Goal: Answer question/provide support: Share knowledge or assist other users

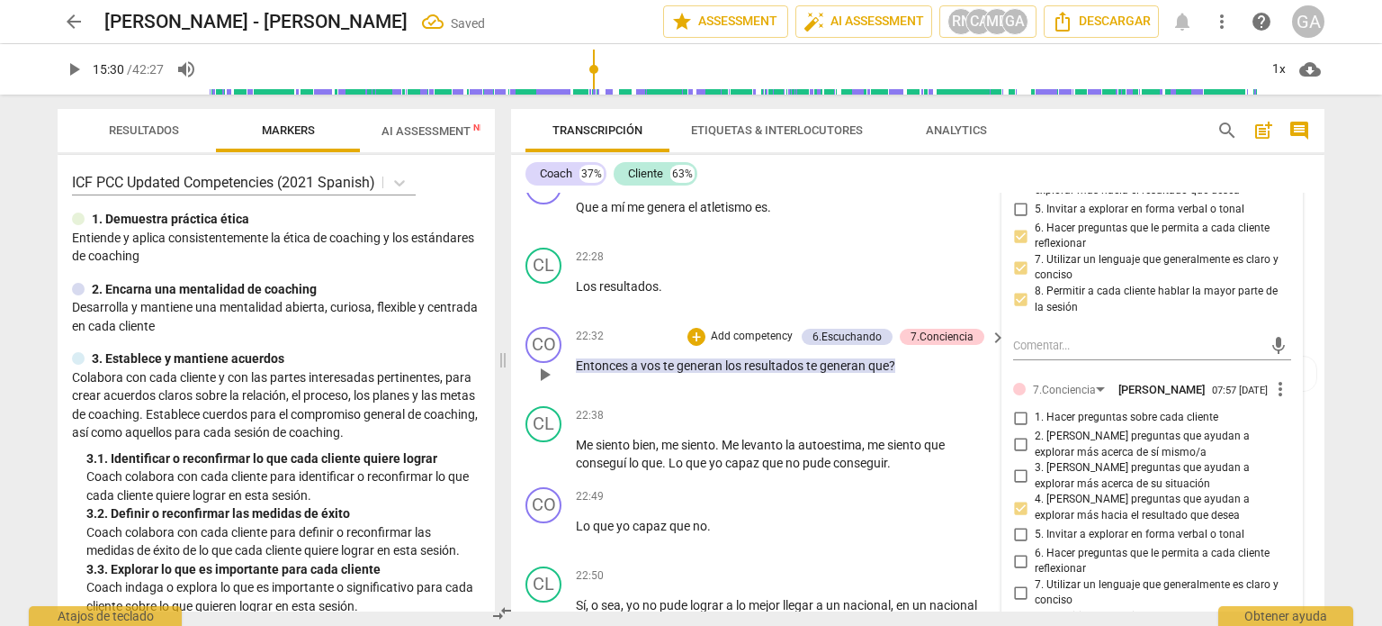
click at [914, 375] on p "Entonces a vos te generan los resultados te generan que ?" at bounding box center [786, 365] width 421 height 19
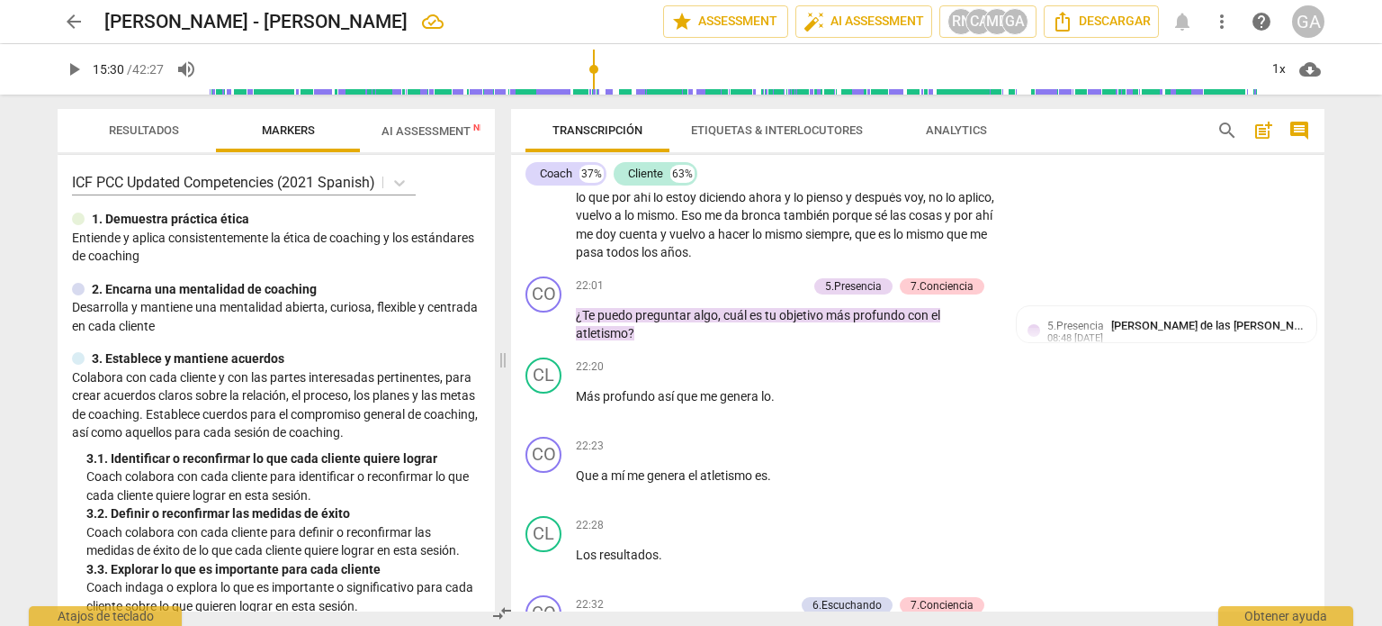
scroll to position [7529, 0]
click at [751, 296] on p "Add competency" at bounding box center [765, 288] width 86 height 16
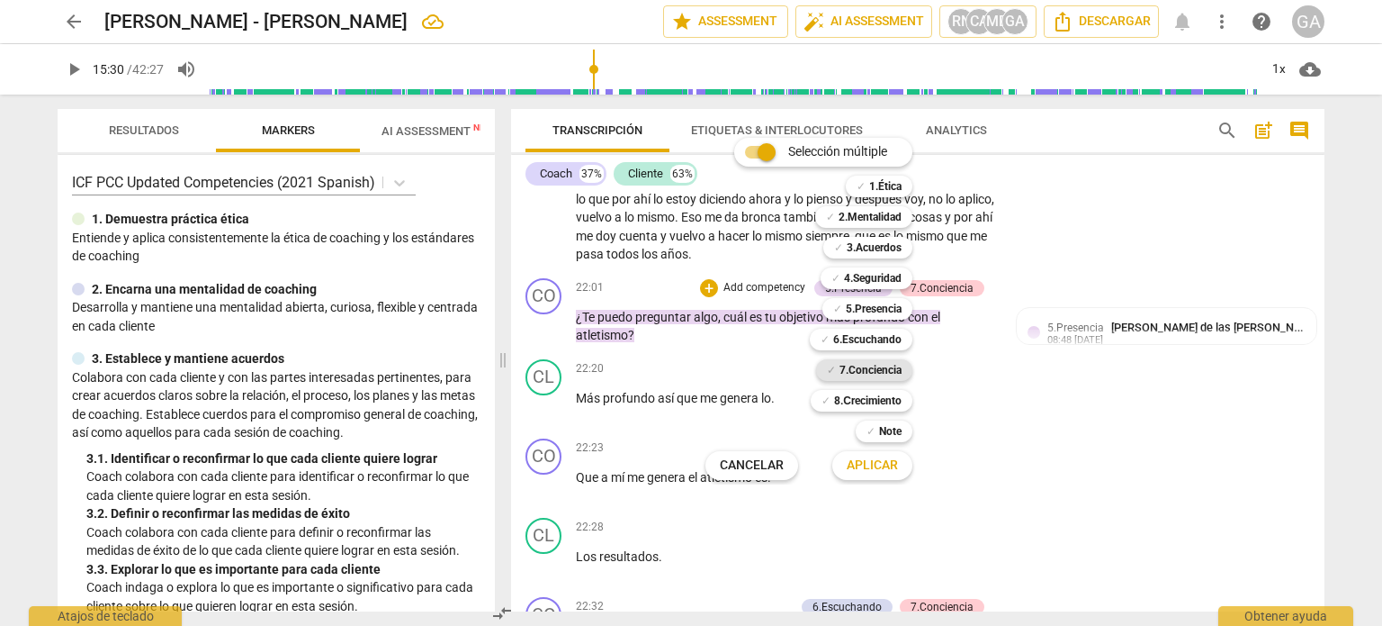
click at [859, 367] on b "7.Conciencia" at bounding box center [871, 370] width 62 height 22
click at [875, 463] on span "Aplicar" at bounding box center [872, 465] width 51 height 18
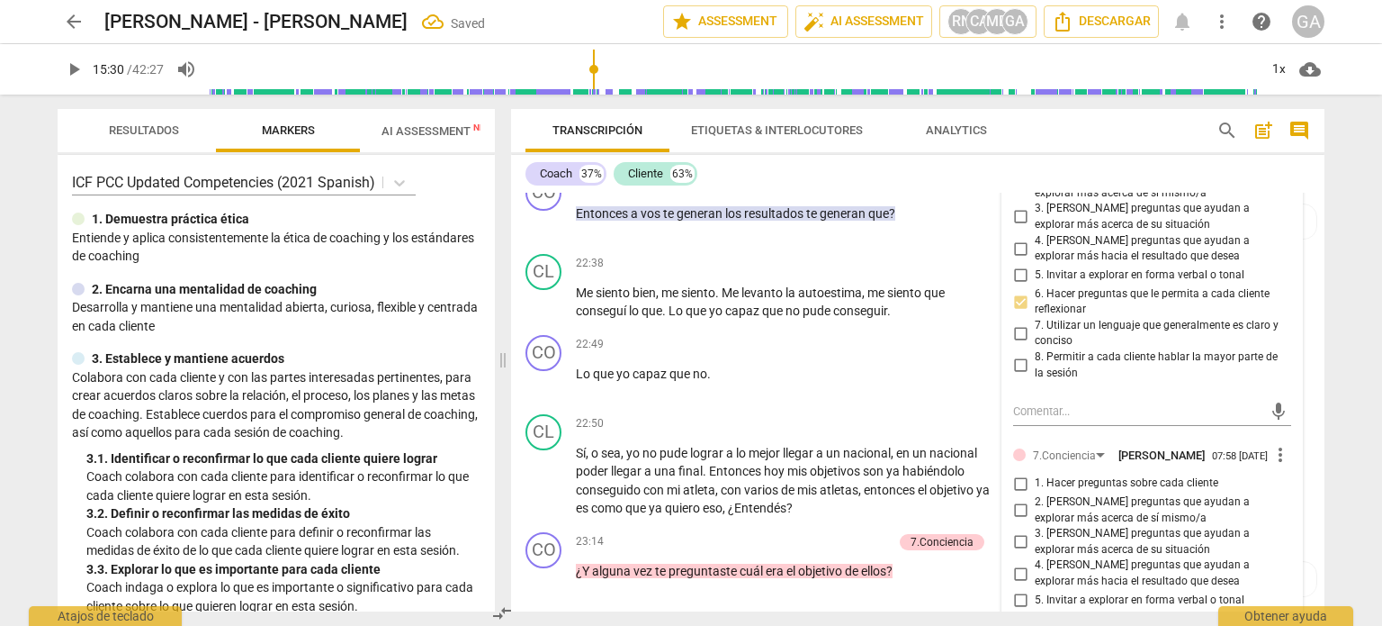
scroll to position [7979, 0]
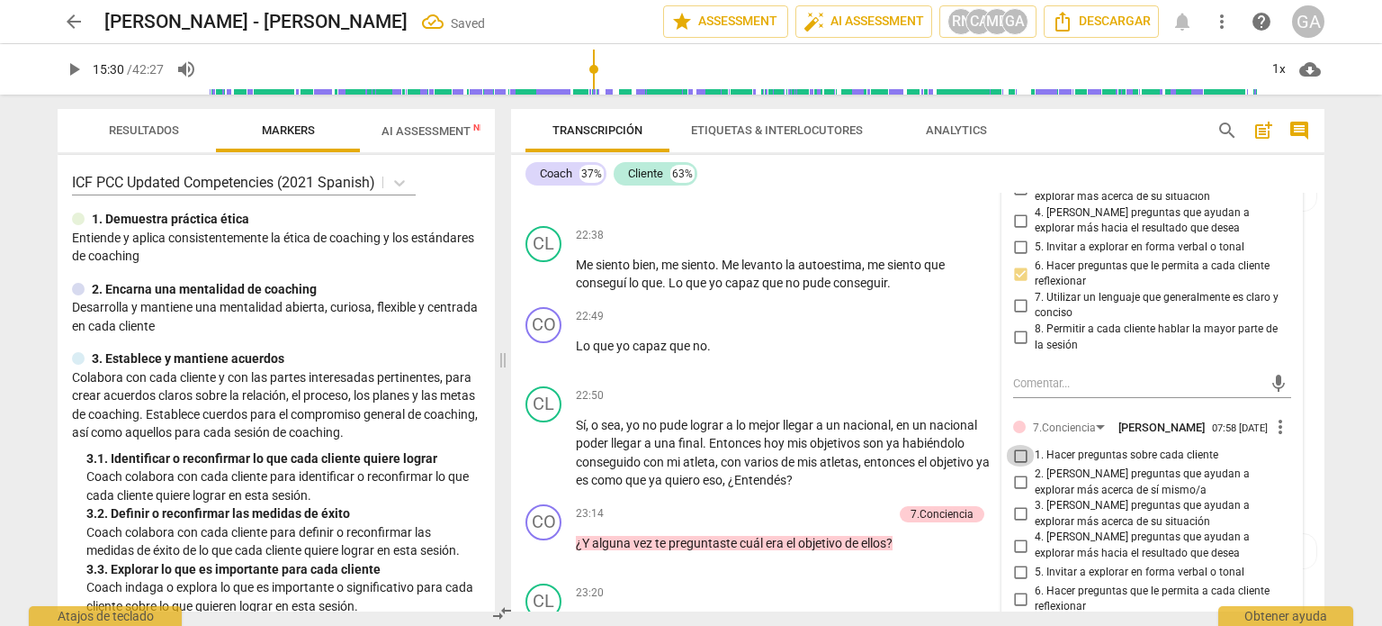
click at [1022, 466] on input "1. Hacer preguntas sobre cada cliente" at bounding box center [1020, 456] width 29 height 22
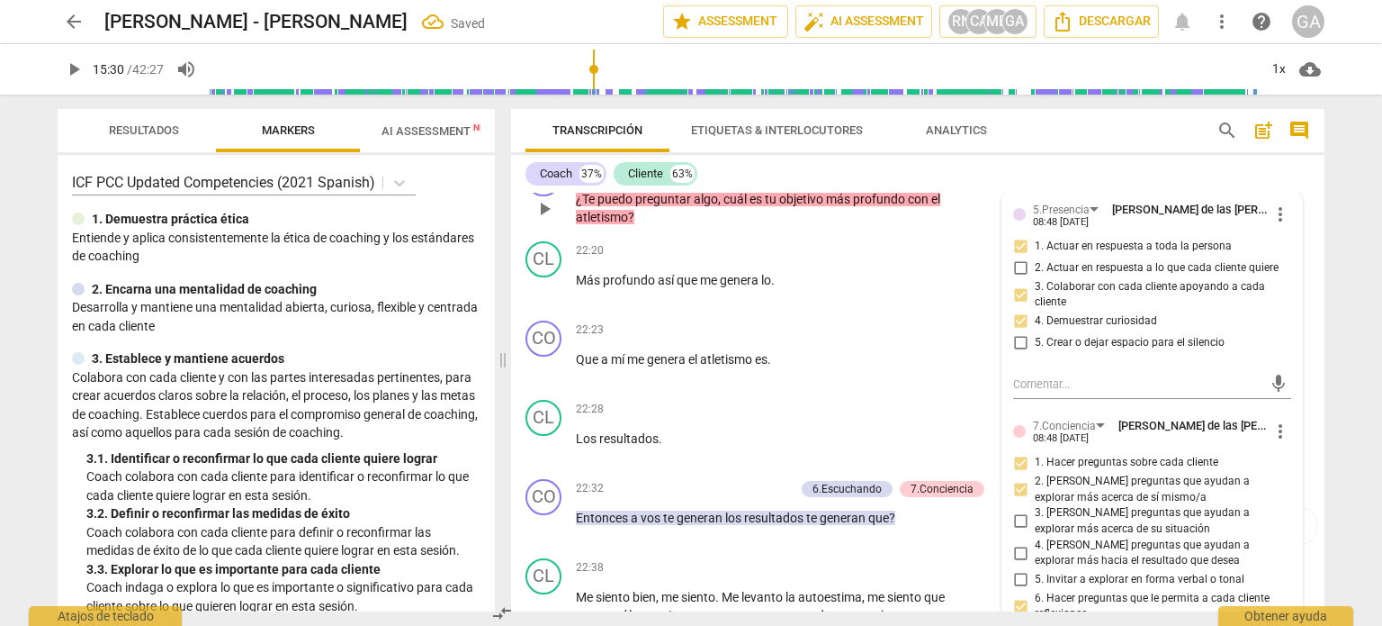
scroll to position [7619, 0]
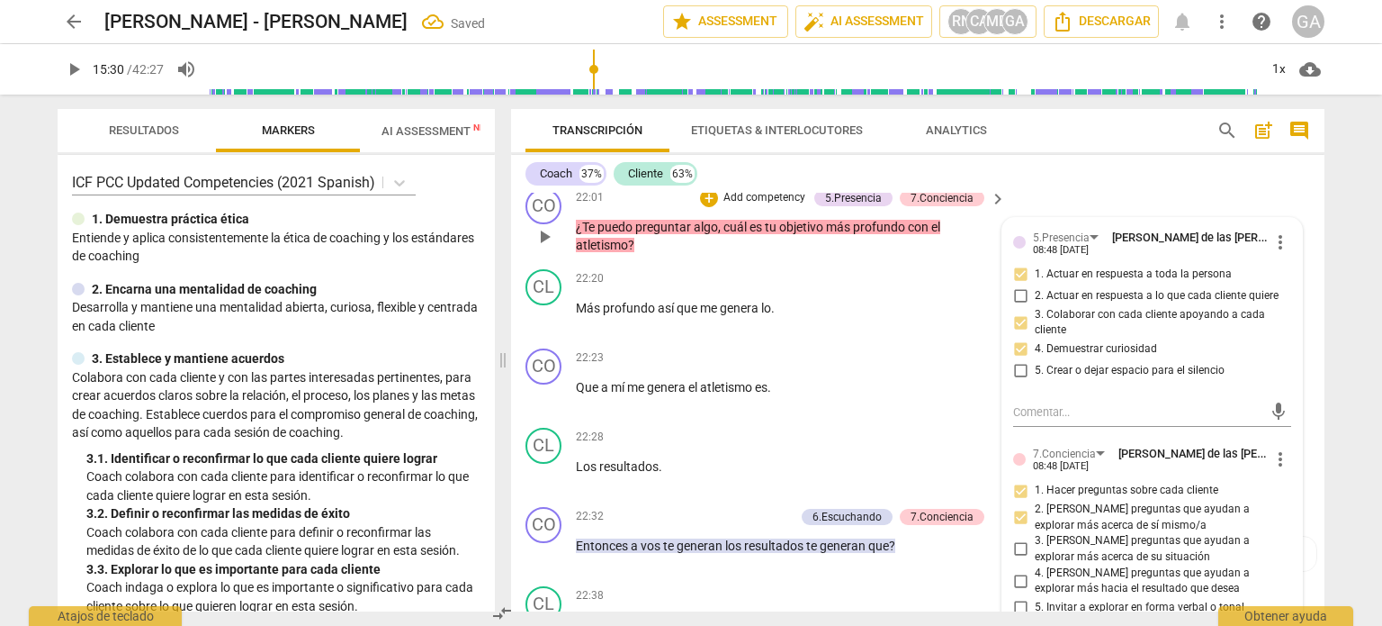
click at [659, 255] on p "¿Te puedo preguntar algo , cuál es tu objetivo más profundo con el atletismo ?" at bounding box center [786, 236] width 421 height 37
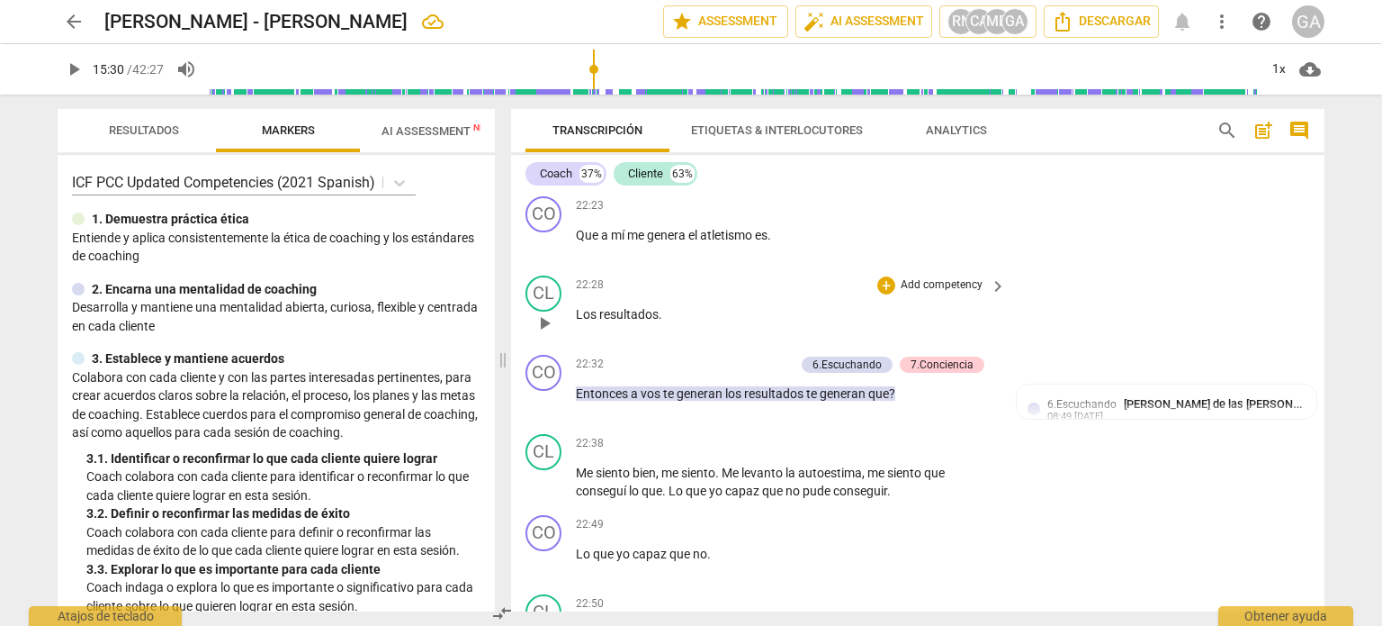
scroll to position [7799, 0]
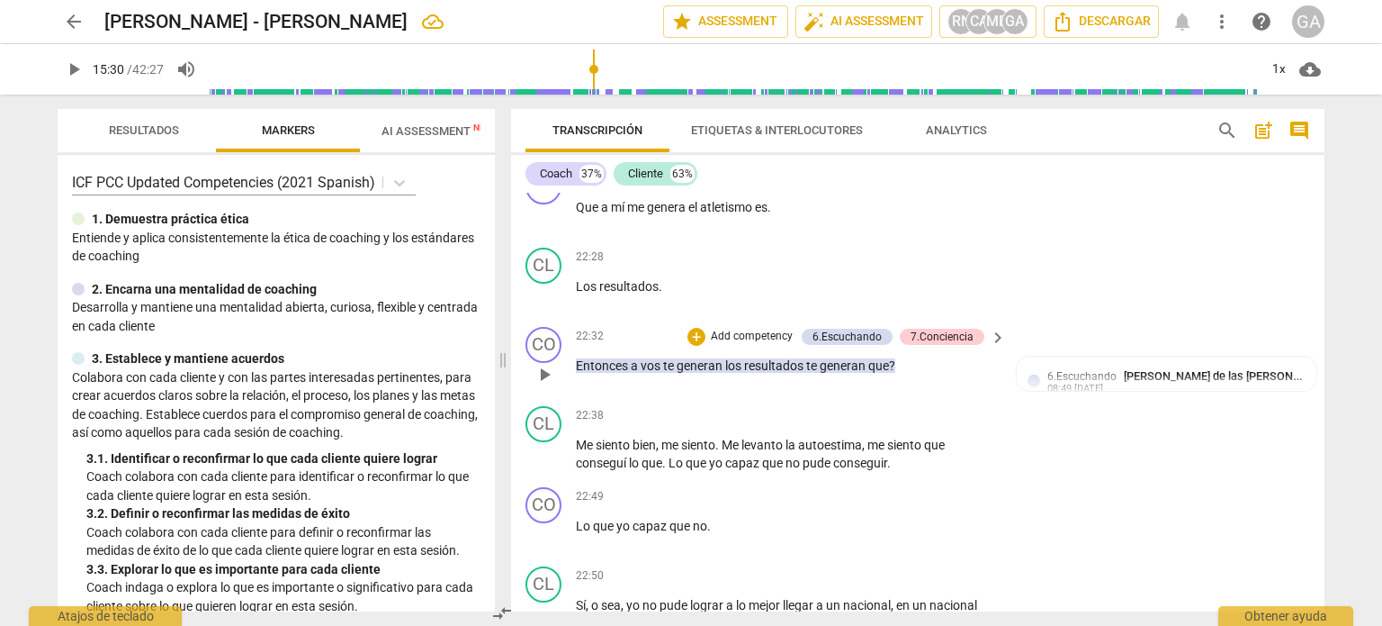
click at [734, 345] on p "Add competency" at bounding box center [752, 337] width 86 height 16
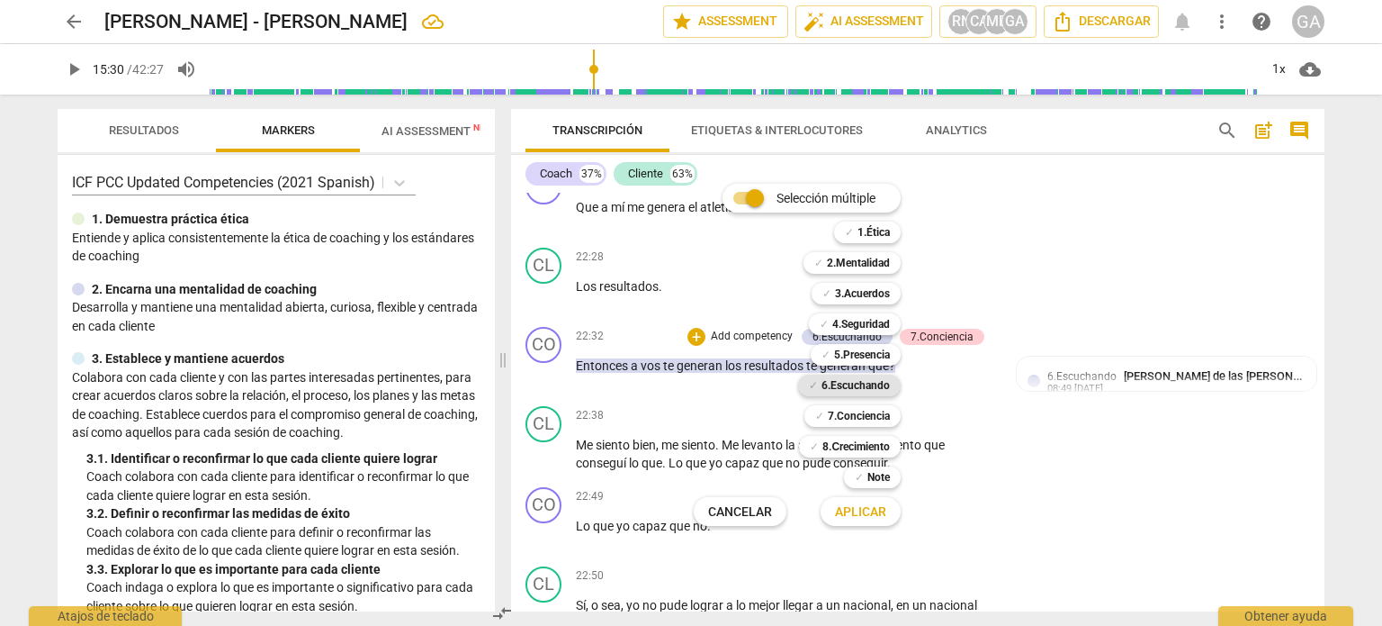
click at [855, 381] on b "6.Escuchando" at bounding box center [856, 385] width 68 height 22
click at [864, 510] on span "Aplicar" at bounding box center [860, 512] width 51 height 18
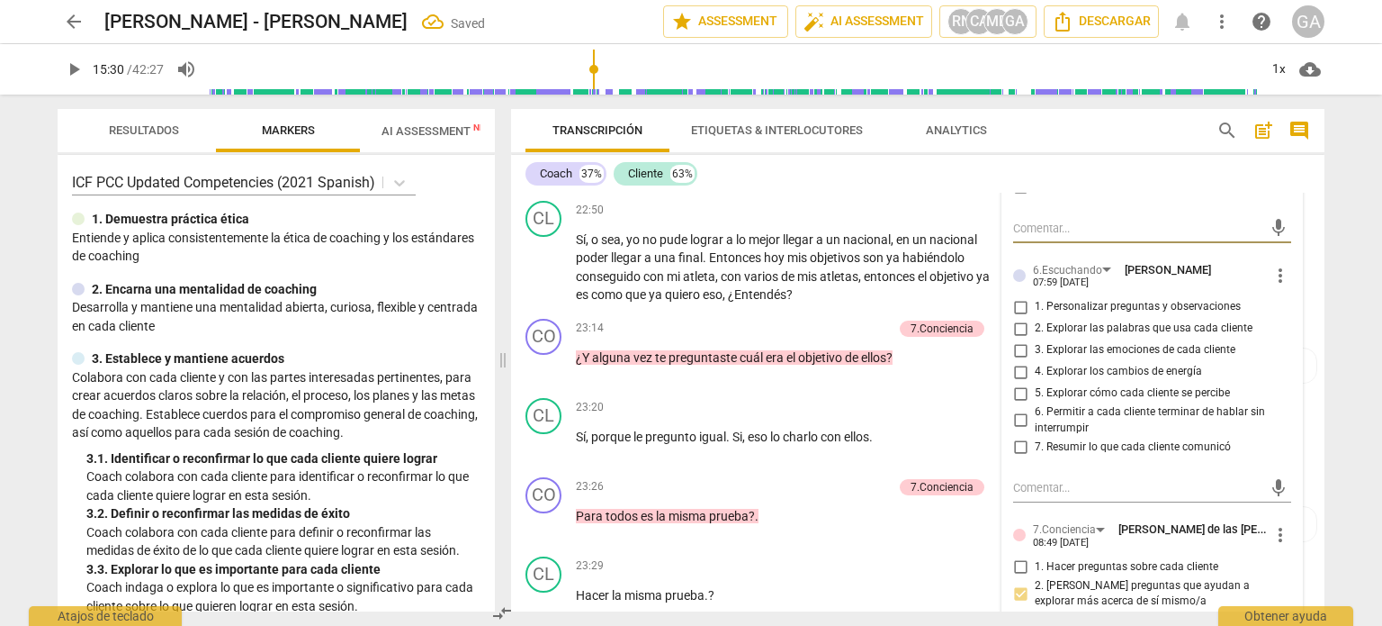
scroll to position [8167, 0]
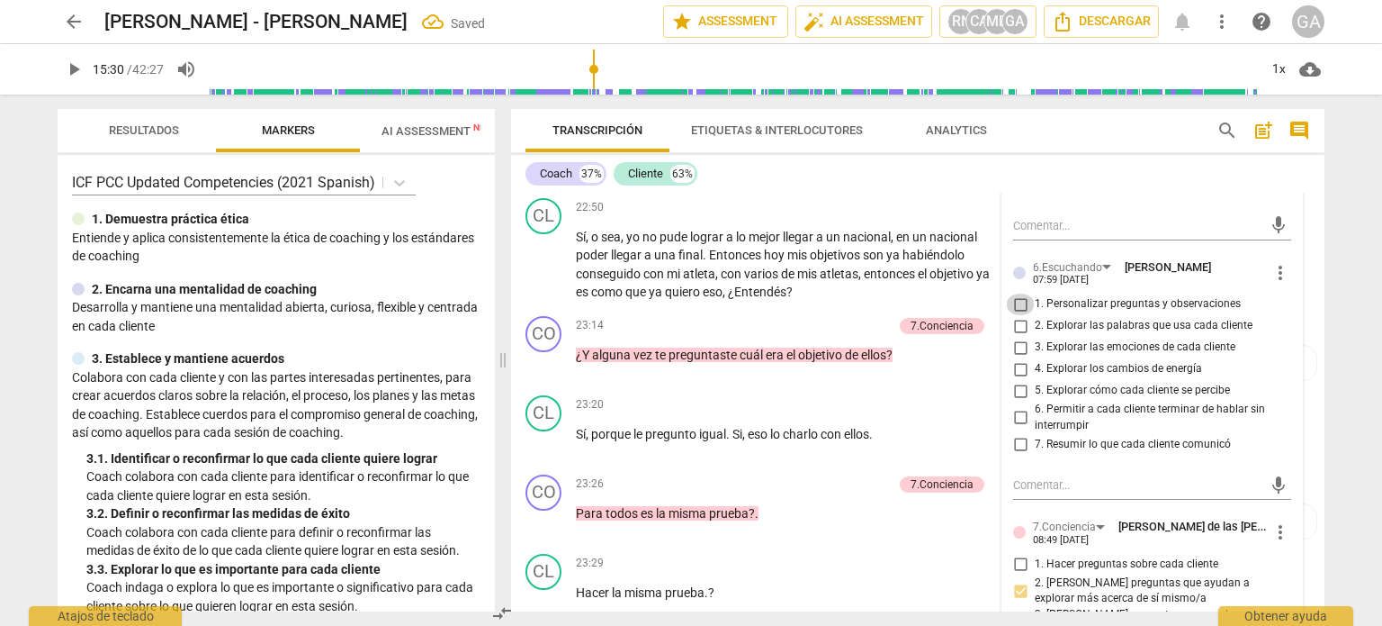
click at [1021, 315] on input "1. Personalizar preguntas y observaciones" at bounding box center [1020, 304] width 29 height 22
click at [853, 334] on p "Add competency" at bounding box center [850, 326] width 86 height 16
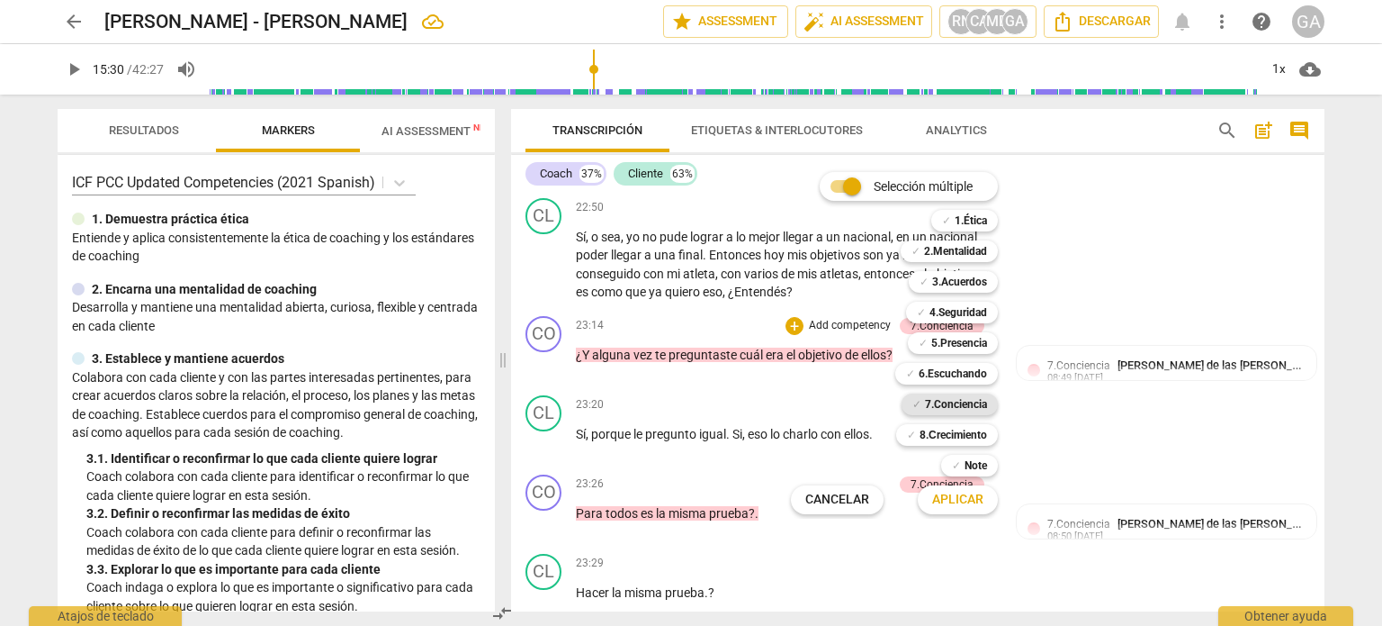
click at [961, 404] on b "7.Conciencia" at bounding box center [956, 404] width 62 height 22
click at [965, 496] on span "Aplicar" at bounding box center [957, 500] width 51 height 18
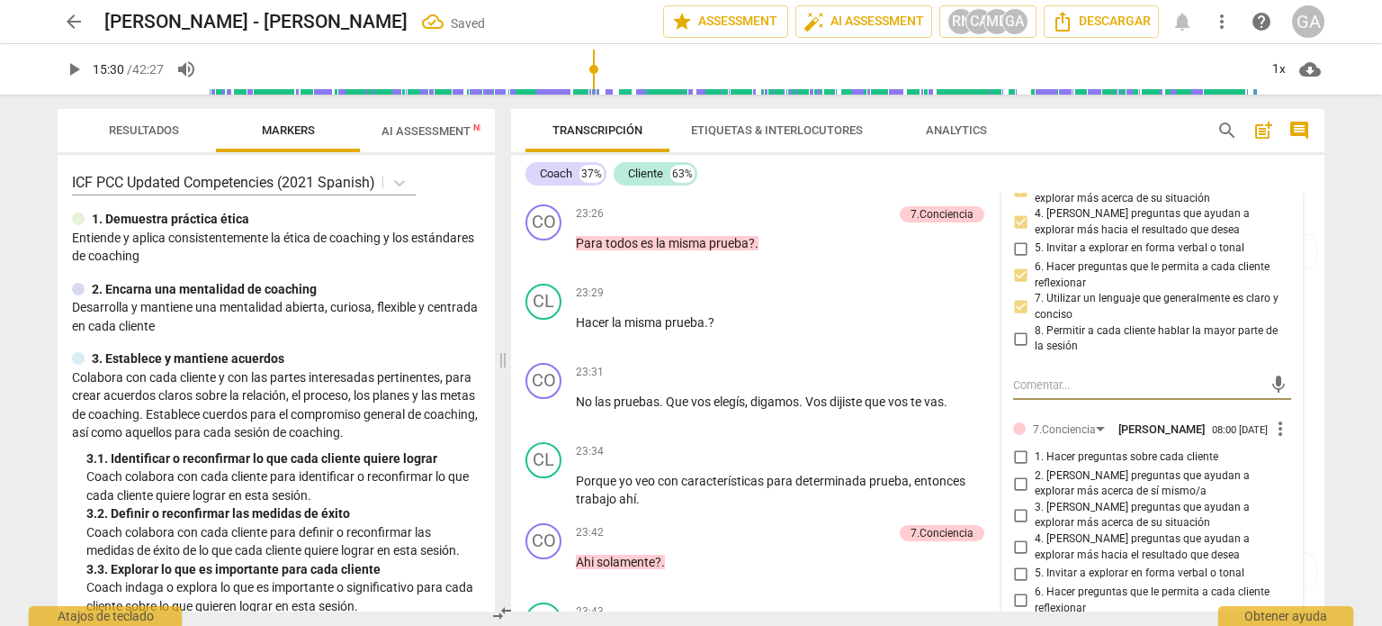
scroll to position [8527, 0]
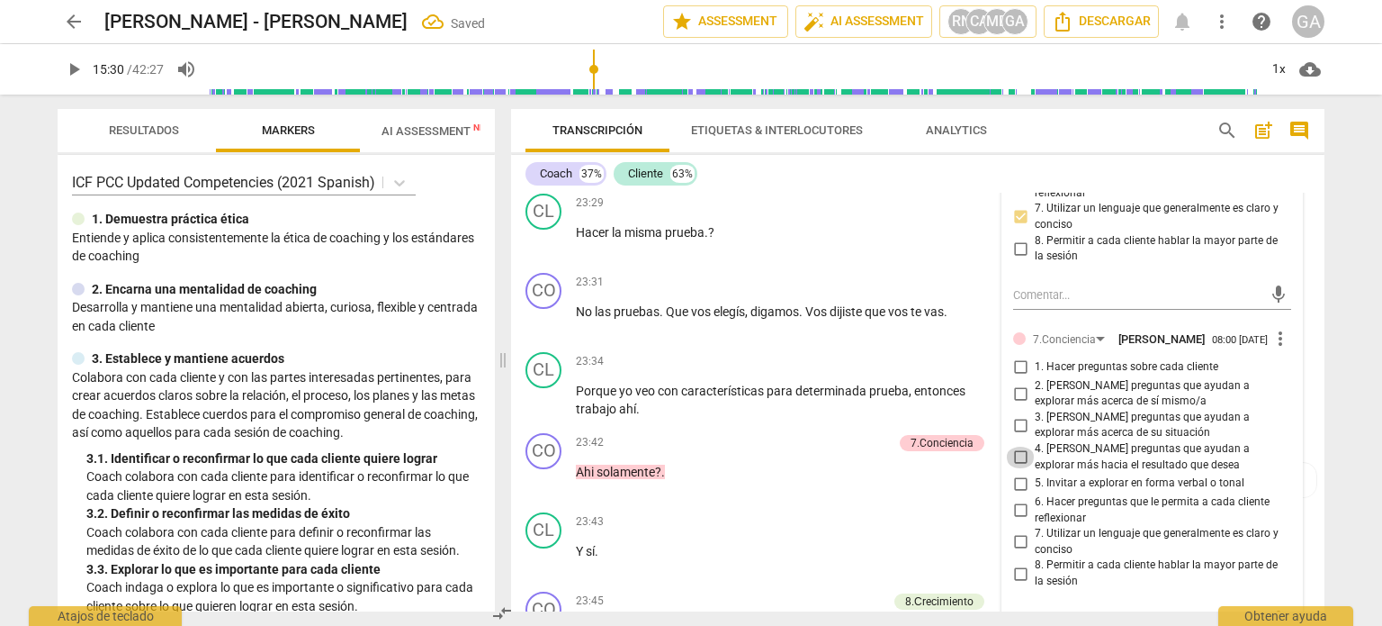
click at [1022, 468] on input "4. [PERSON_NAME] preguntas que ayudan a explorar más hacia el resultado que des…" at bounding box center [1020, 457] width 29 height 22
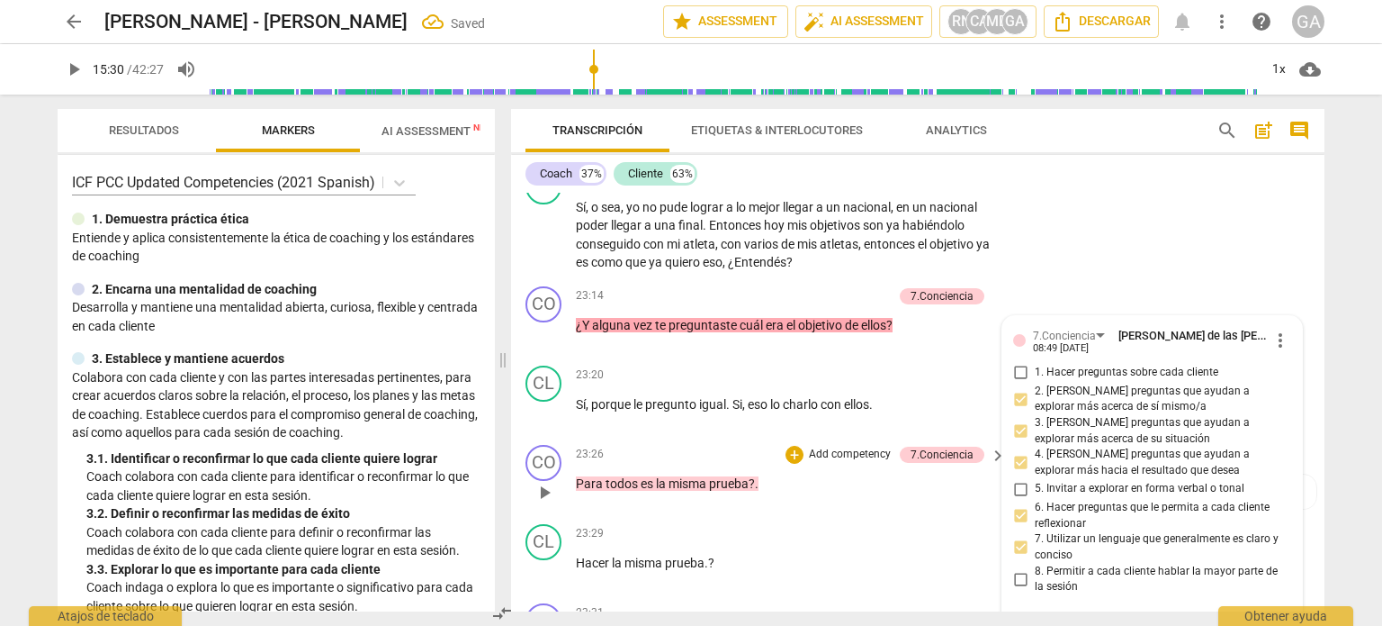
scroll to position [8167, 0]
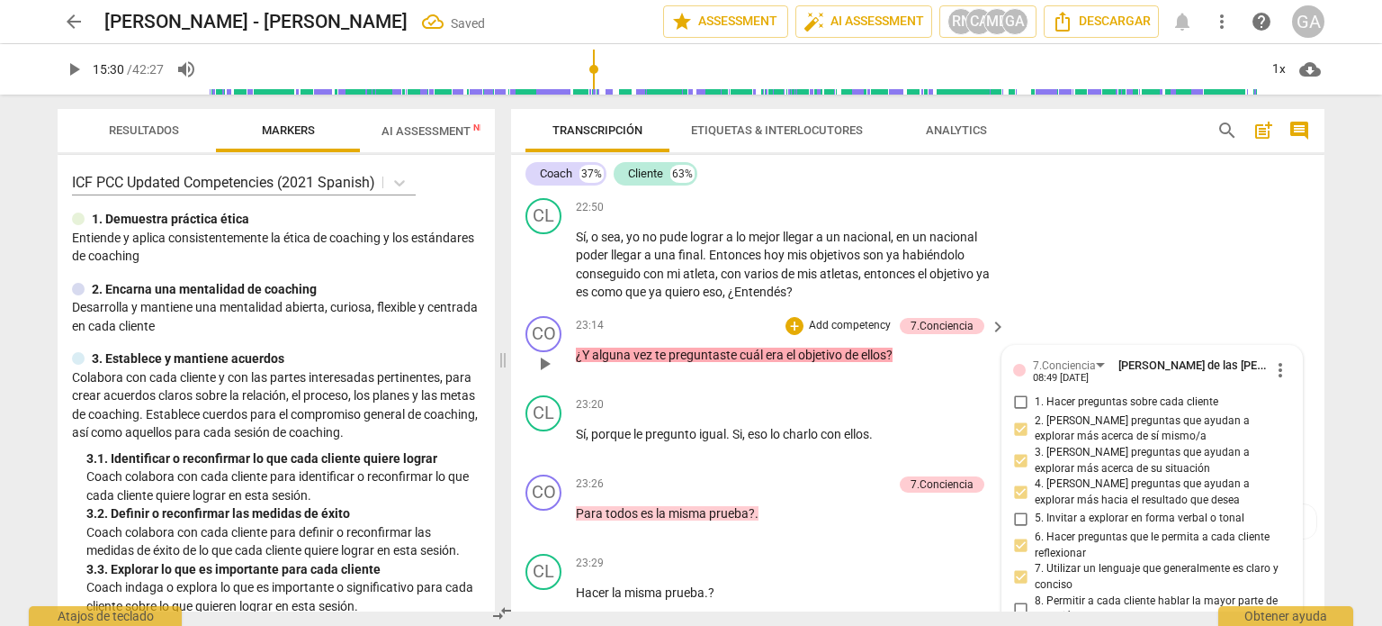
click at [915, 365] on p "¿Y alguna vez te preguntaste cuál era el objetivo de ellos ?" at bounding box center [786, 355] width 421 height 19
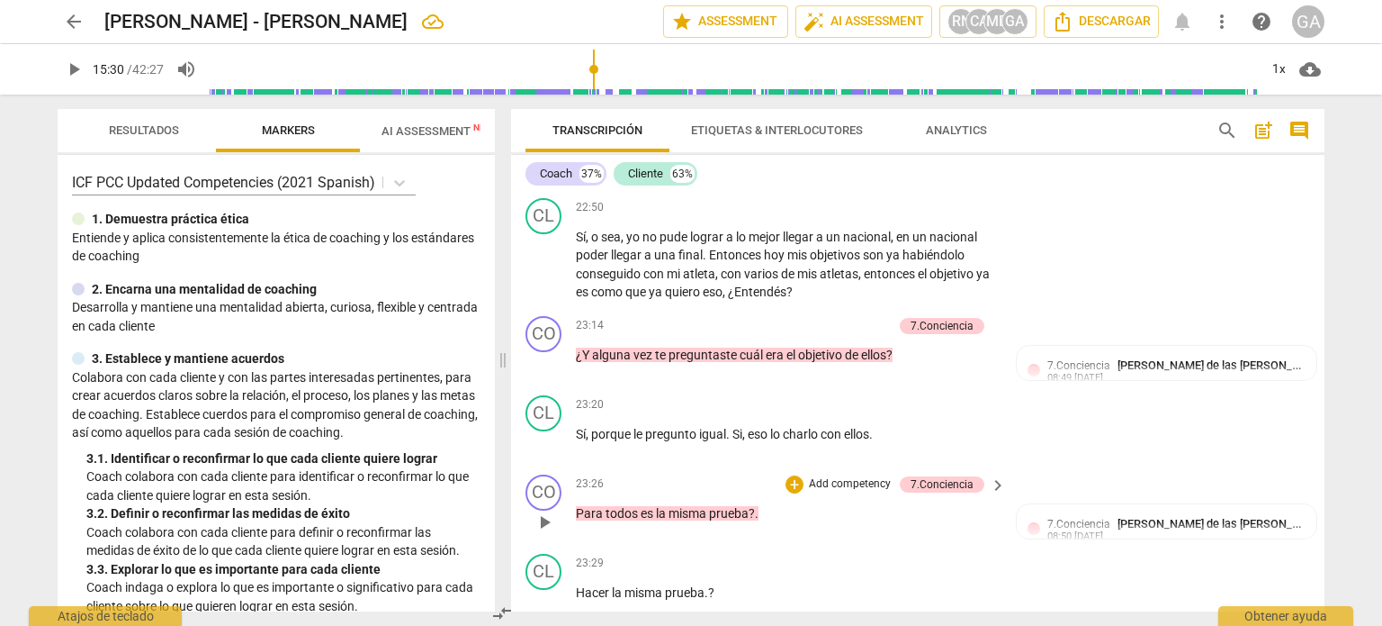
click at [841, 492] on p "Add competency" at bounding box center [850, 484] width 86 height 16
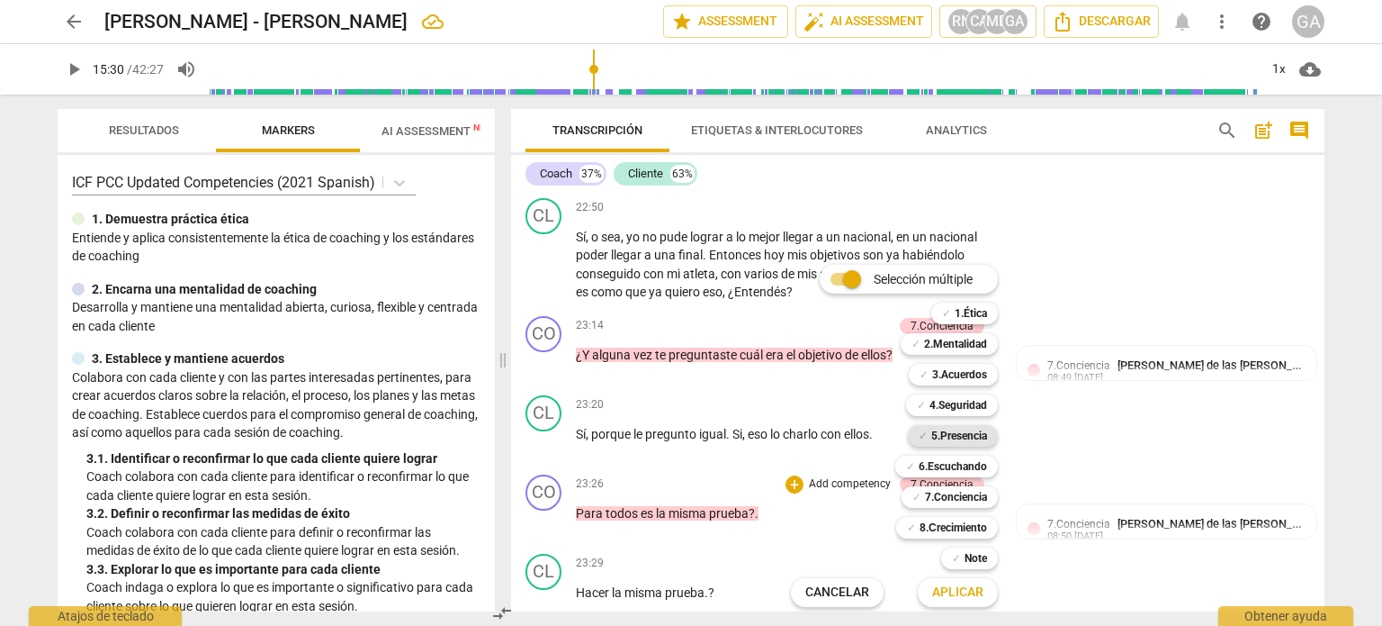
click at [970, 439] on b "5.Presencia" at bounding box center [960, 436] width 56 height 22
click at [955, 590] on span "Aplicar" at bounding box center [957, 592] width 51 height 18
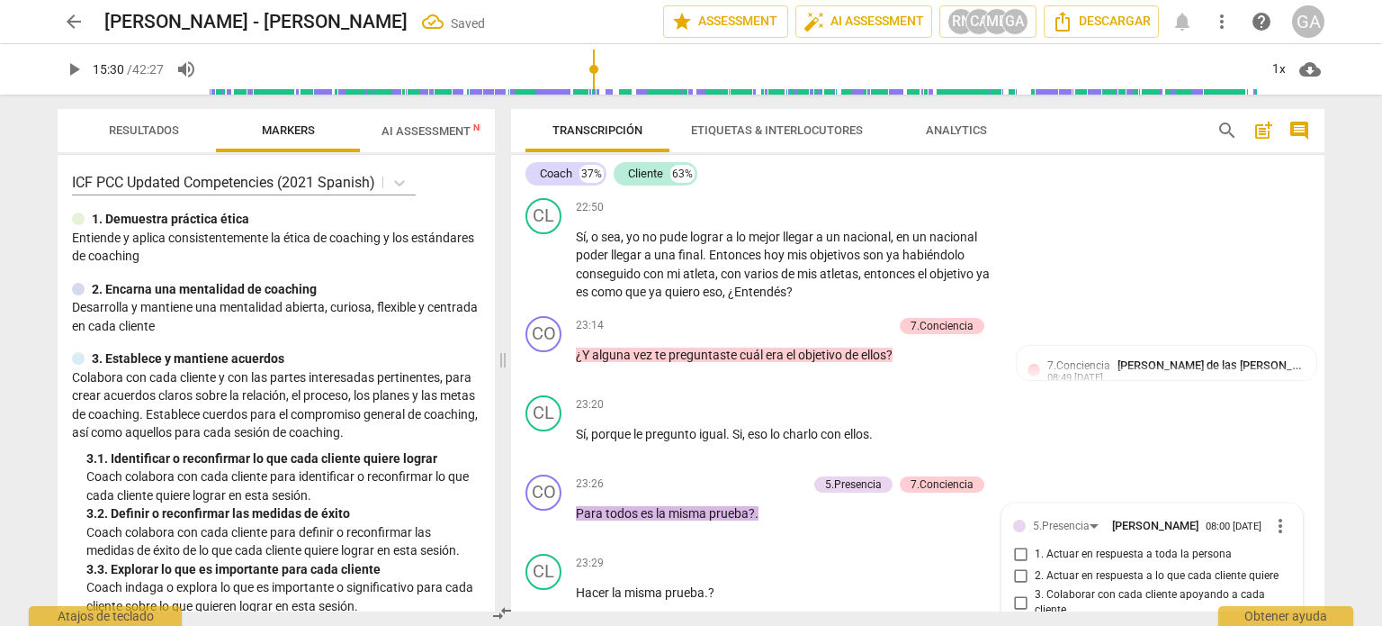
scroll to position [8479, 0]
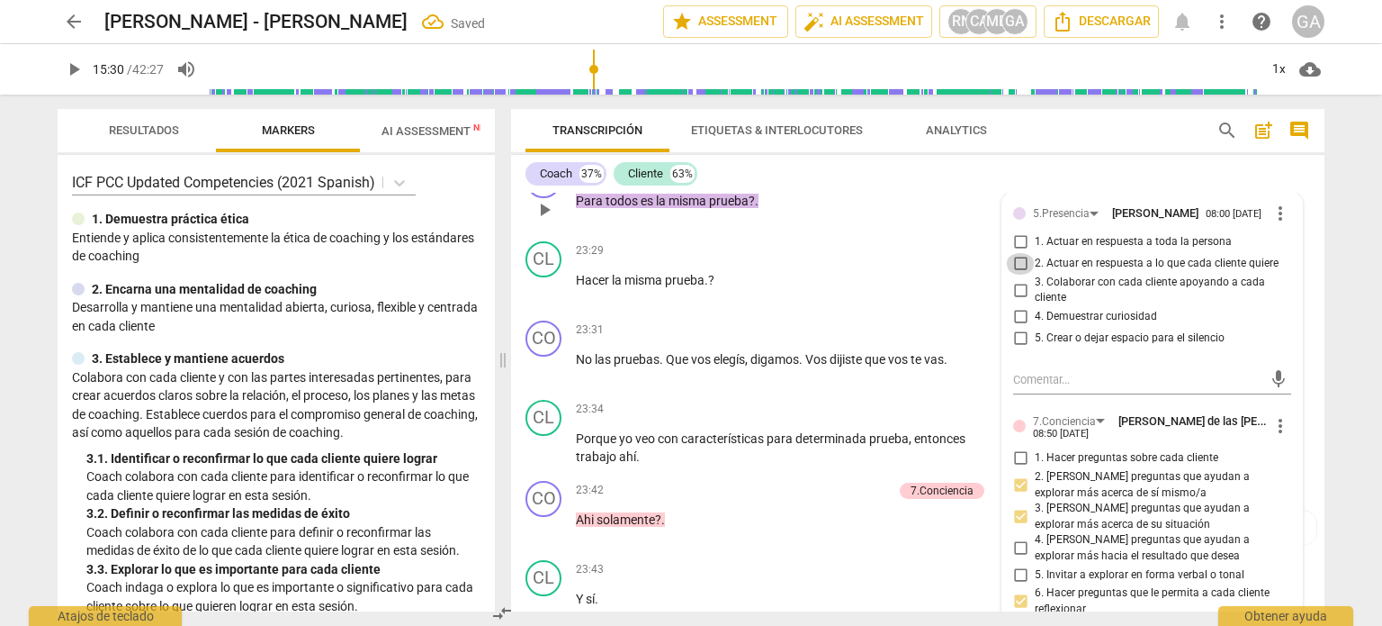
click at [1018, 275] on input "2. Actuar en respuesta a lo que cada cliente quiere" at bounding box center [1020, 264] width 29 height 22
click at [769, 211] on p "Para todos es la misma prueba ? ." at bounding box center [786, 201] width 421 height 19
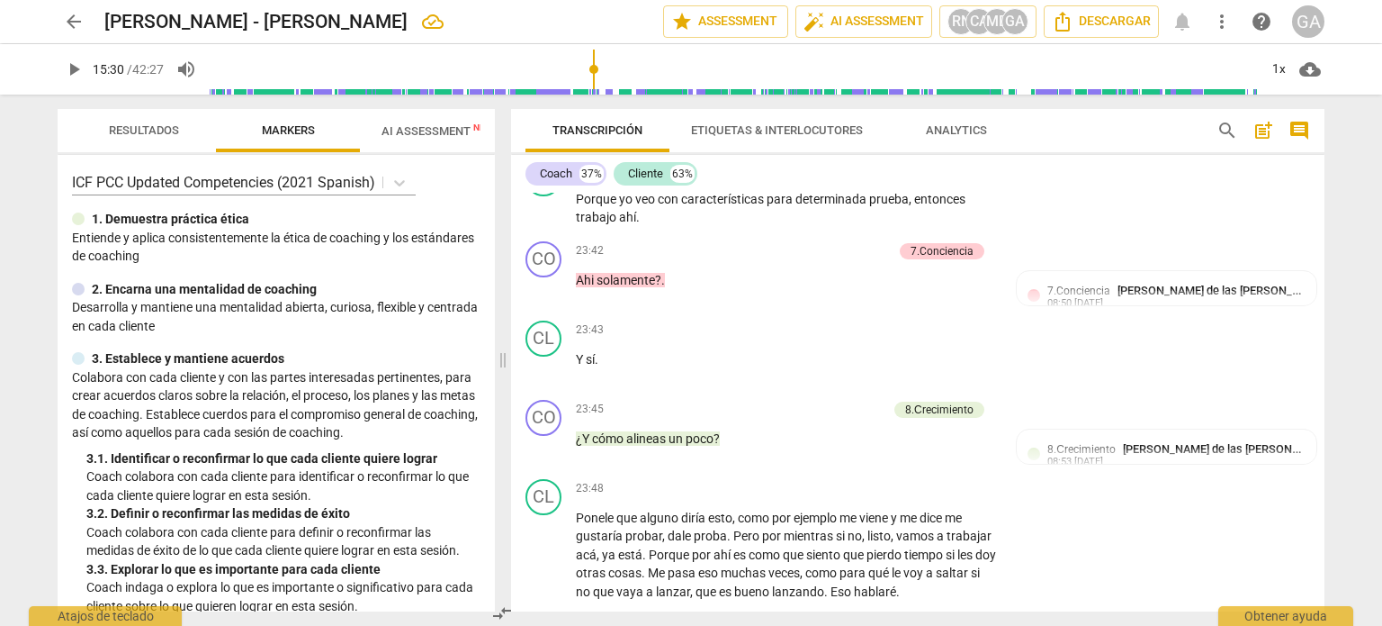
scroll to position [8749, 0]
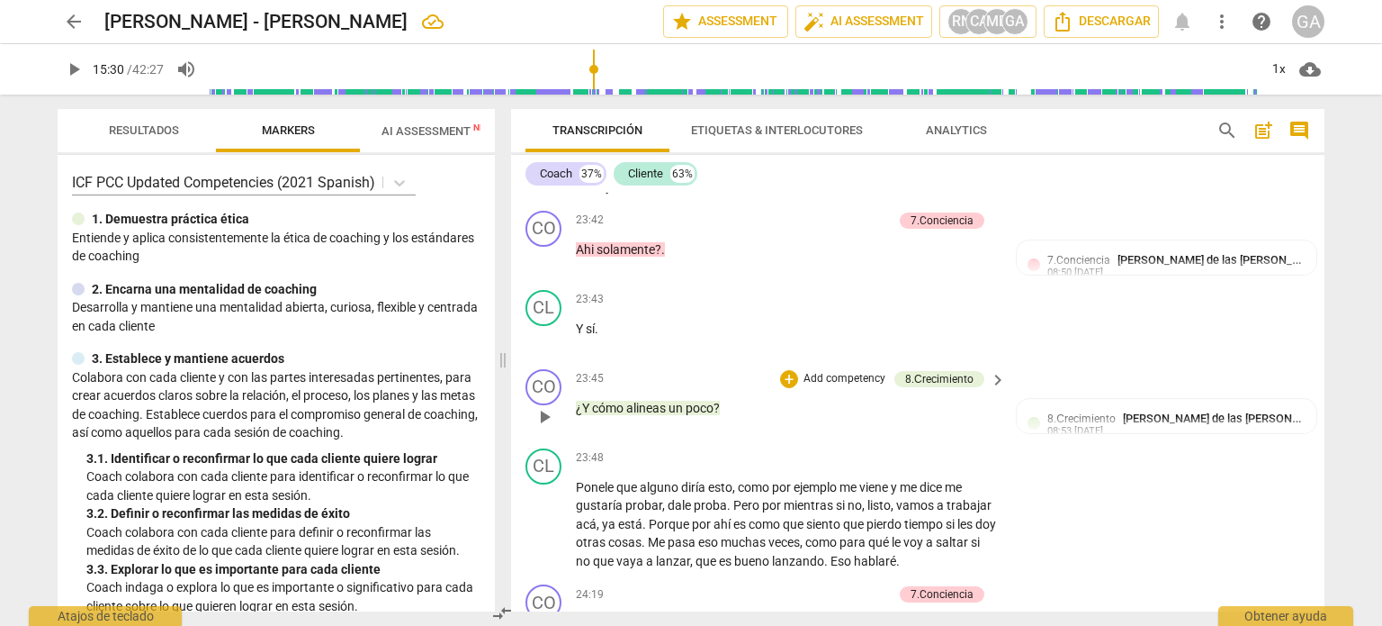
click at [818, 386] on p "Add competency" at bounding box center [845, 379] width 86 height 16
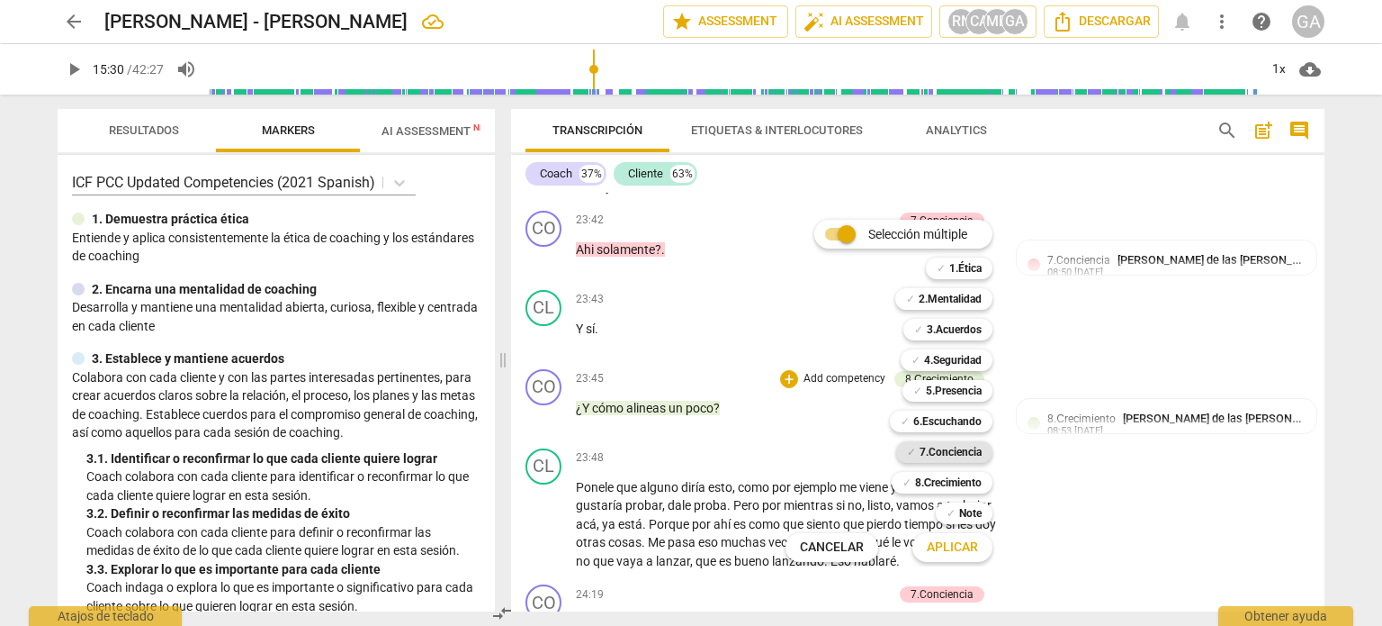
click at [940, 447] on b "7.Conciencia" at bounding box center [951, 452] width 62 height 22
click at [953, 545] on span "Aplicar" at bounding box center [952, 547] width 51 height 18
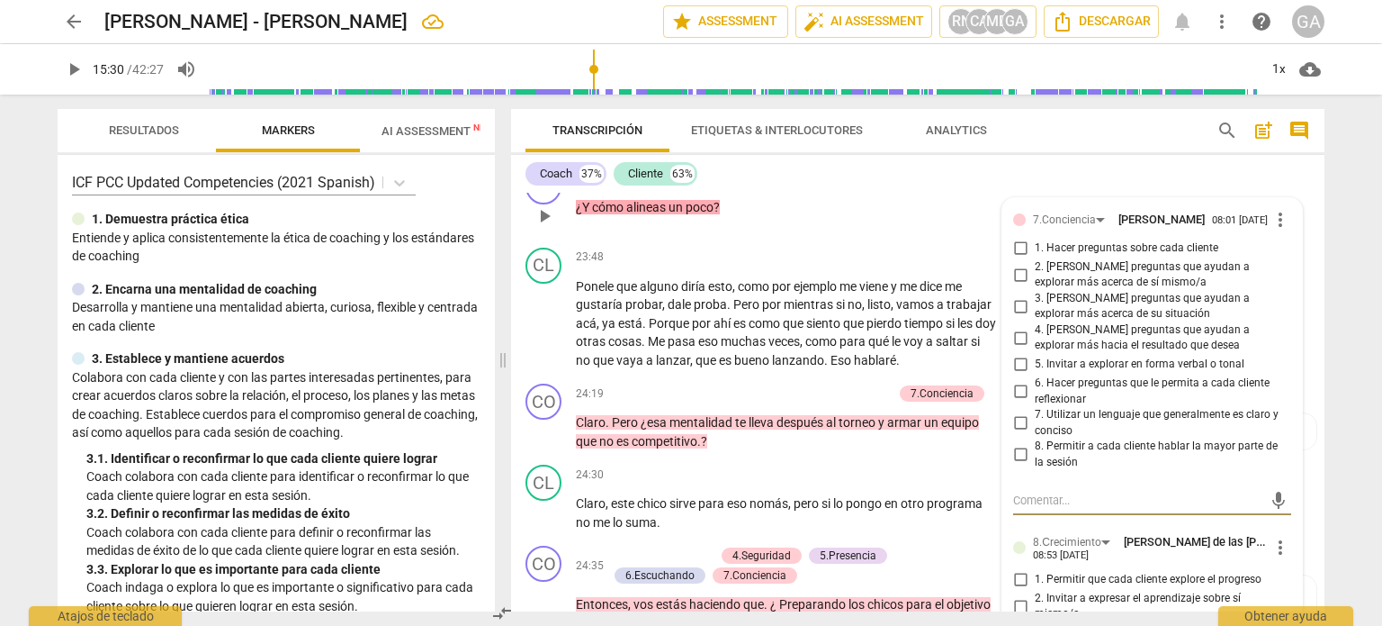
scroll to position [8978, 0]
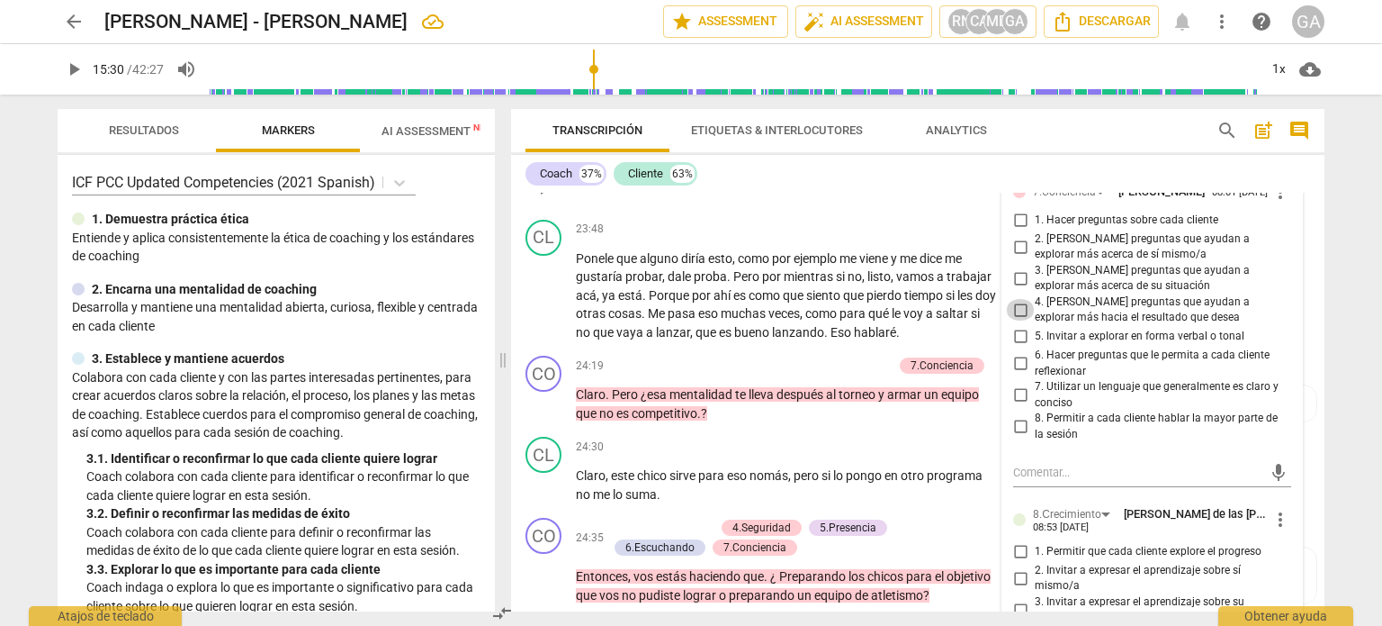
click at [1015, 320] on input "4. [PERSON_NAME] preguntas que ayudan a explorar más hacia el resultado que des…" at bounding box center [1020, 310] width 29 height 22
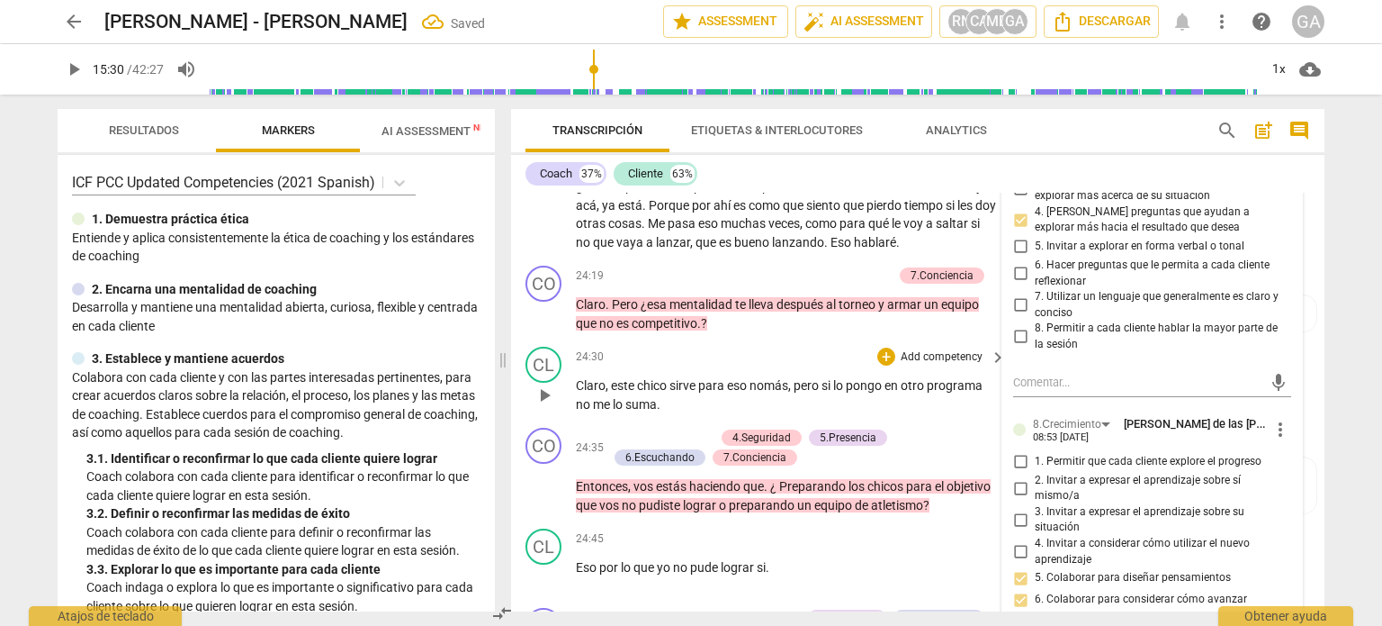
scroll to position [9158, 0]
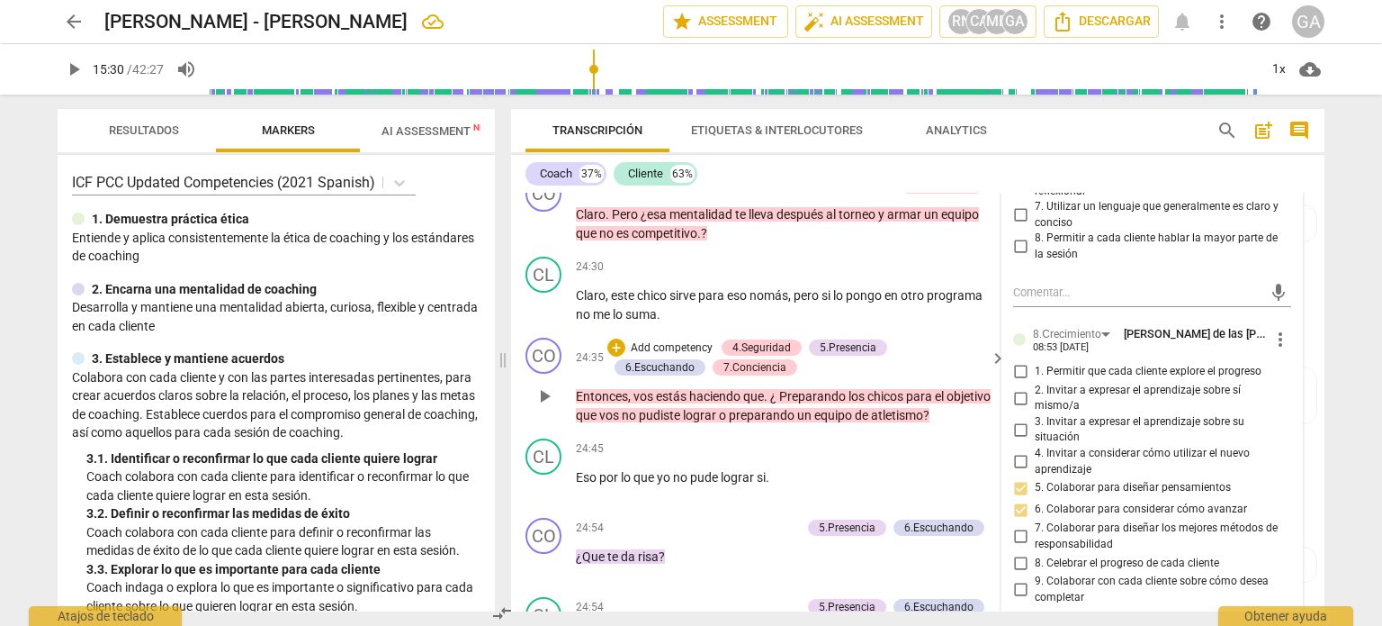
click at [985, 424] on p "Entonces , vos estás haciendo que . ¿ Preparando los chicos para el objetivo qu…" at bounding box center [786, 405] width 421 height 37
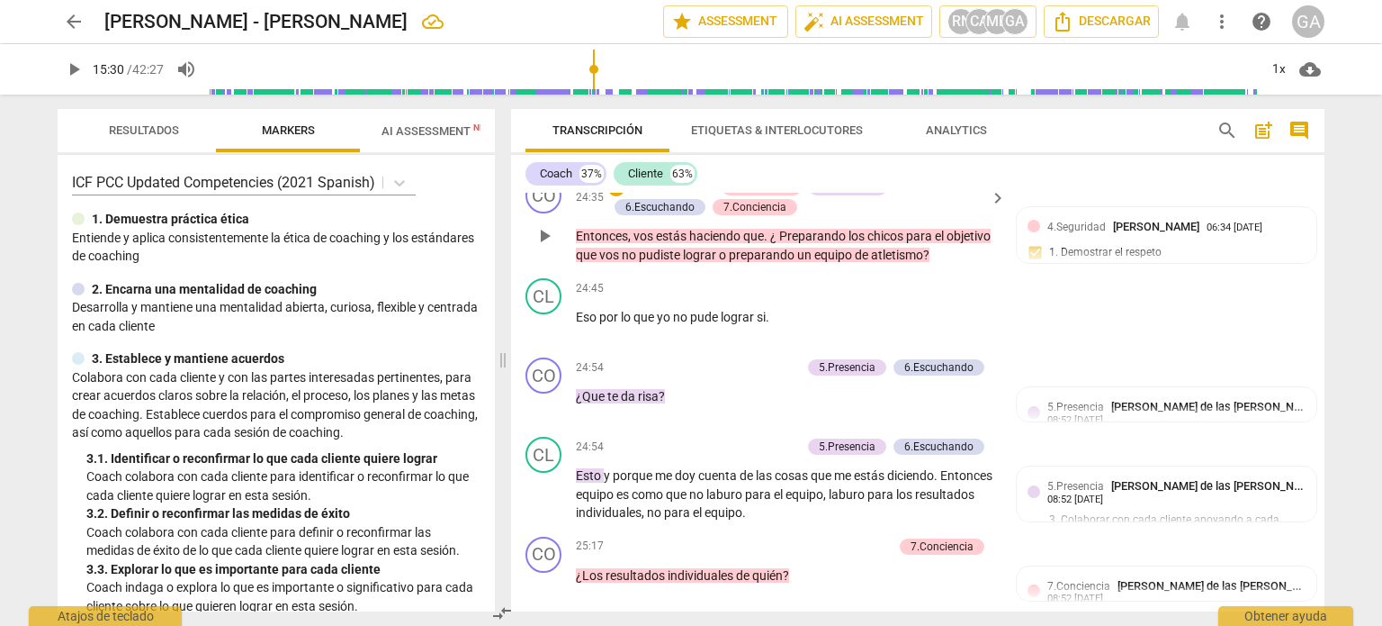
scroll to position [9338, 0]
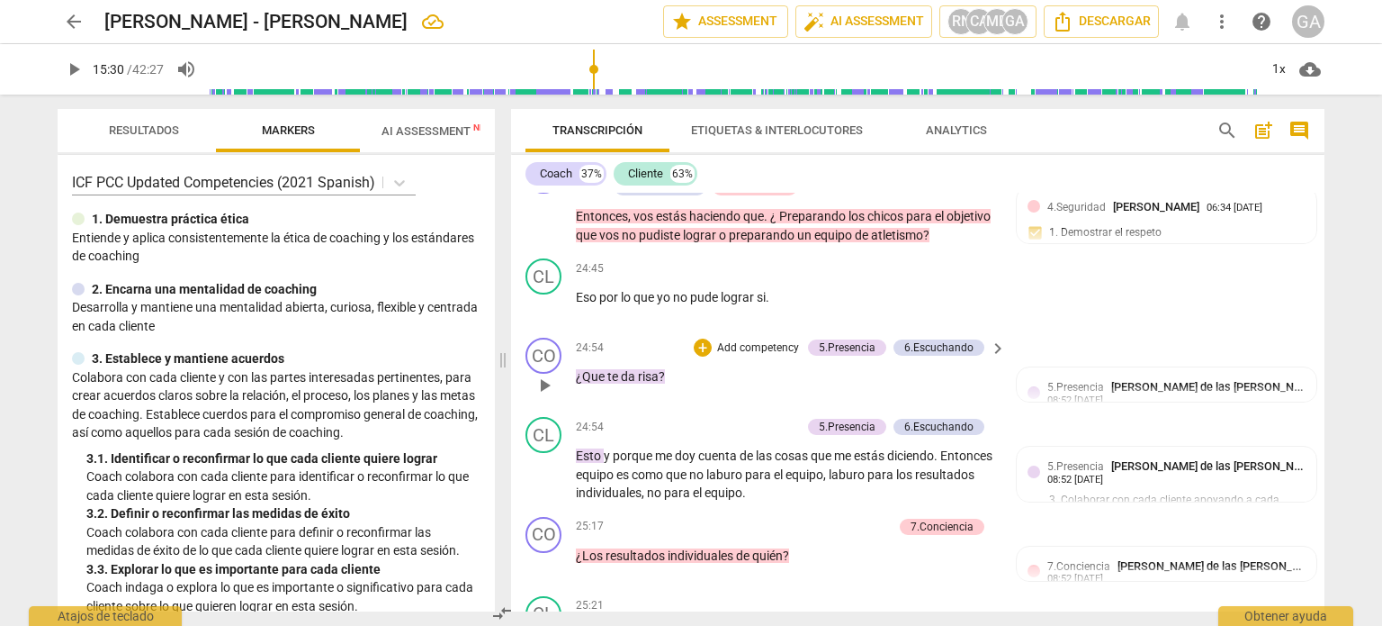
click at [769, 356] on p "Add competency" at bounding box center [759, 348] width 86 height 16
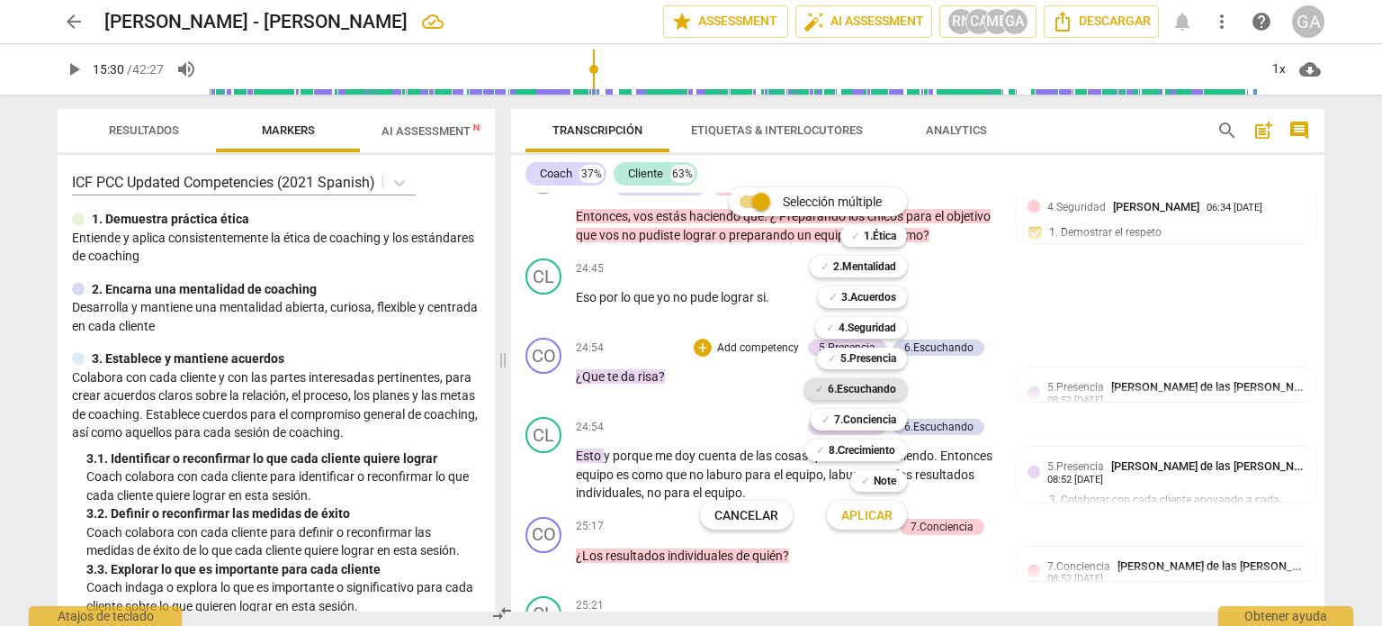
click at [853, 384] on b "6.Escuchando" at bounding box center [862, 389] width 68 height 22
click at [865, 510] on span "Aplicar" at bounding box center [867, 516] width 51 height 18
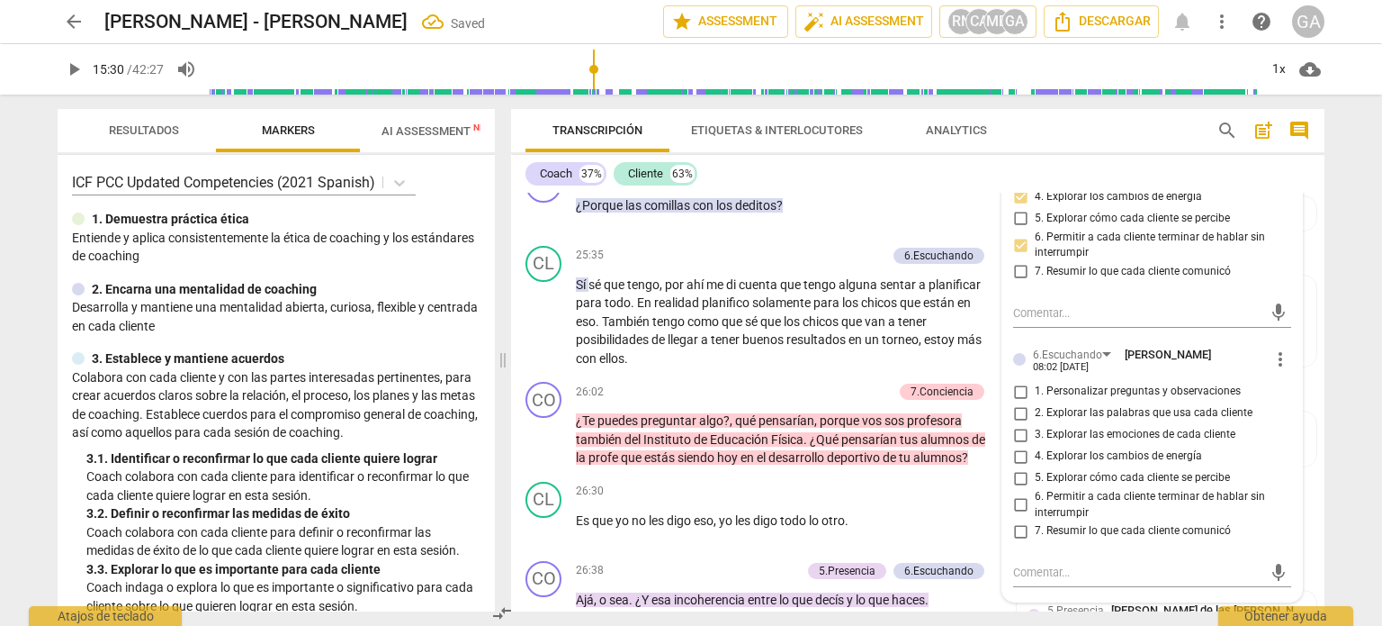
scroll to position [9878, 0]
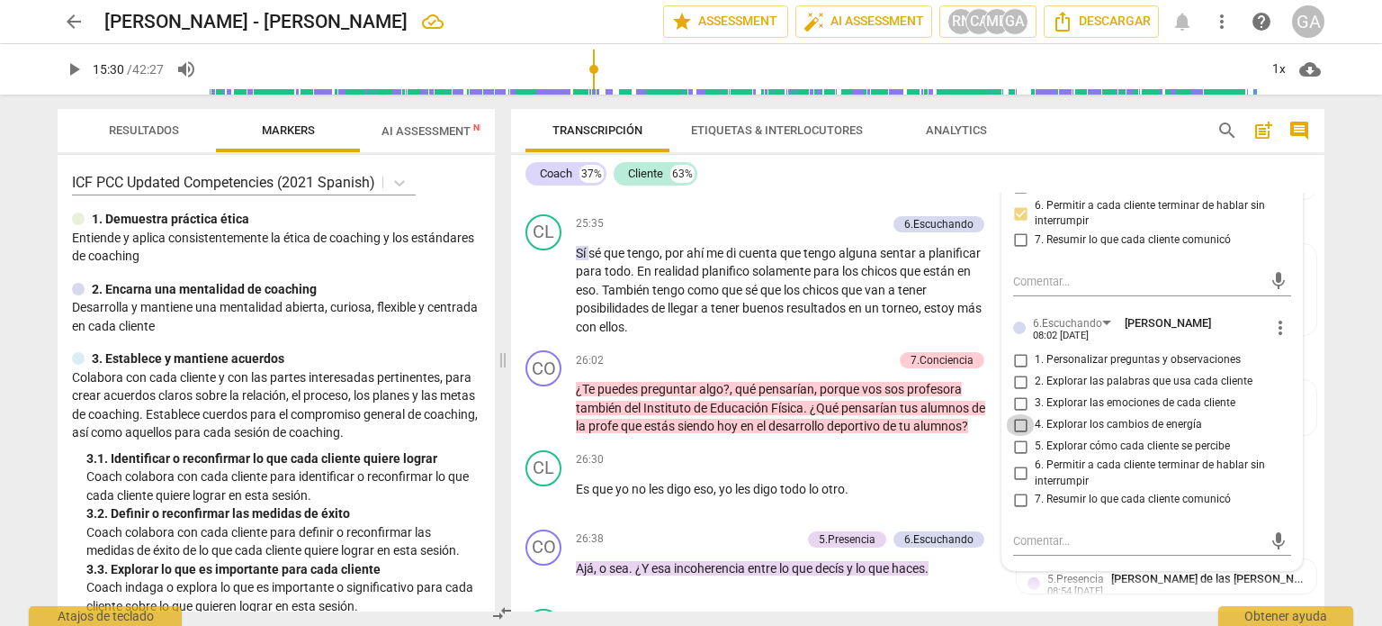
click at [1014, 436] on input "4. Explorar los cambios de energía" at bounding box center [1020, 425] width 29 height 22
click at [1022, 549] on textarea at bounding box center [1137, 540] width 249 height 17
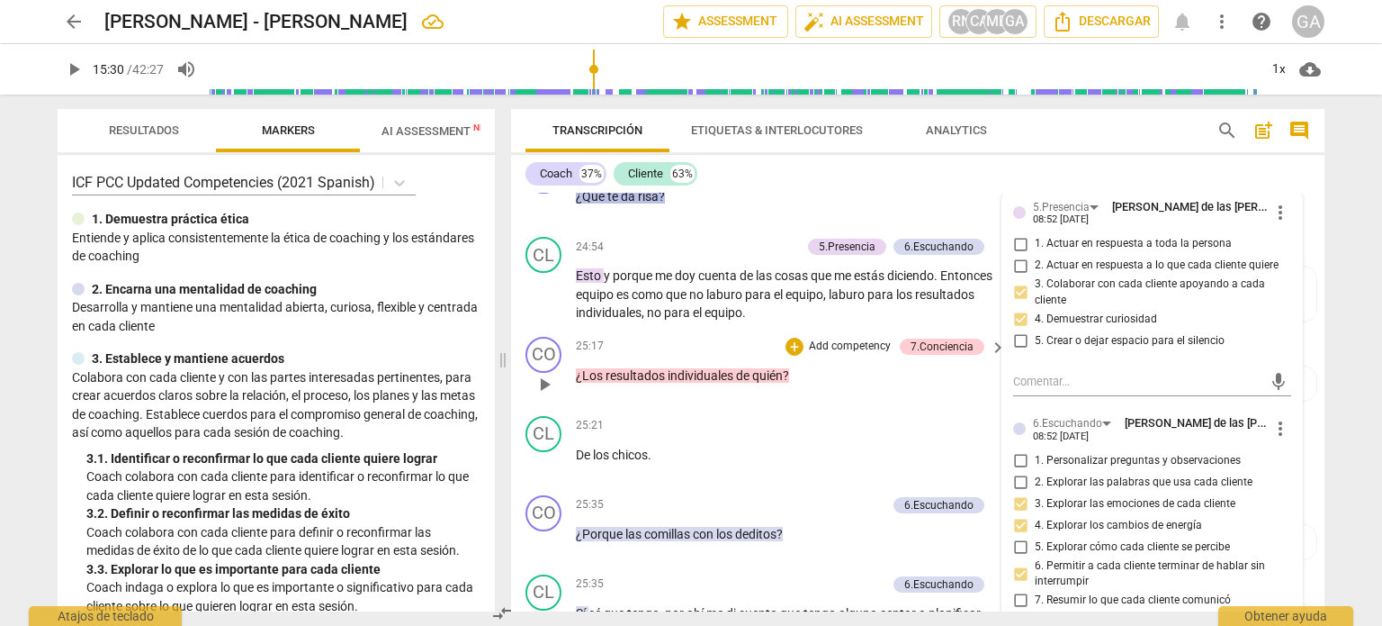
scroll to position [9608, 0]
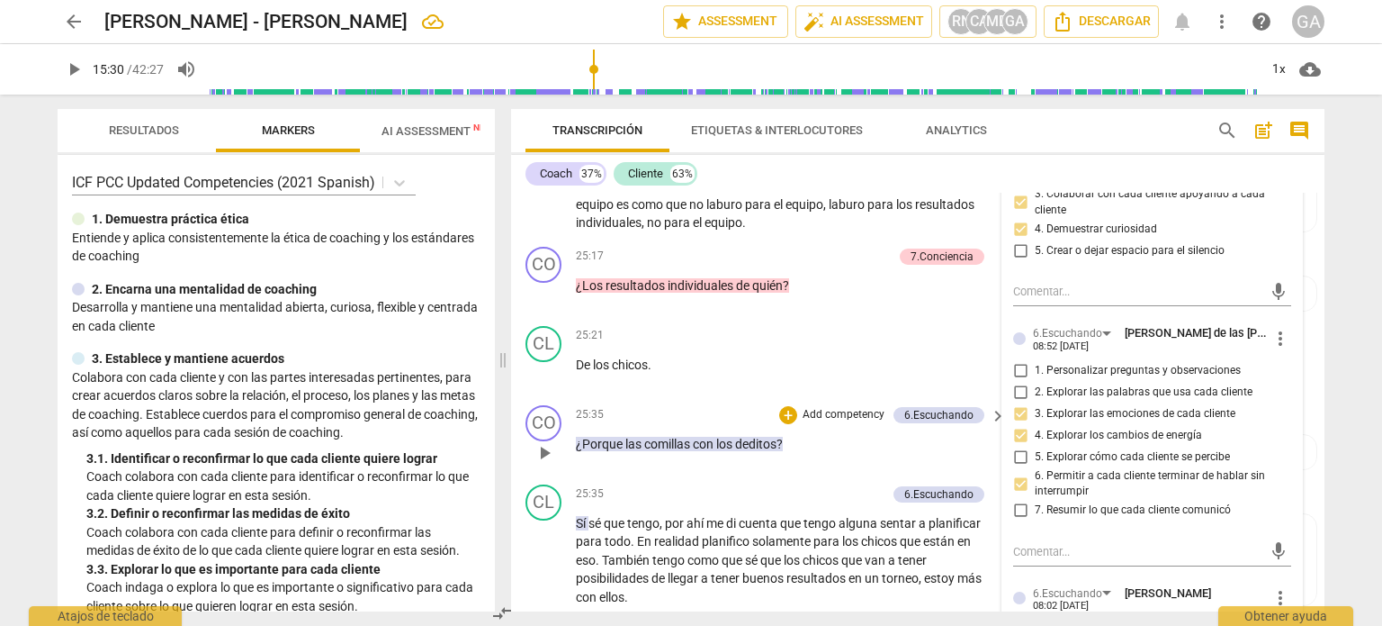
click at [849, 423] on p "Add competency" at bounding box center [844, 415] width 86 height 16
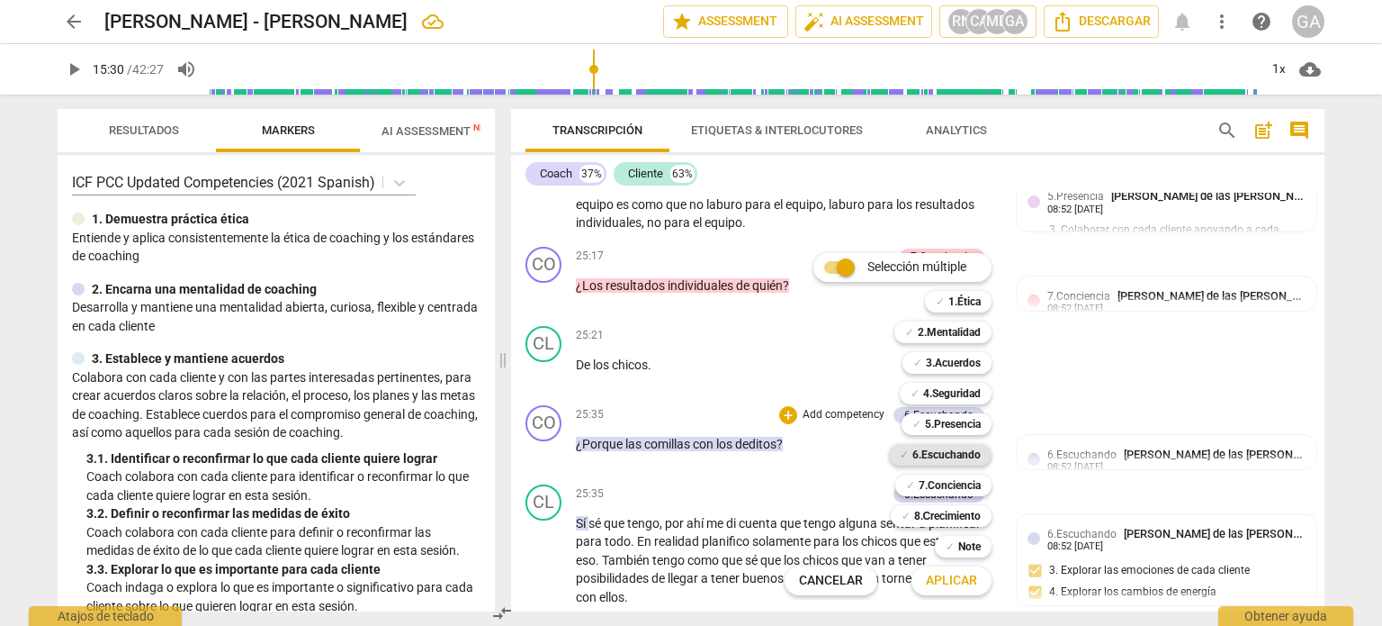
click at [966, 453] on b "6.Escuchando" at bounding box center [947, 455] width 68 height 22
click at [933, 573] on span "Aplicar" at bounding box center [951, 581] width 51 height 18
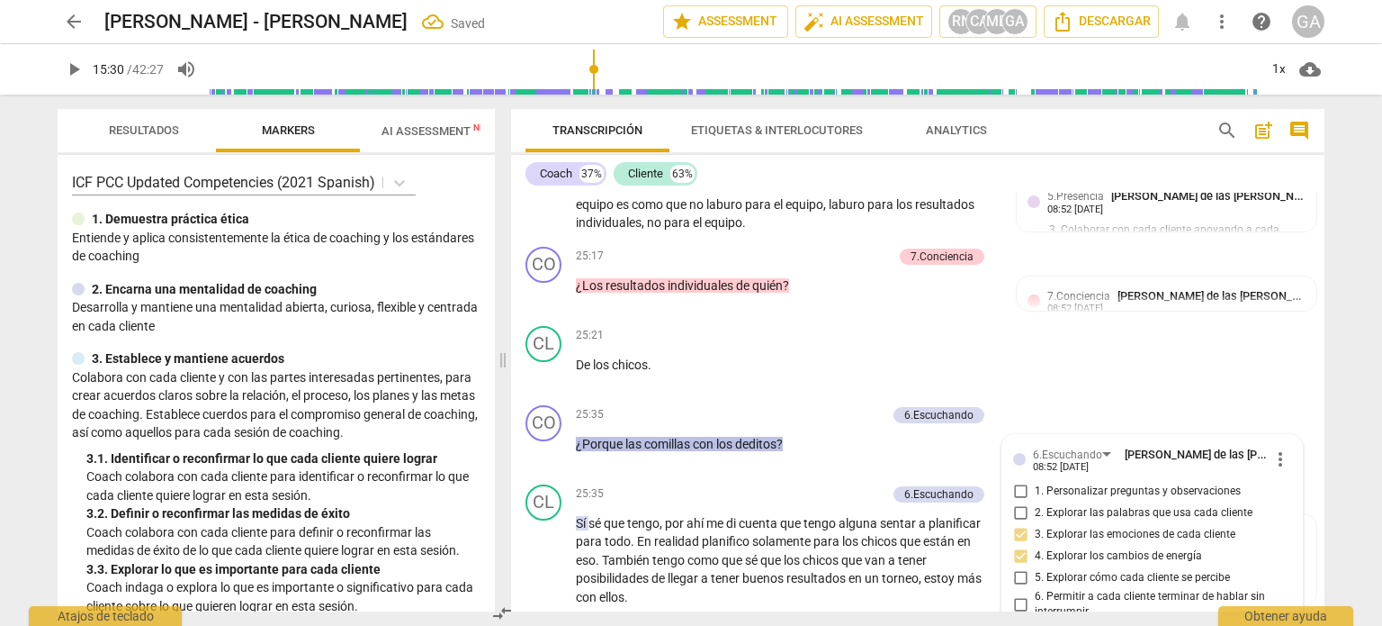
scroll to position [9887, 0]
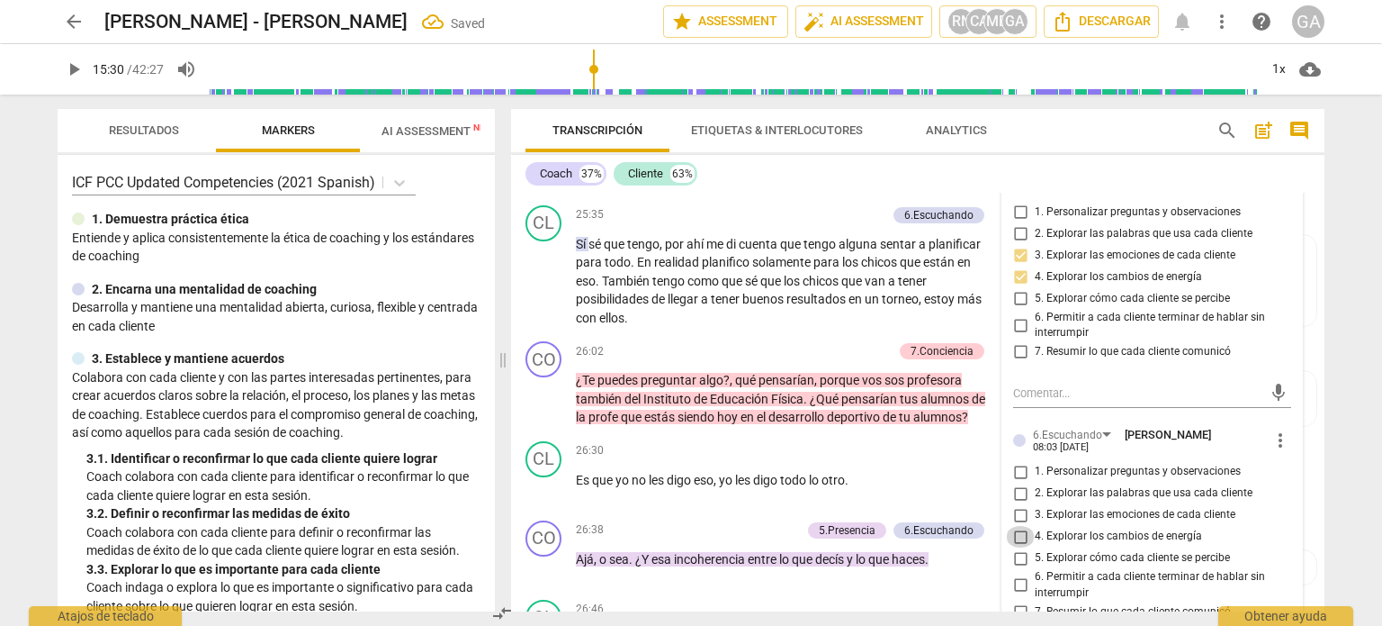
click at [1013, 547] on input "4. Explorar los cambios de energía" at bounding box center [1020, 537] width 29 height 22
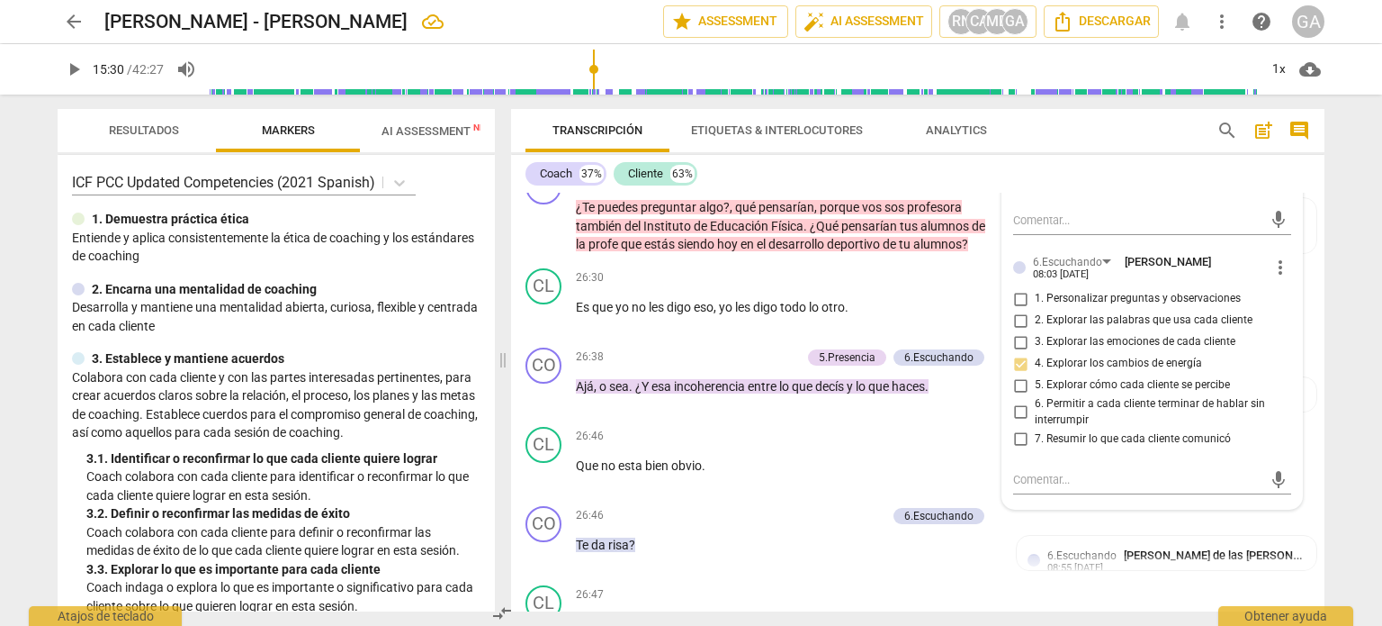
scroll to position [10067, 0]
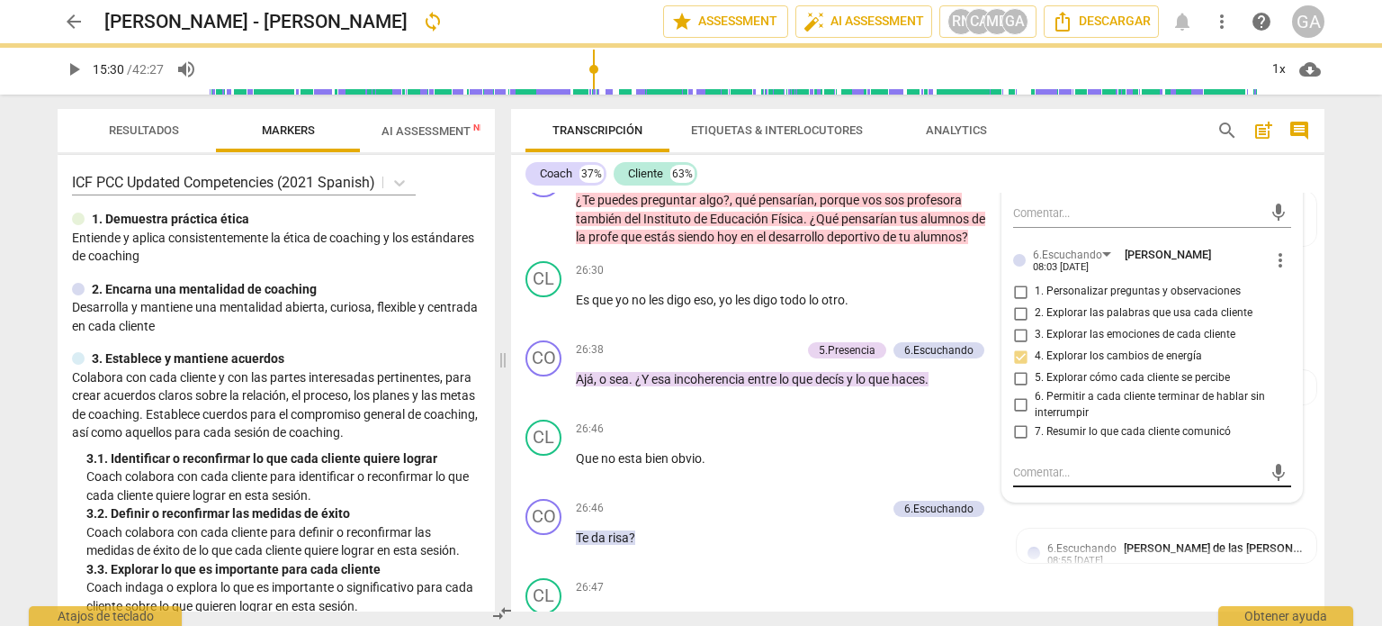
click at [1033, 470] on div "mic" at bounding box center [1152, 472] width 278 height 29
click at [1022, 473] on textarea at bounding box center [1137, 472] width 249 height 17
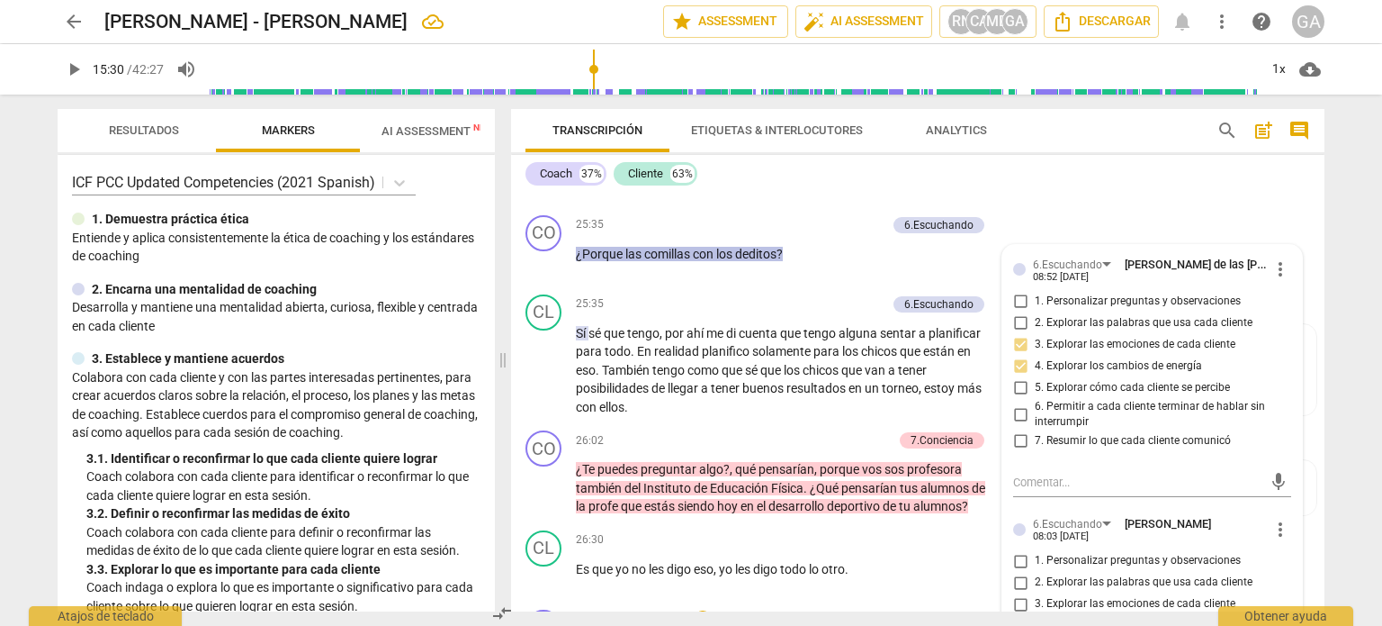
scroll to position [9797, 0]
click at [815, 265] on p "¿Porque las comillas con los deditos ?" at bounding box center [786, 255] width 421 height 19
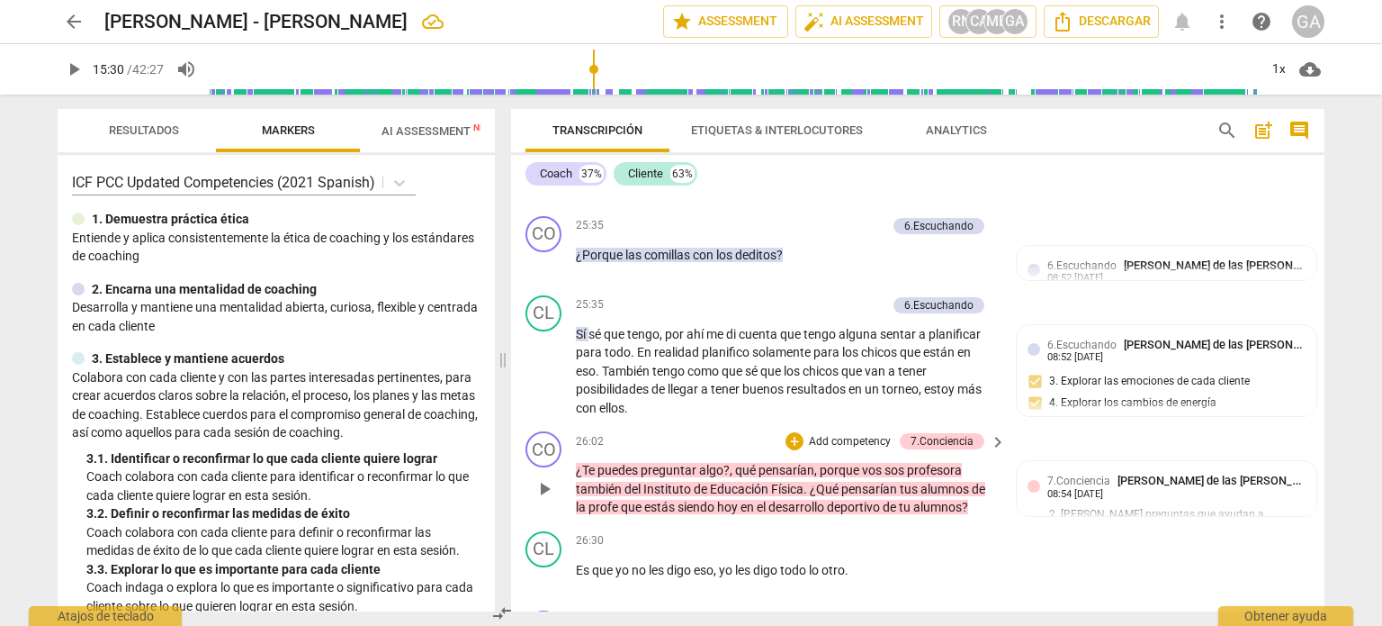
click at [834, 446] on p "Add competency" at bounding box center [850, 442] width 86 height 16
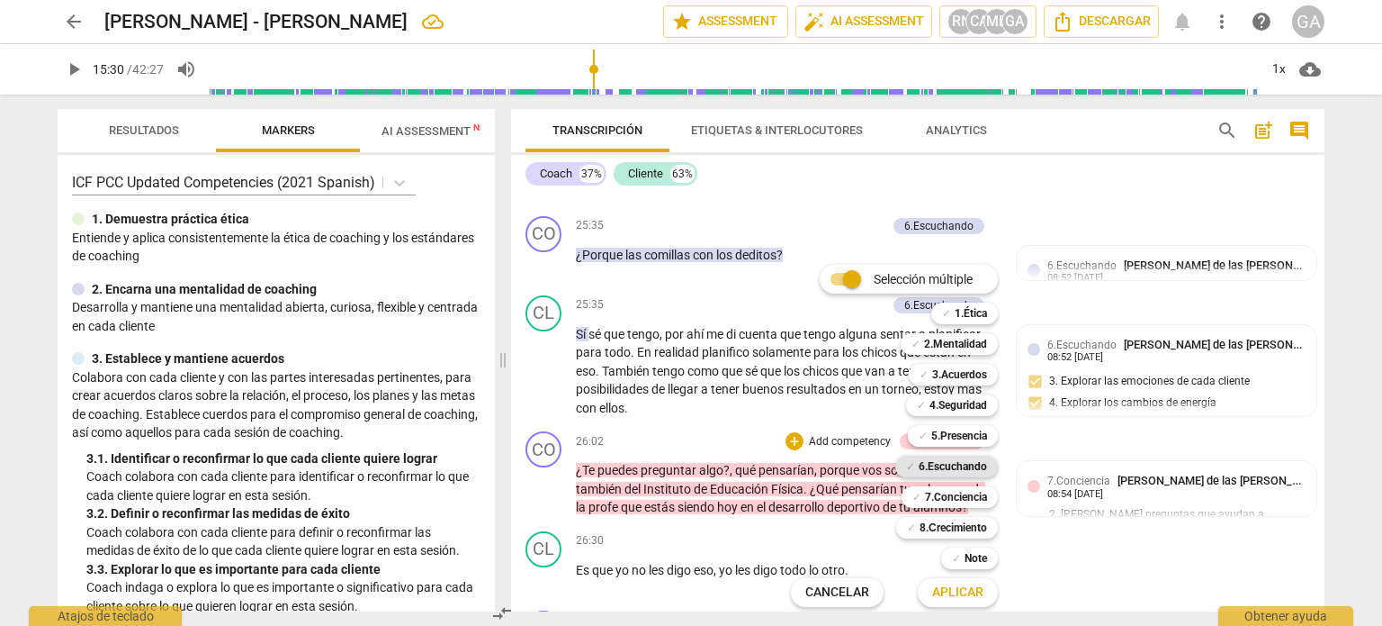
click at [954, 466] on b "6.Escuchando" at bounding box center [953, 466] width 68 height 22
click at [963, 597] on span "Aplicar" at bounding box center [957, 592] width 51 height 18
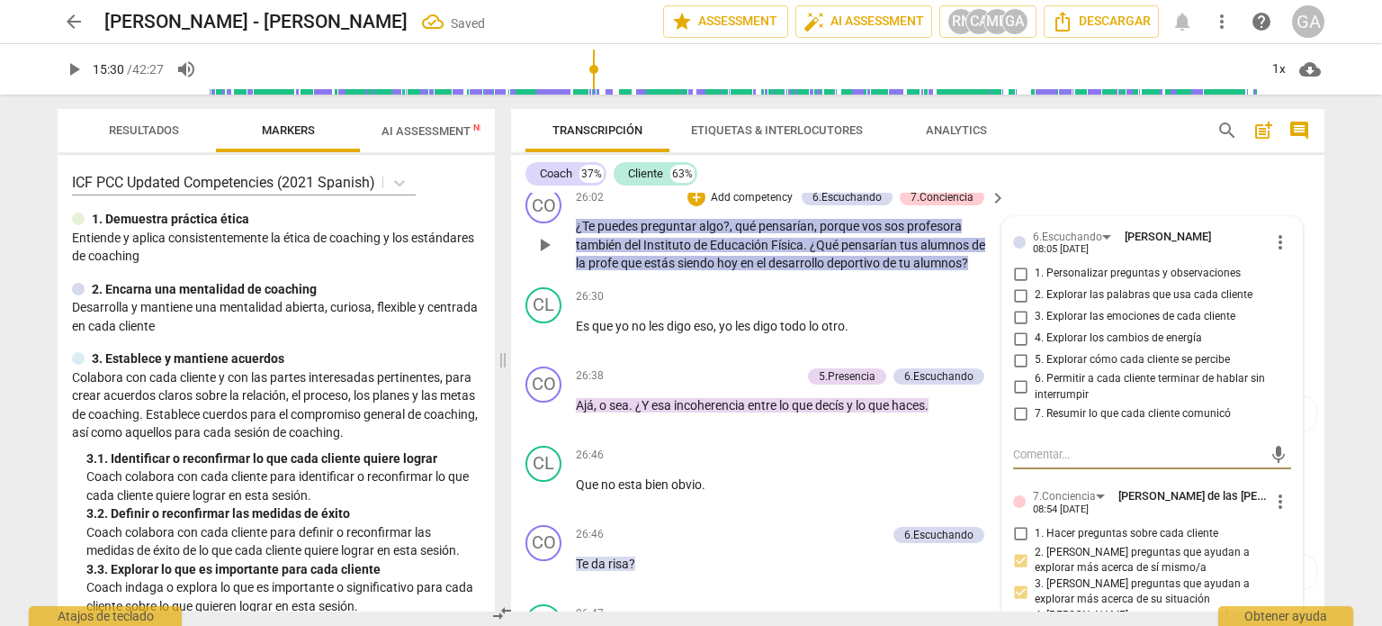
scroll to position [9922, 0]
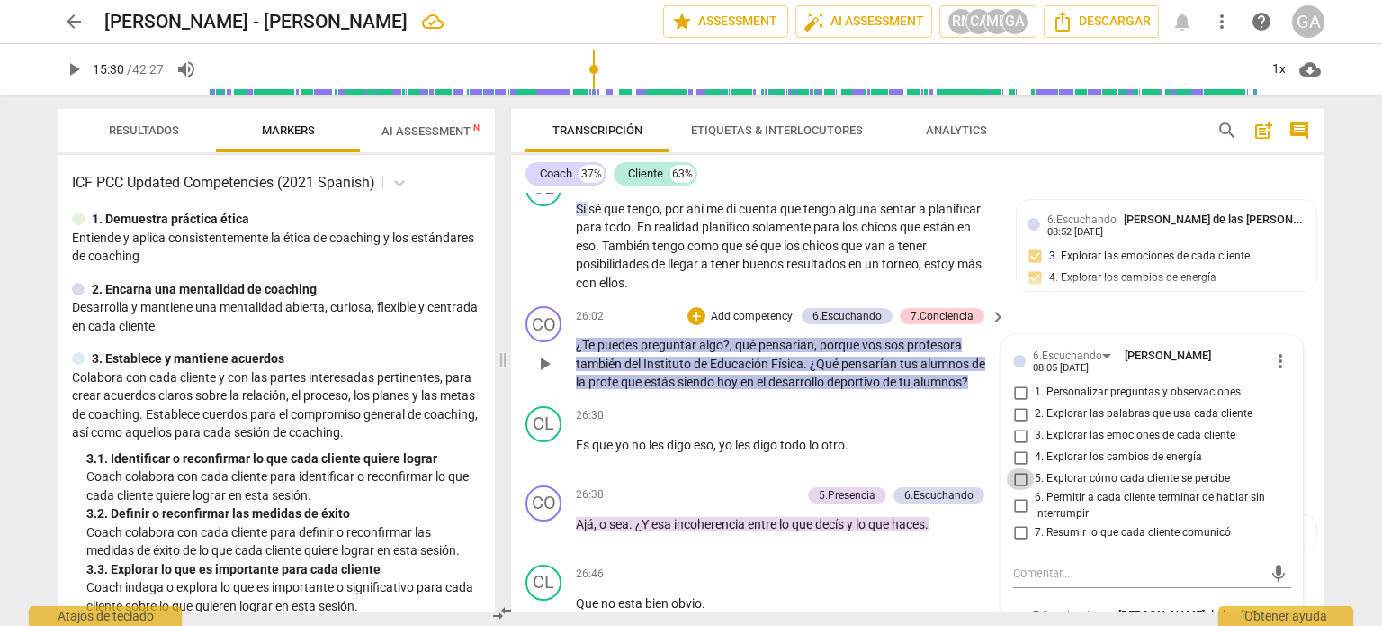
click at [1019, 486] on input "5. Explorar cómo cada cliente se percibe" at bounding box center [1020, 479] width 29 height 22
click at [1018, 578] on textarea at bounding box center [1137, 572] width 249 height 17
click at [758, 323] on p "Add competency" at bounding box center [752, 317] width 86 height 16
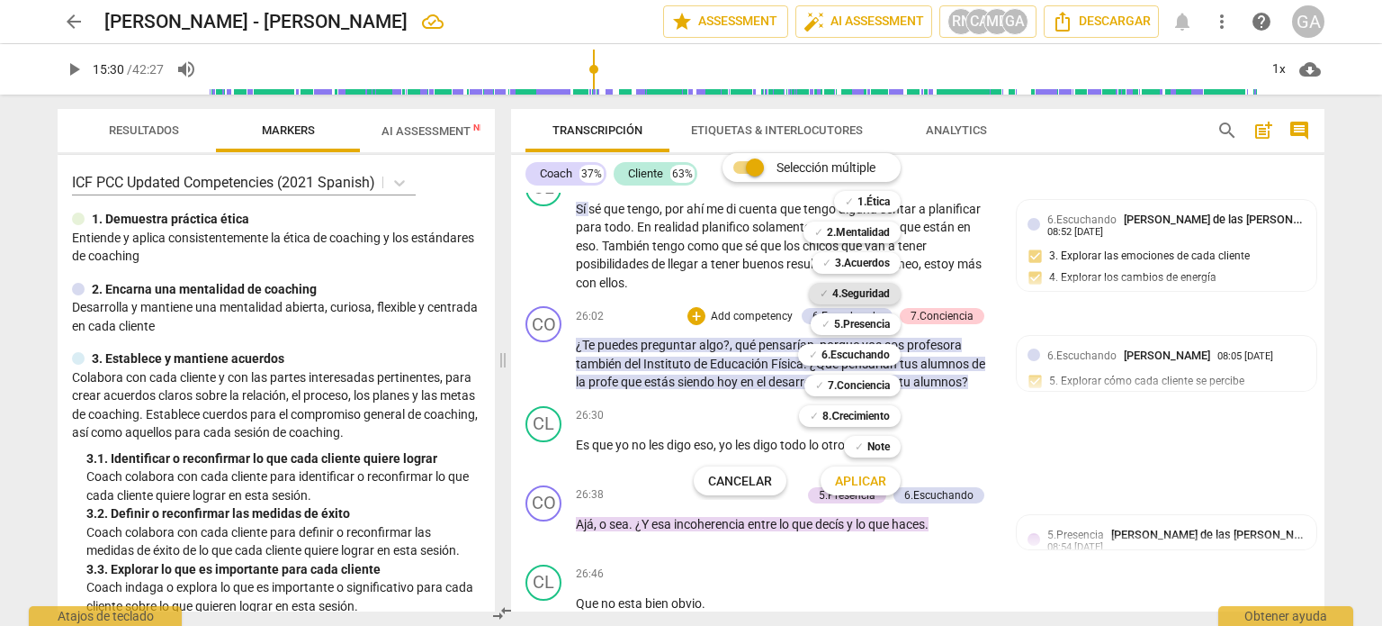
click at [857, 293] on b "4.Seguridad" at bounding box center [862, 294] width 58 height 22
click at [864, 478] on span "Aplicar" at bounding box center [860, 482] width 51 height 18
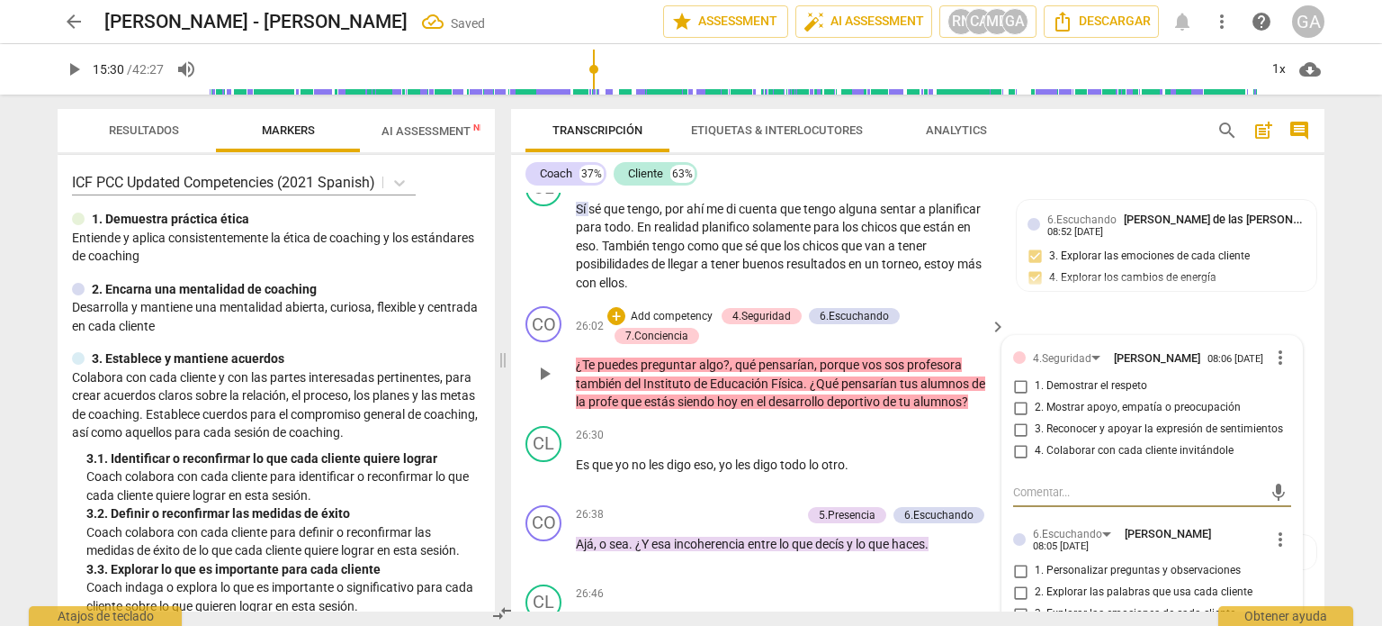
click at [1019, 462] on input "4. Colaborar con cada cliente invitándole" at bounding box center [1020, 451] width 29 height 22
click at [979, 411] on p "¿Te puedes preguntar algo ? , qué pensarían , porque vos sos profesora también …" at bounding box center [786, 384] width 421 height 56
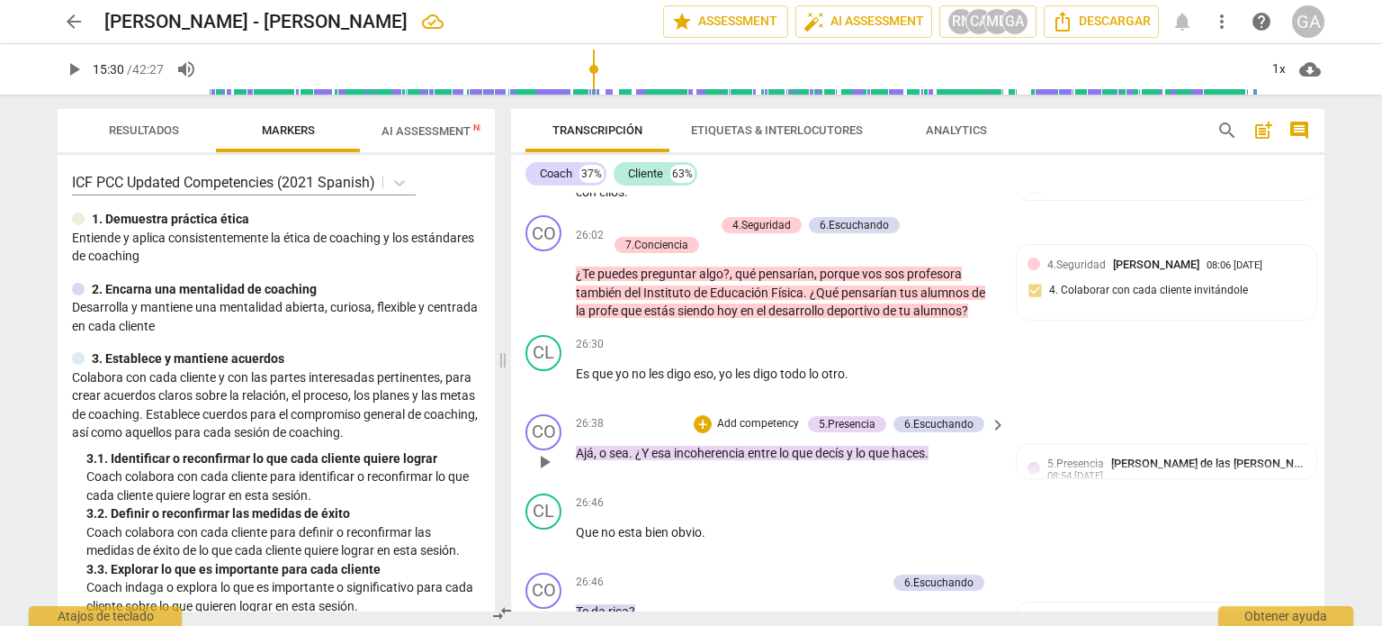
scroll to position [10102, 0]
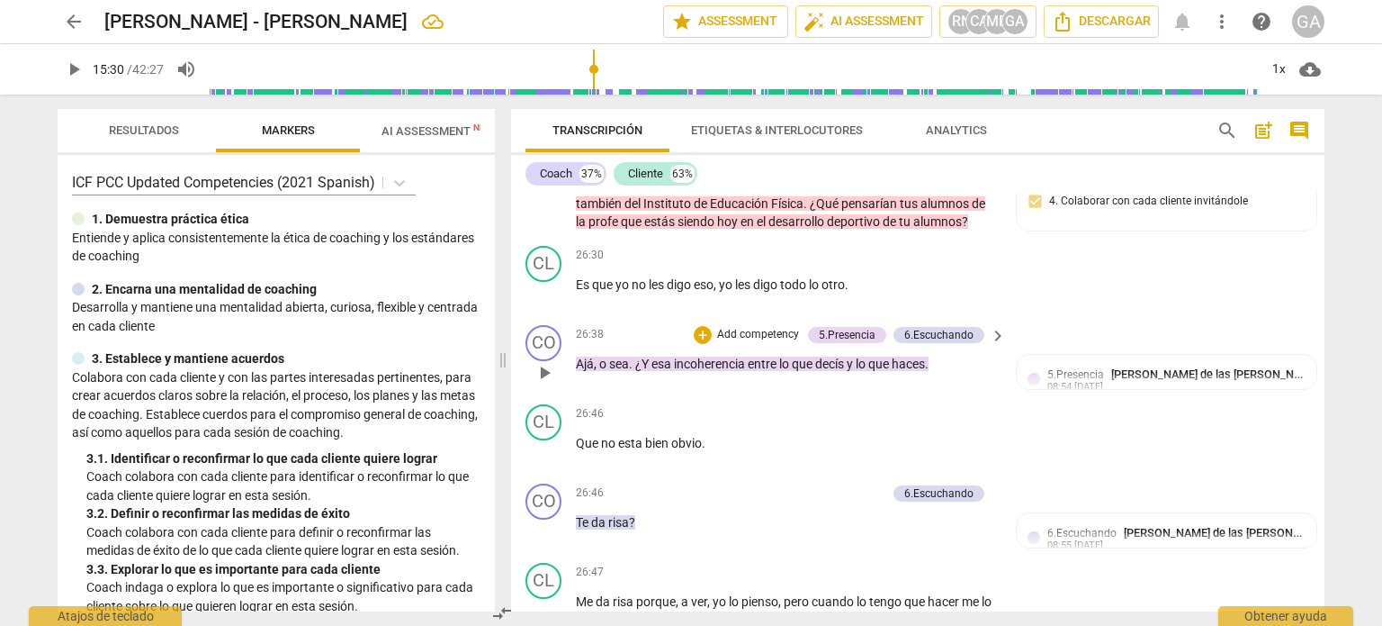
click at [771, 339] on p "Add competency" at bounding box center [759, 335] width 86 height 16
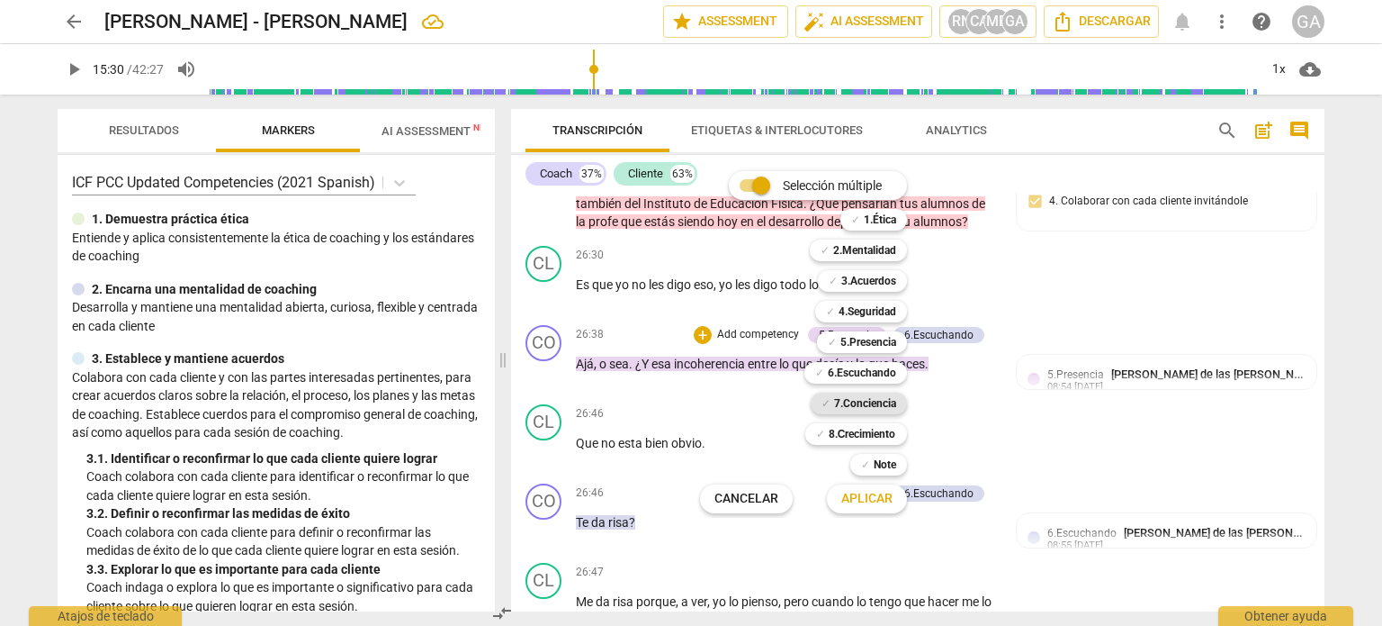
click at [873, 400] on b "7.Conciencia" at bounding box center [865, 403] width 62 height 22
click at [871, 499] on span "Aplicar" at bounding box center [867, 499] width 51 height 18
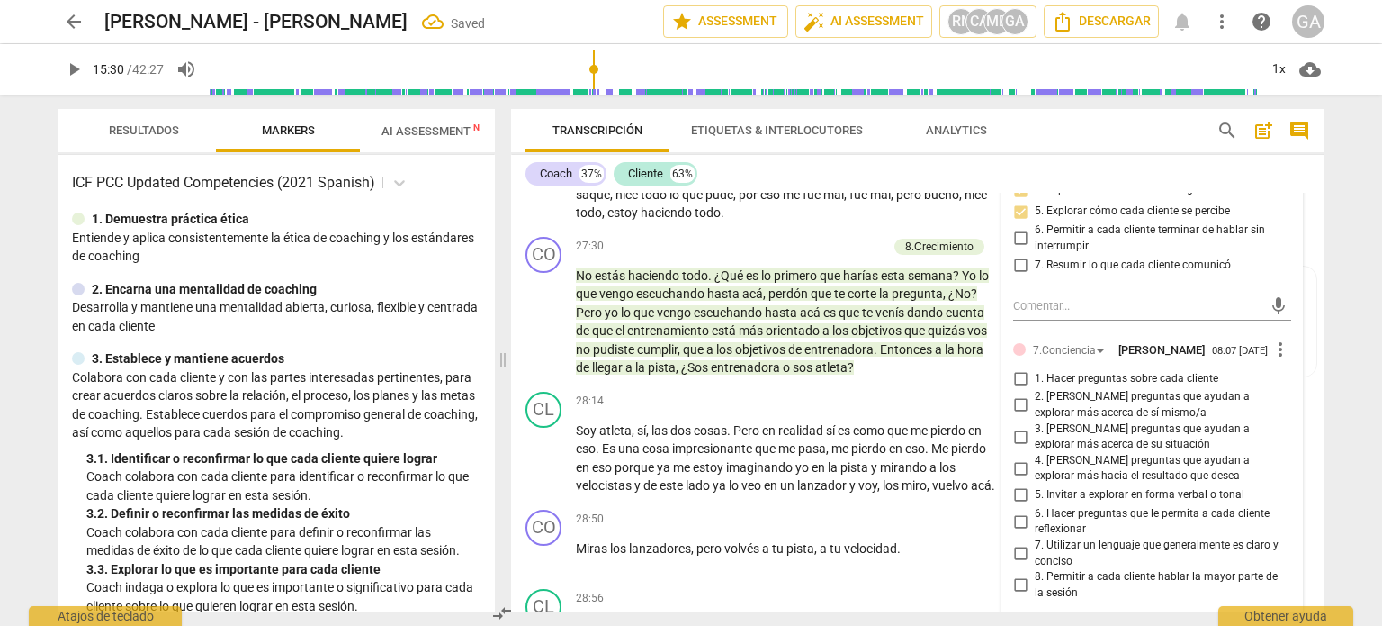
scroll to position [10642, 0]
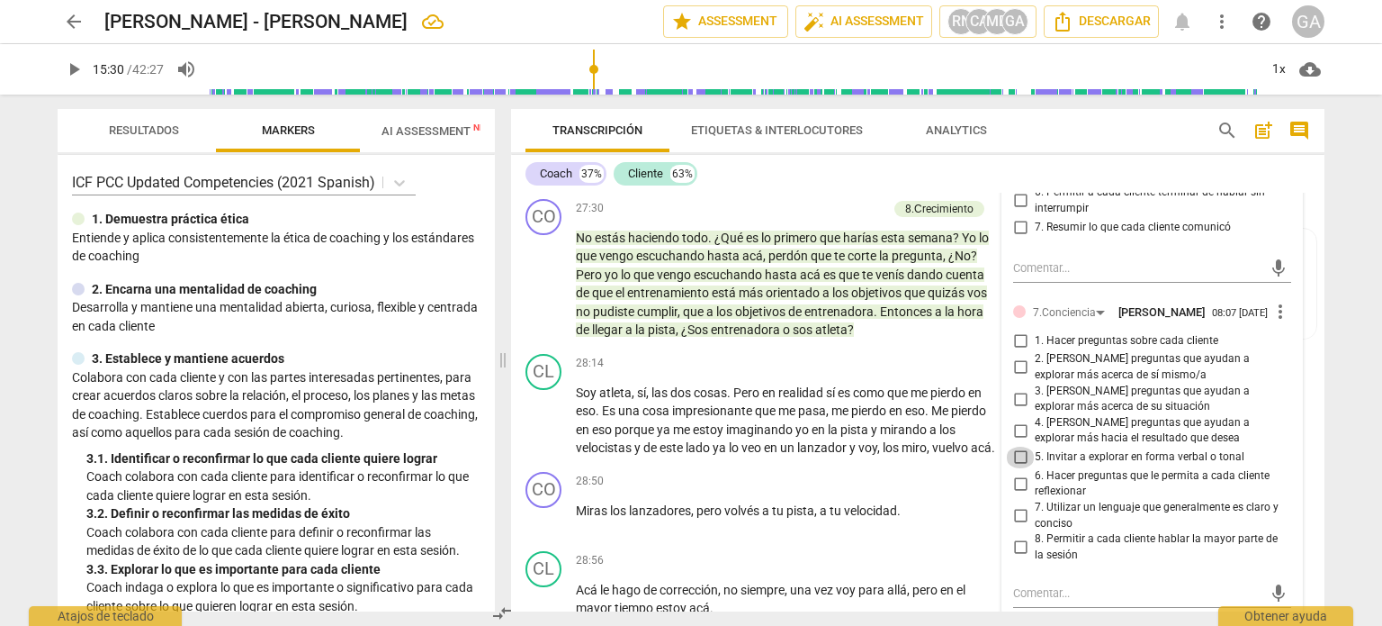
click at [1014, 468] on input "5. Invitar a explorar en forma verbal o tonal" at bounding box center [1020, 457] width 29 height 22
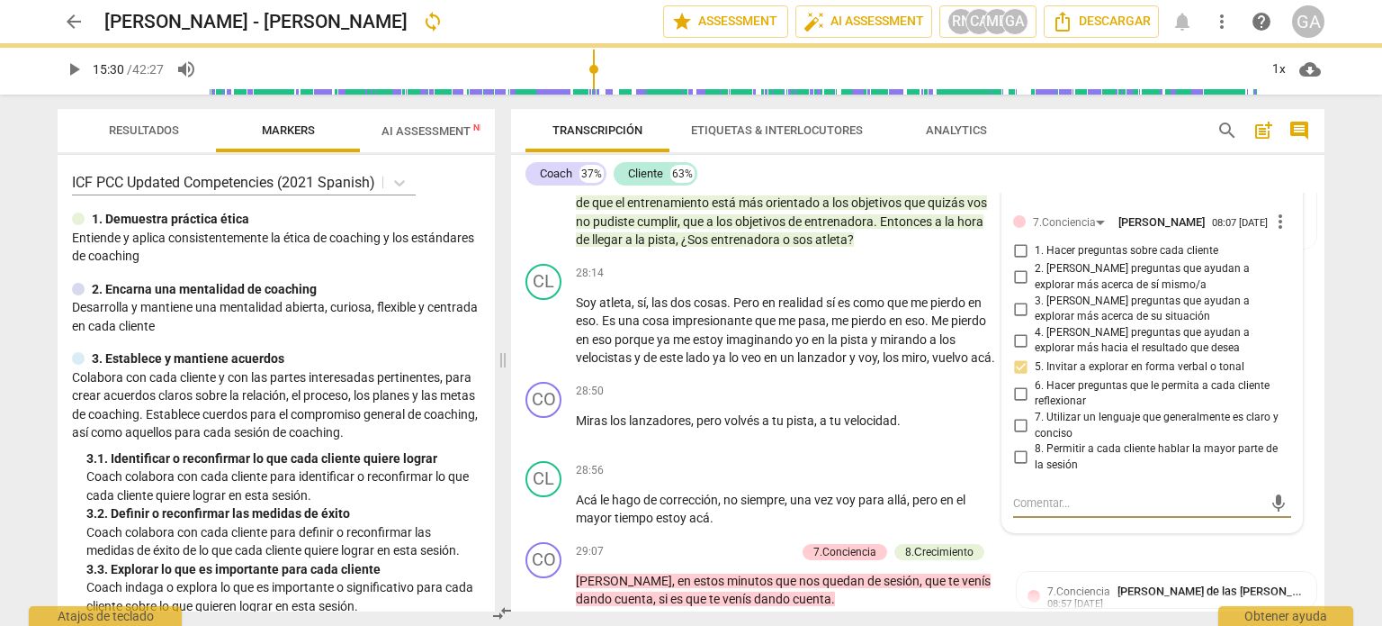
click at [1032, 511] on textarea at bounding box center [1137, 502] width 249 height 17
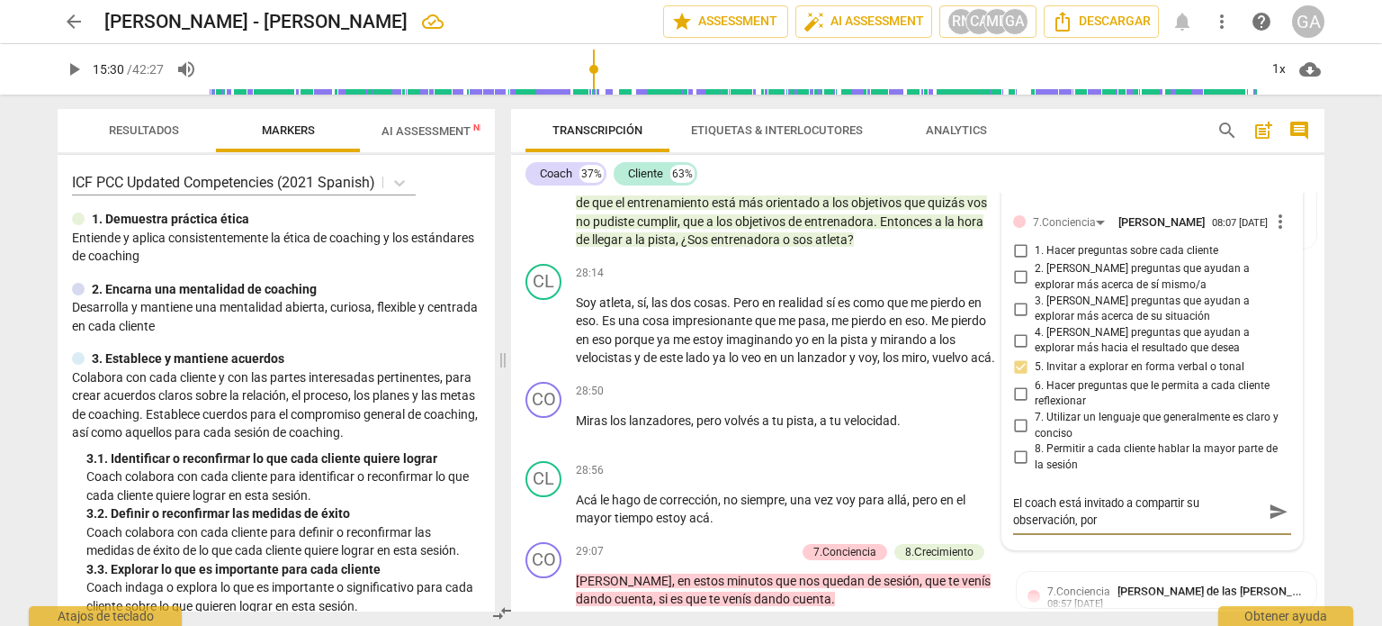
scroll to position [0, 0]
click at [1188, 514] on textarea "El coach está invitado a compartir su observación, por ejemplo, podría" at bounding box center [1137, 511] width 249 height 34
click at [1247, 528] on textarea "El coach está invitado a compartir y hacerse cargo de su observación, por ejemp…" at bounding box center [1137, 511] width 249 height 34
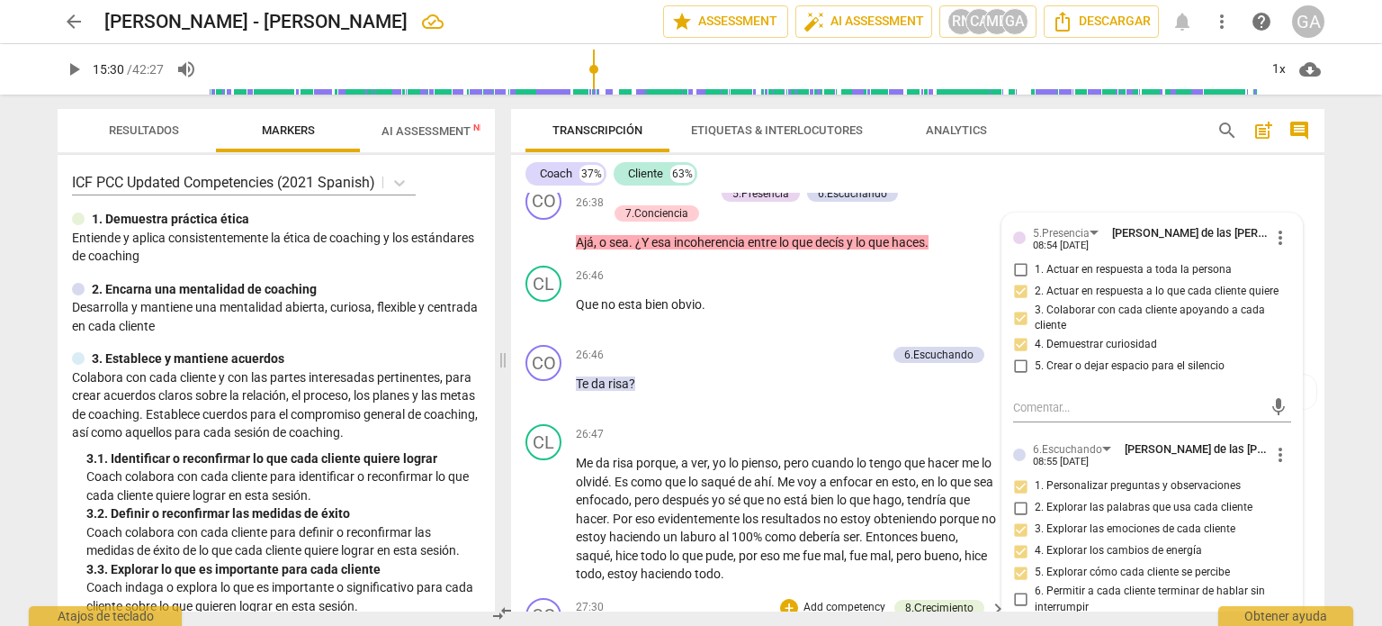
scroll to position [10192, 0]
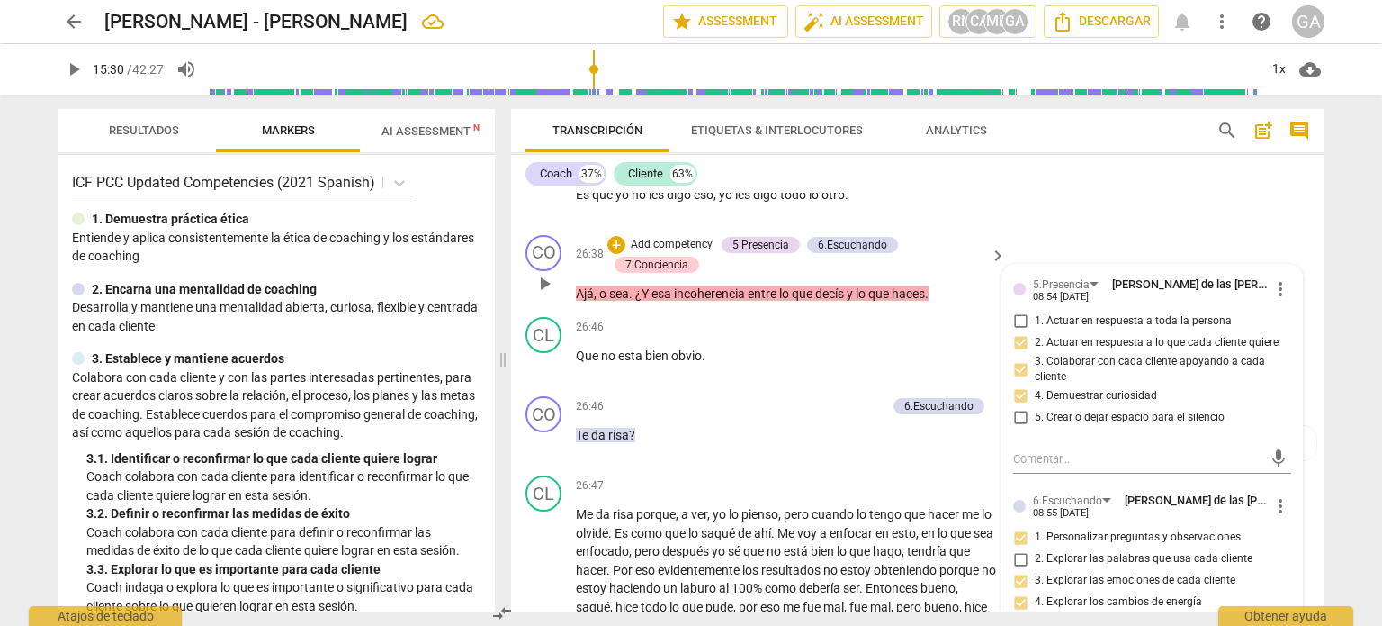
click at [941, 301] on p "Ajá , o sea . ¿Y esa incoherencia entre lo que decís y lo que haces ." at bounding box center [786, 293] width 421 height 19
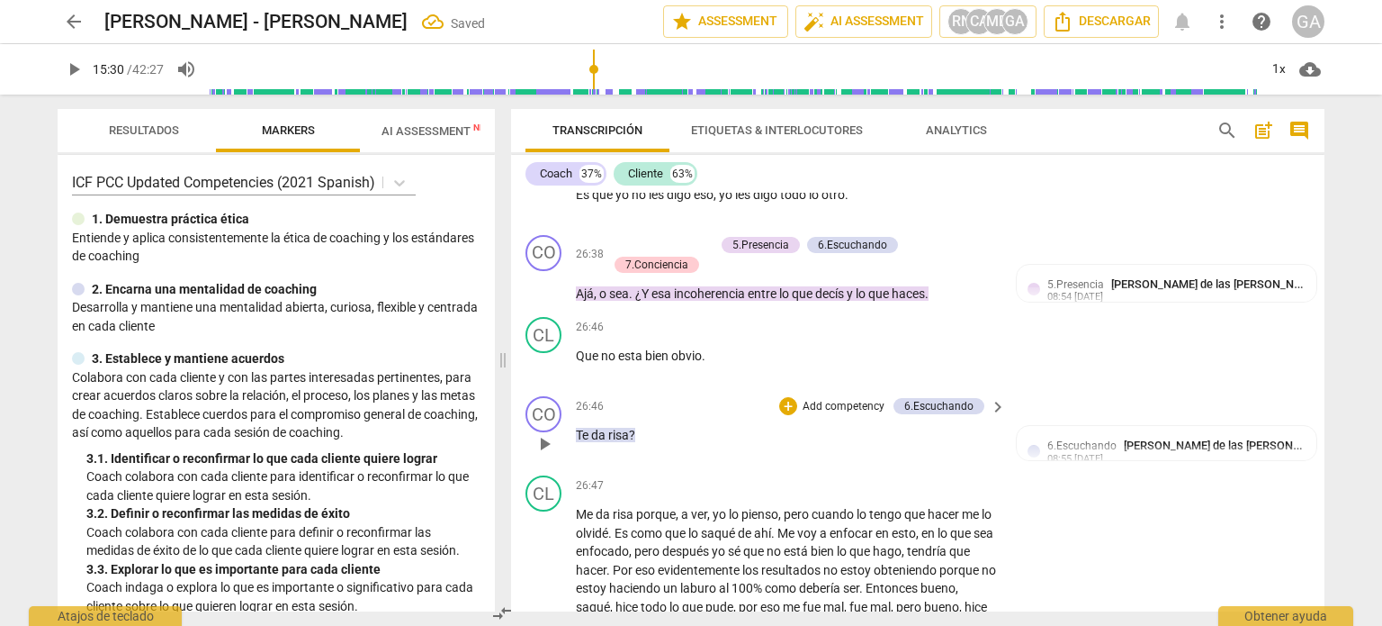
click at [826, 414] on p "Add competency" at bounding box center [844, 407] width 86 height 16
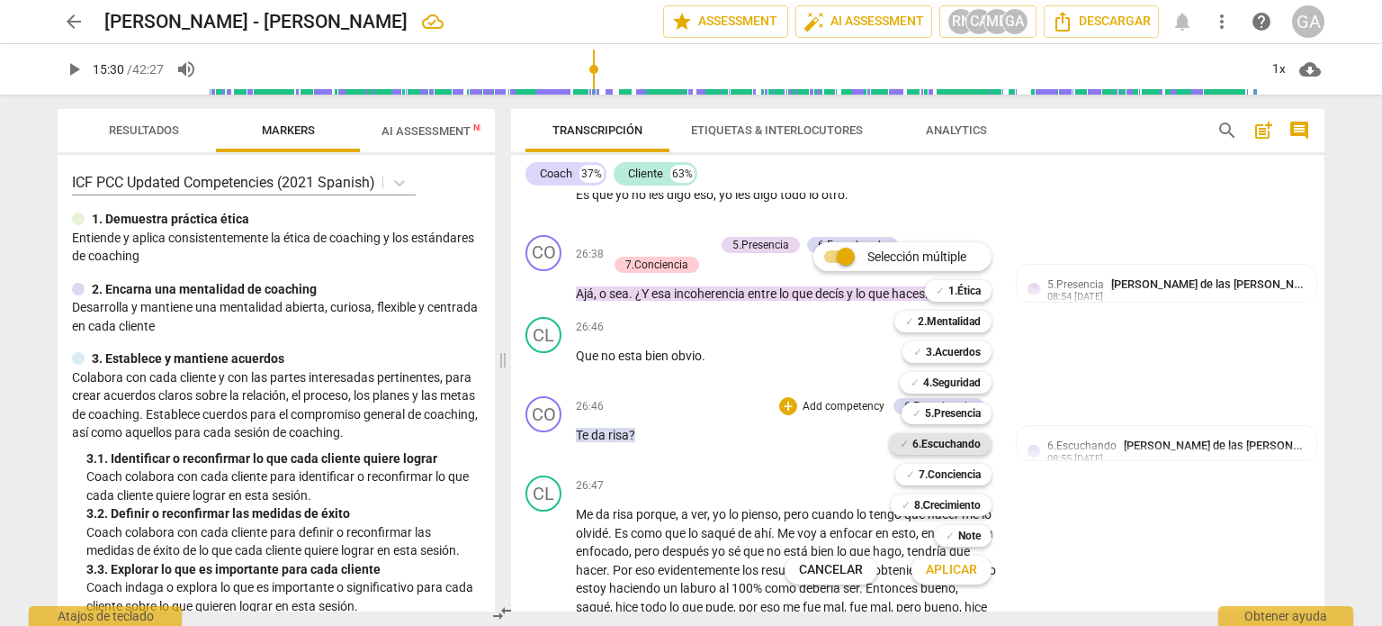
click at [964, 442] on b "6.Escuchando" at bounding box center [947, 444] width 68 height 22
click at [968, 554] on button "Aplicar" at bounding box center [952, 570] width 80 height 32
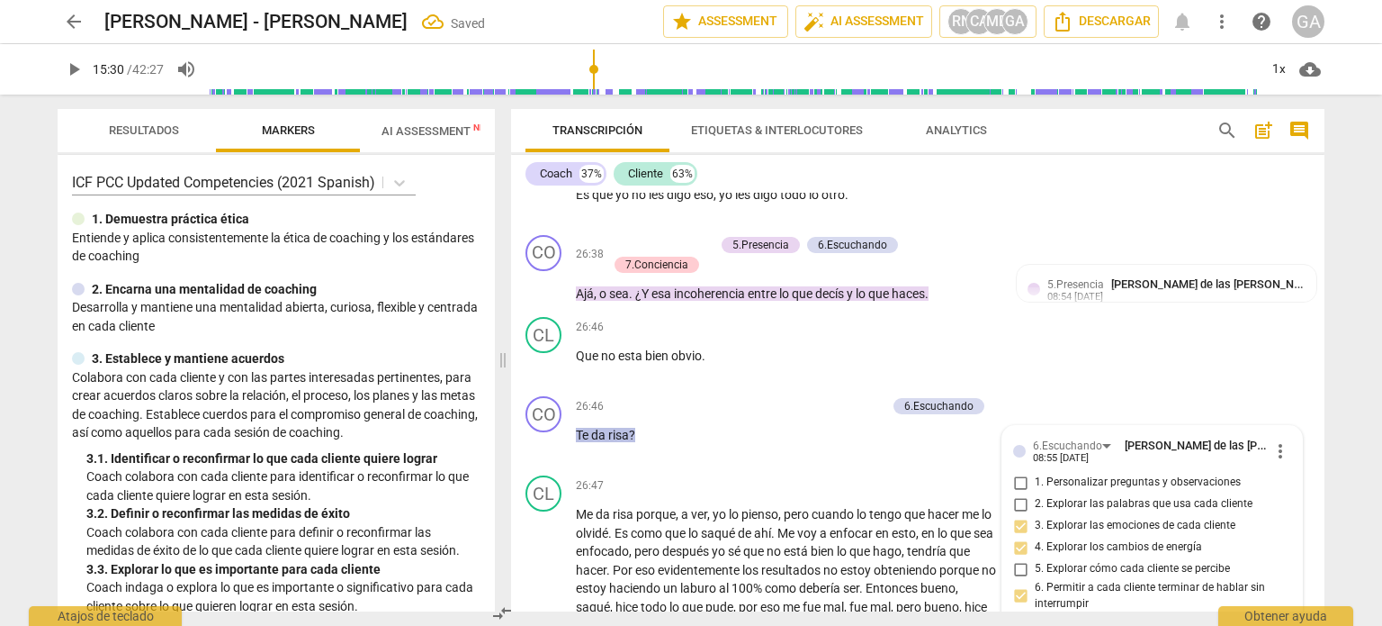
scroll to position [10460, 0]
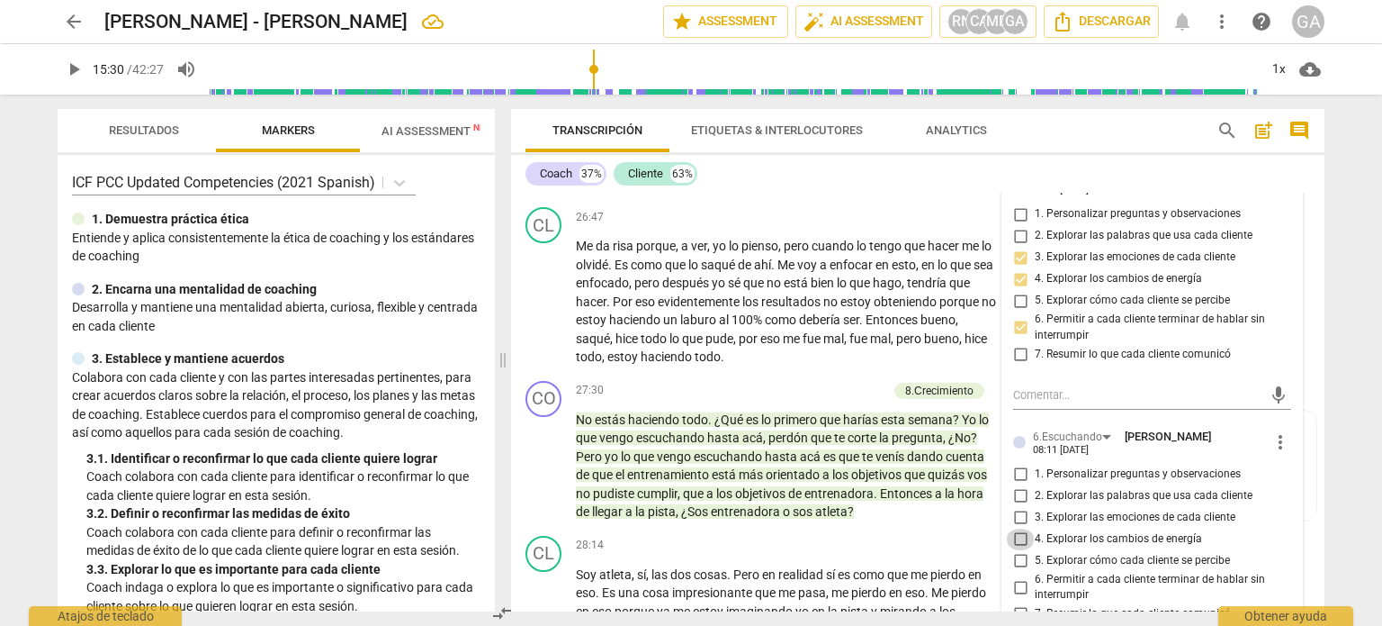
click at [1019, 544] on input "4. Explorar los cambios de energía" at bounding box center [1020, 539] width 29 height 22
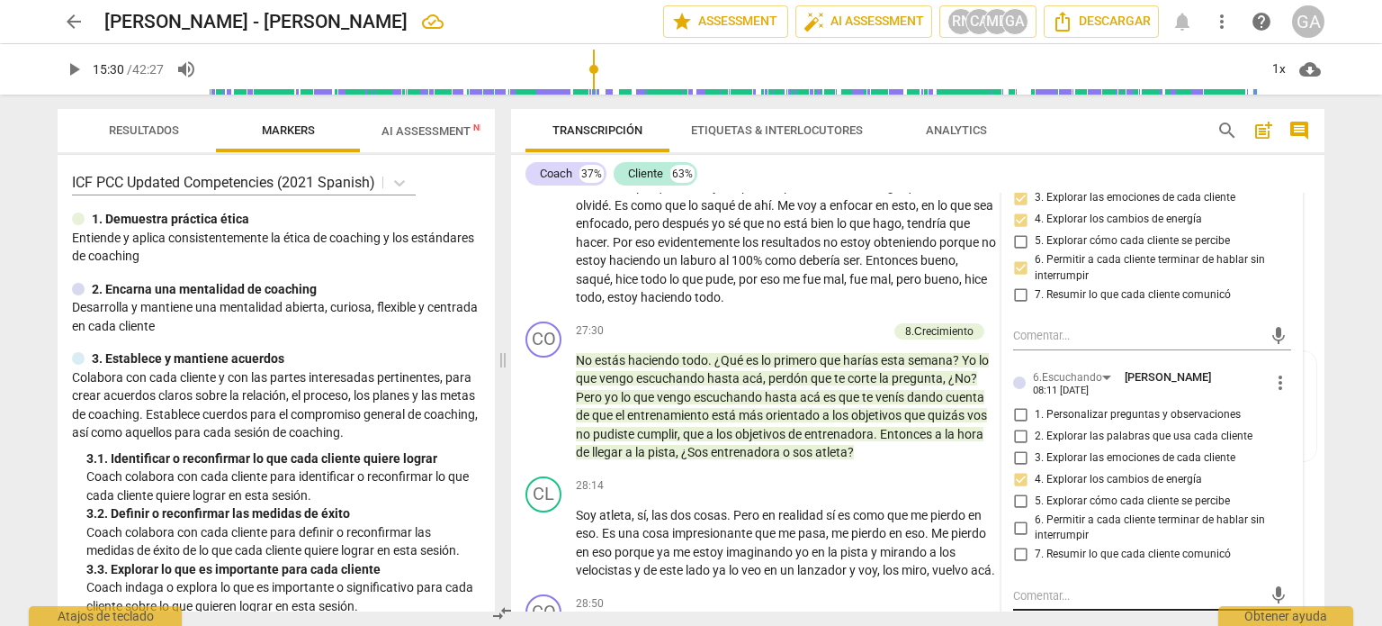
scroll to position [10550, 0]
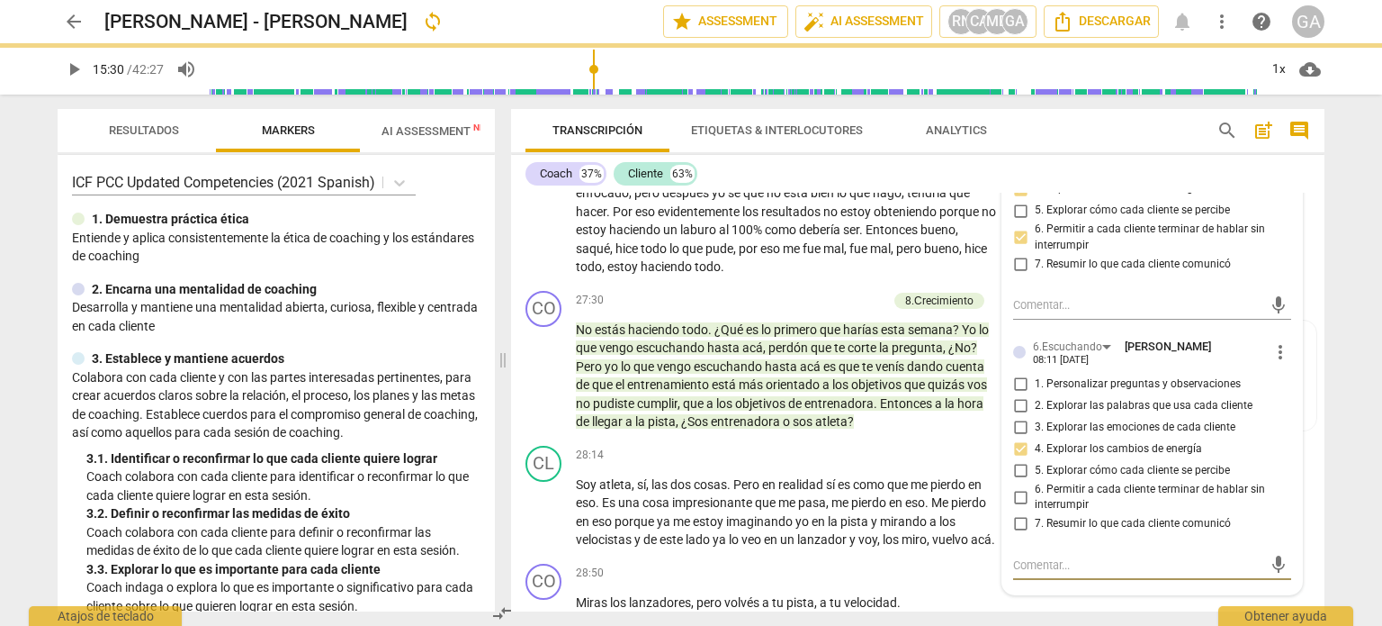
click at [1022, 571] on textarea at bounding box center [1137, 564] width 249 height 17
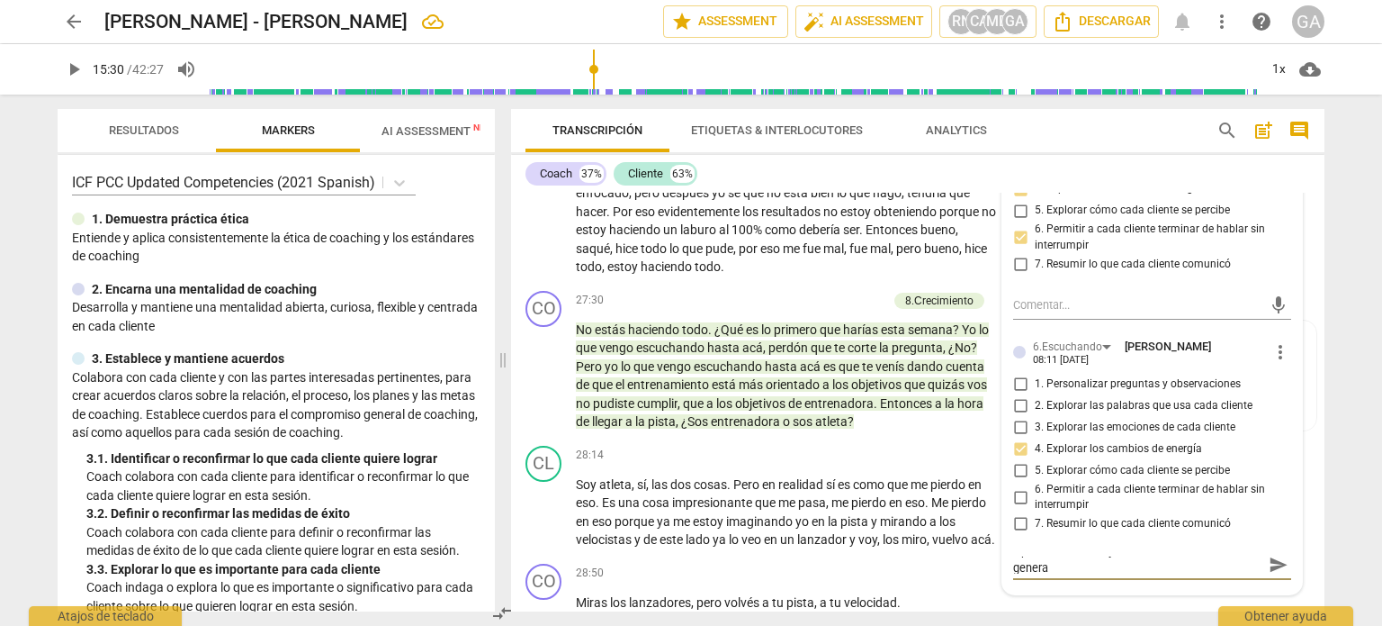
scroll to position [0, 0]
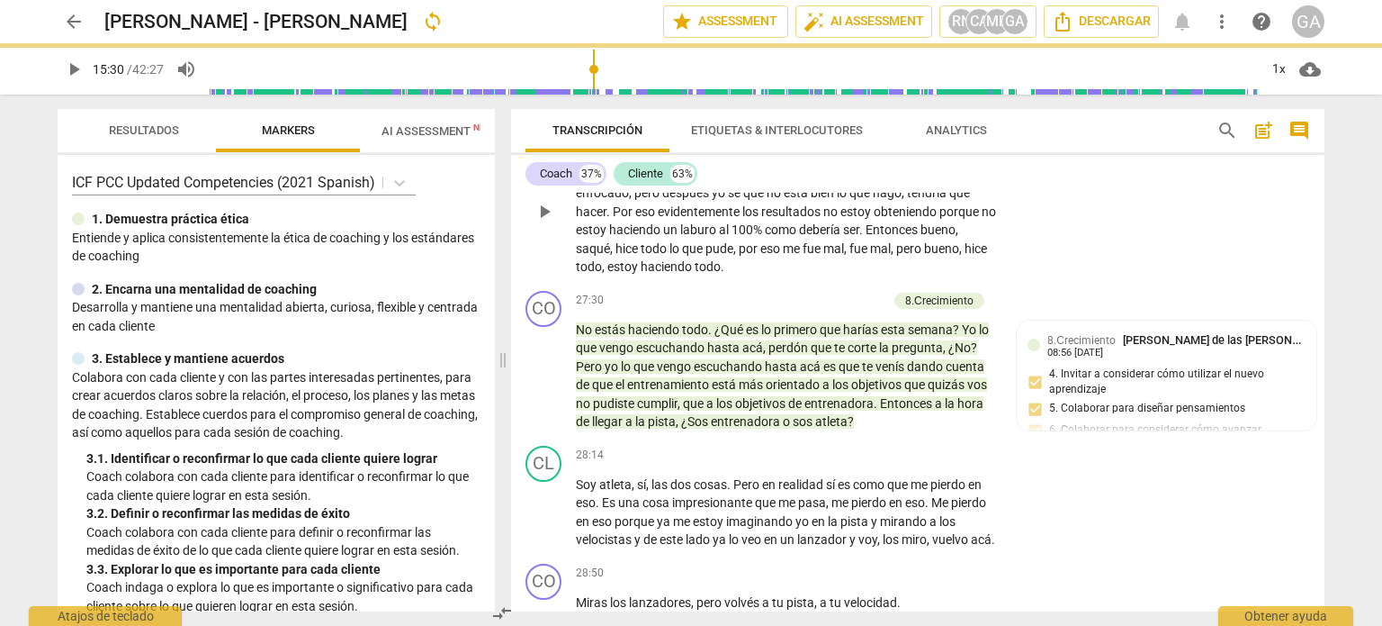
click at [881, 284] on div "CL play_arrow pause 26:47 + Add competency keyboard_arrow_right Me da risa porq…" at bounding box center [918, 197] width 814 height 174
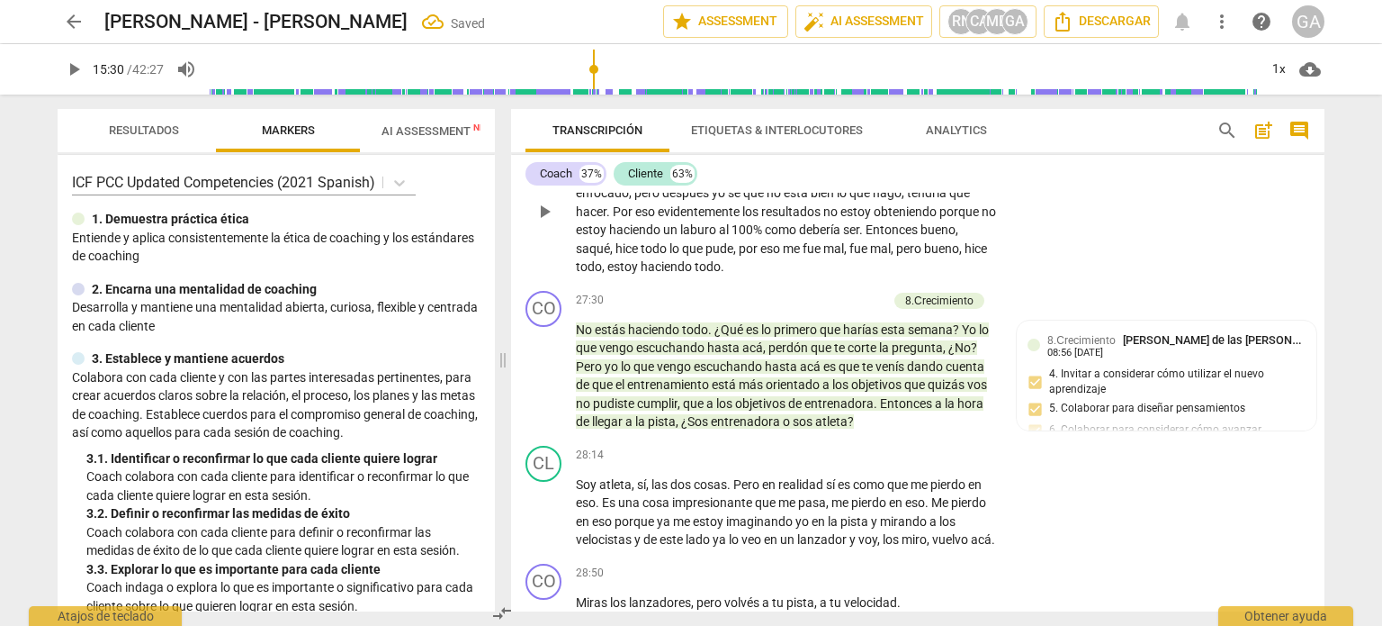
click at [878, 273] on p "Me da risa porque , a ver , yo lo pienso , pero cuando lo tengo que hacer me lo…" at bounding box center [786, 212] width 421 height 130
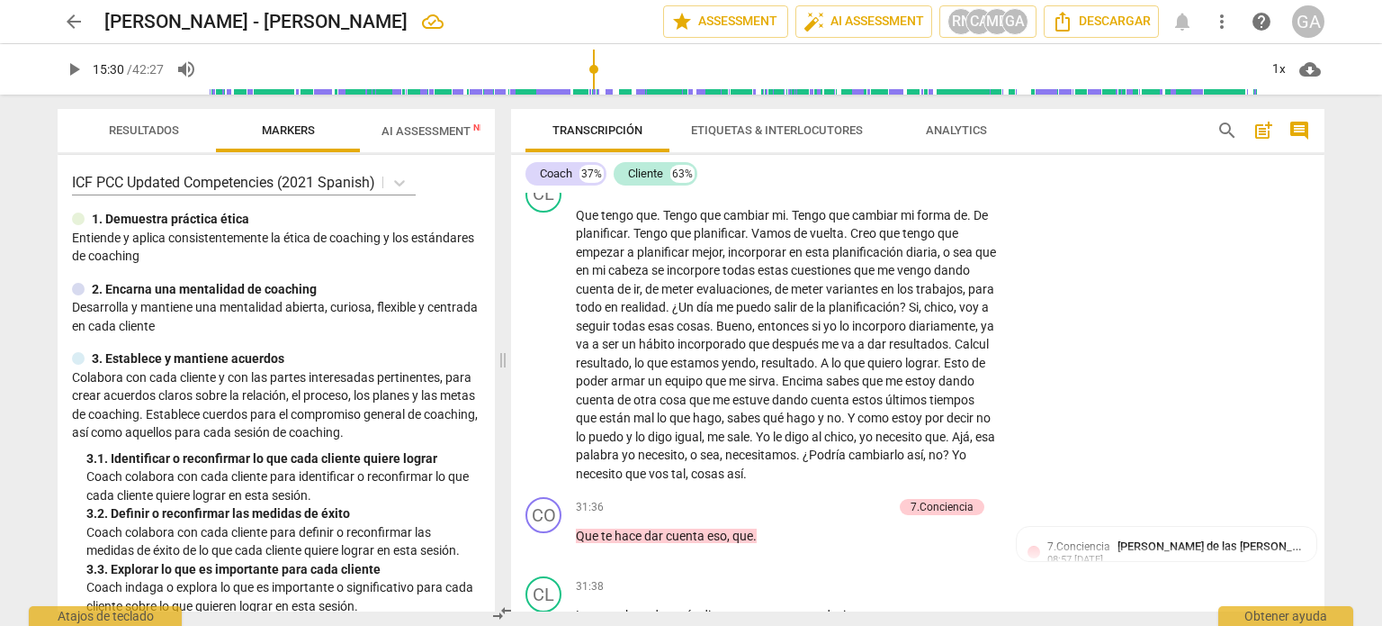
scroll to position [11090, 0]
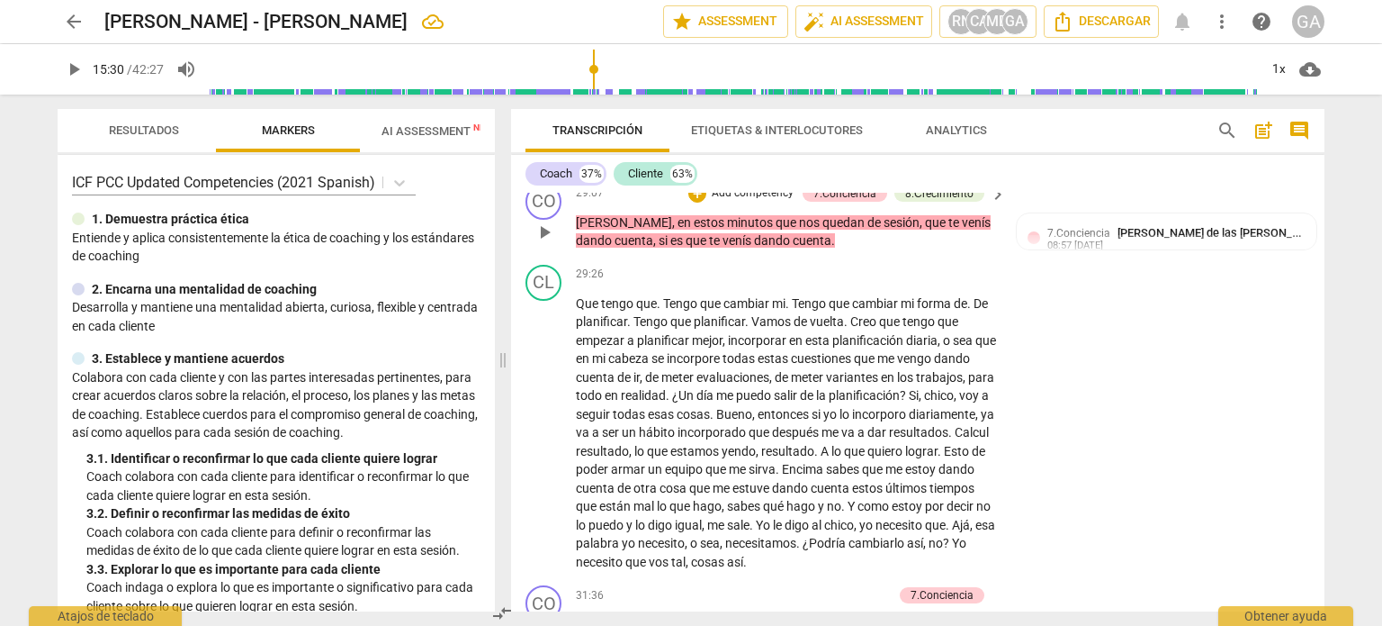
click at [842, 202] on div "7.Conciencia" at bounding box center [845, 193] width 63 height 16
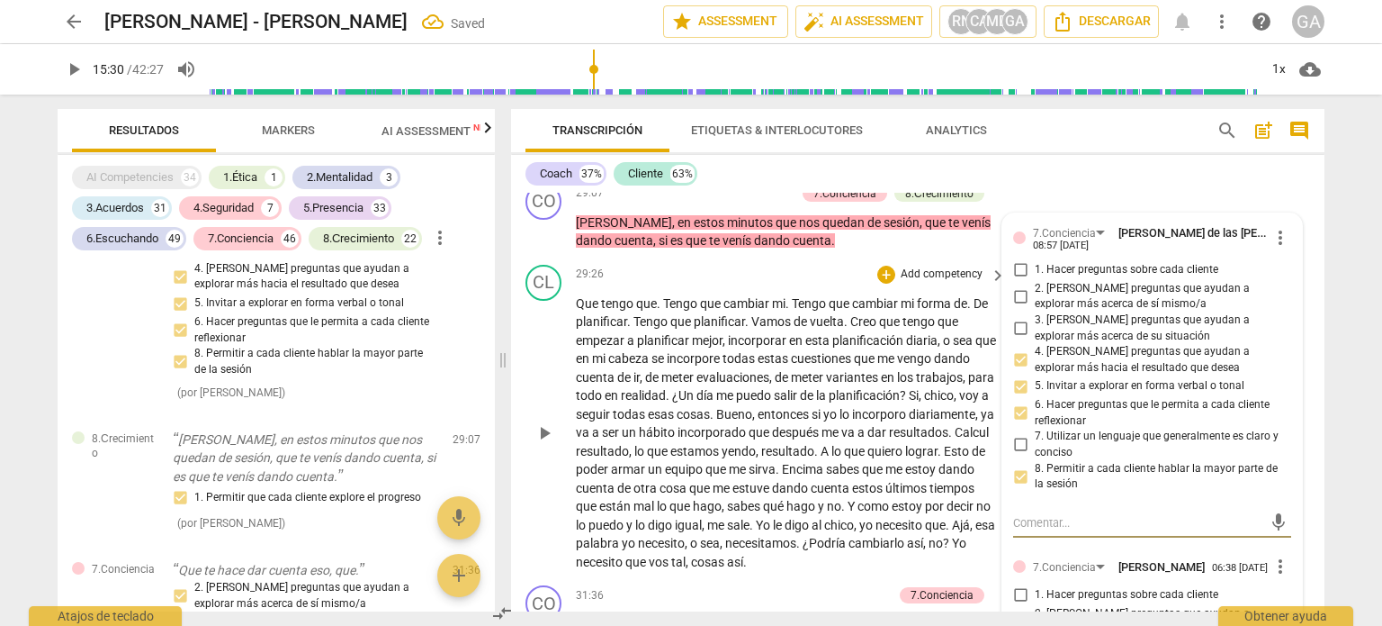
scroll to position [33747, 0]
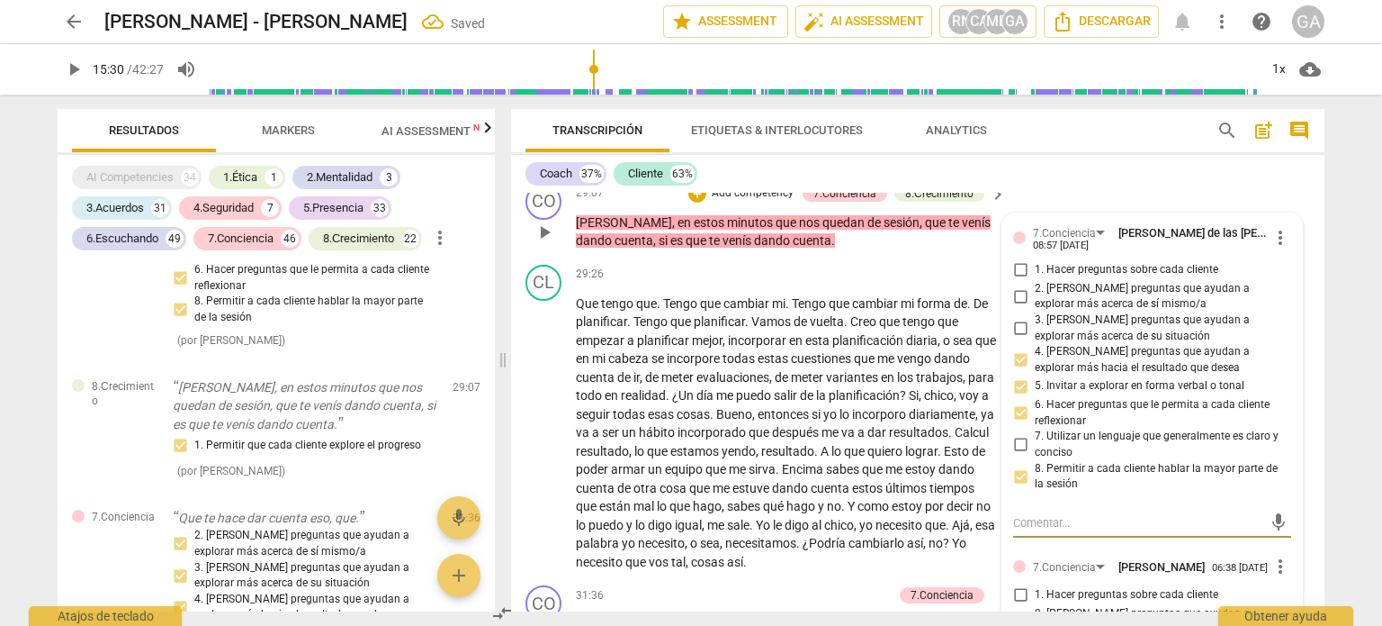
click at [722, 202] on p "Add competency" at bounding box center [753, 193] width 86 height 16
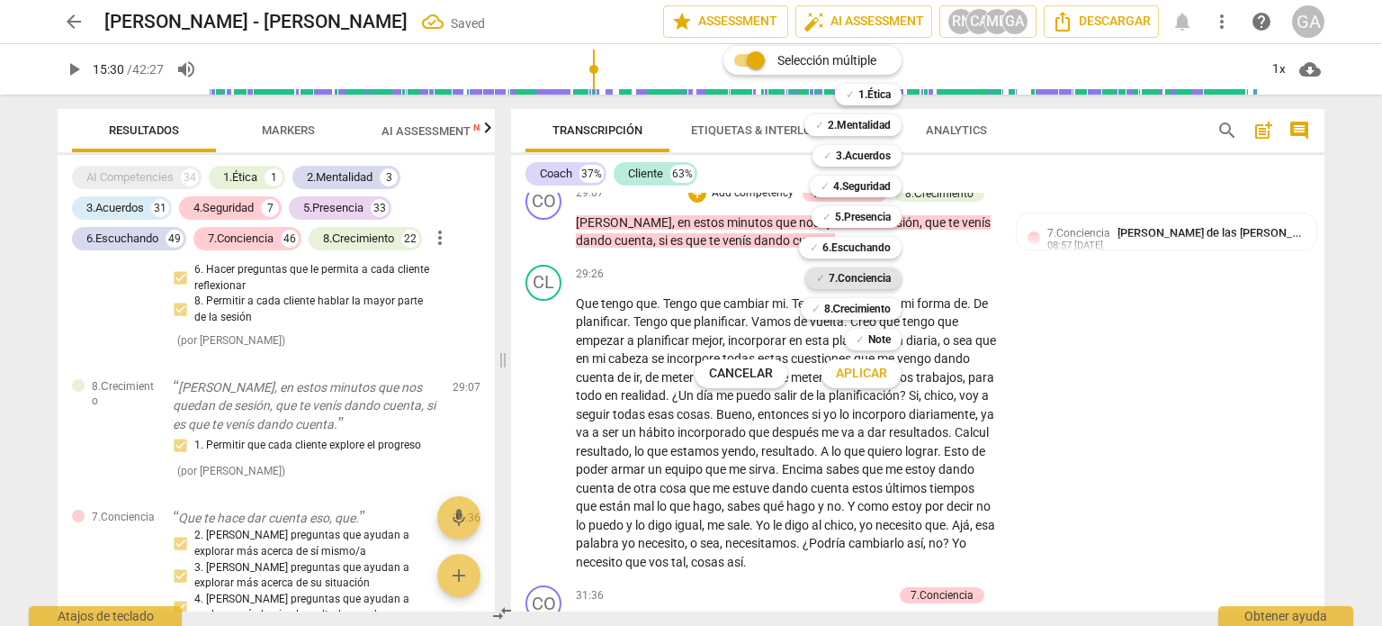
click at [867, 275] on b "7.Conciencia" at bounding box center [860, 278] width 62 height 22
click at [863, 370] on span "Aplicar" at bounding box center [861, 374] width 51 height 18
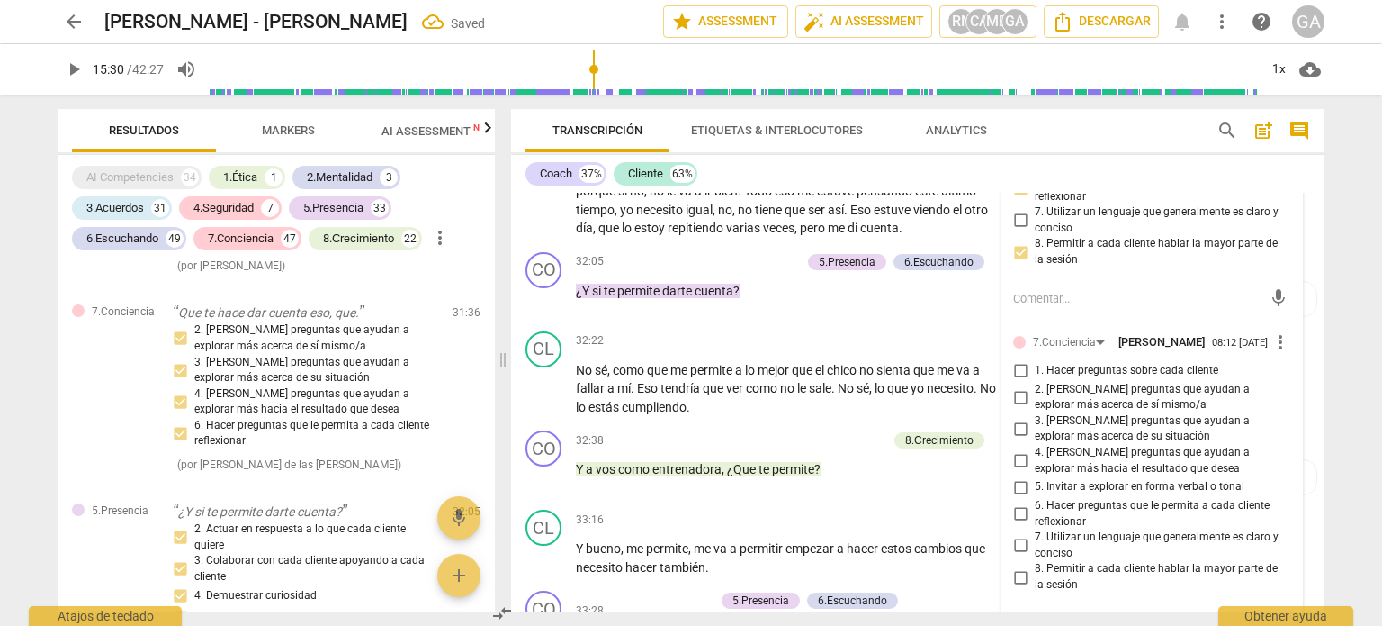
scroll to position [11720, 0]
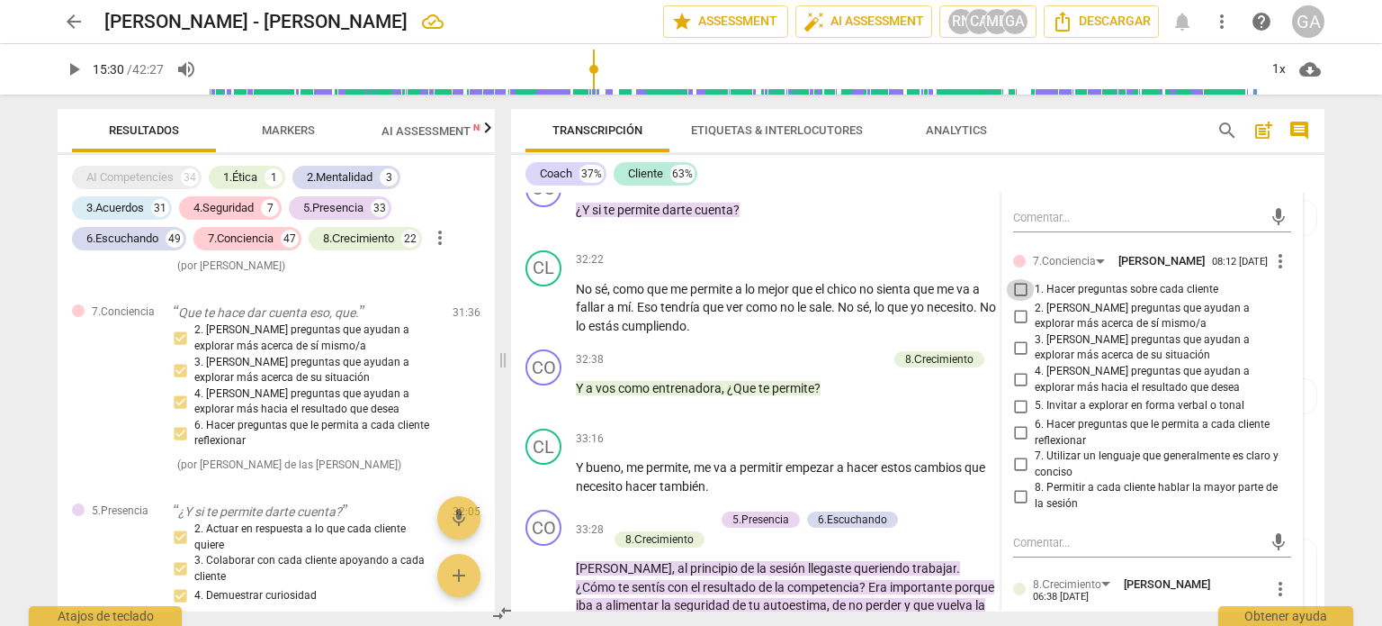
click at [1022, 301] on input "1. Hacer preguntas sobre cada cliente" at bounding box center [1020, 290] width 29 height 22
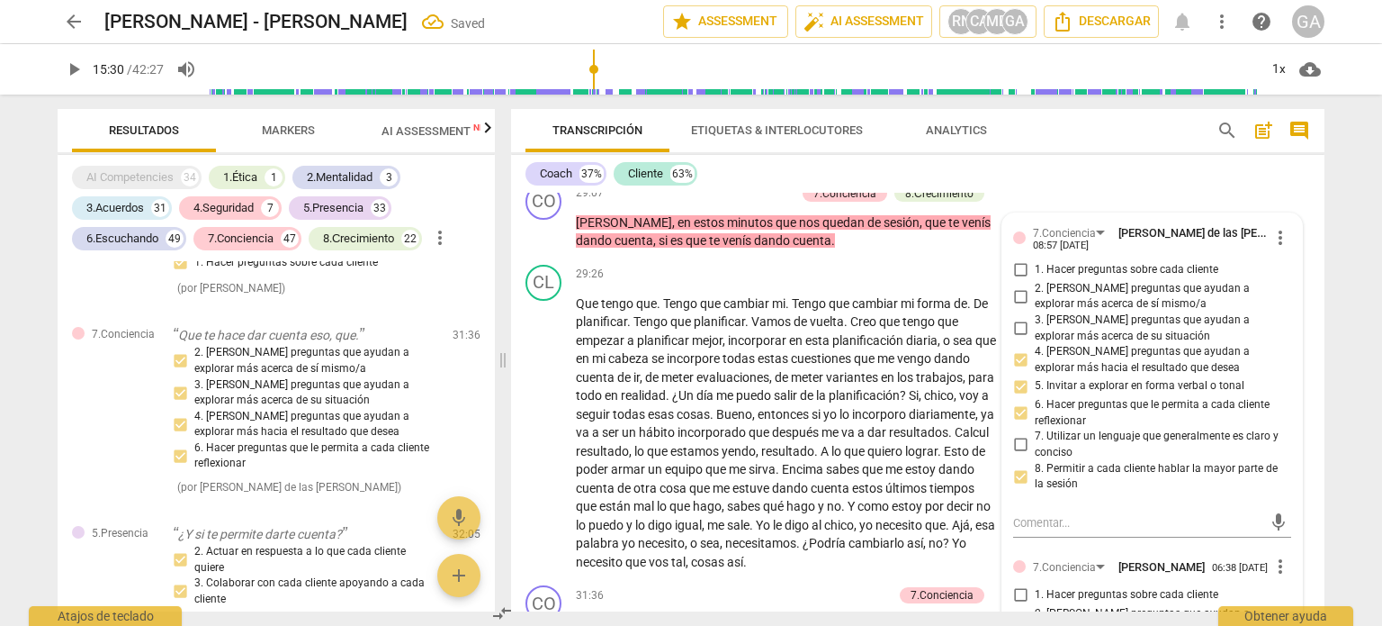
scroll to position [11000, 0]
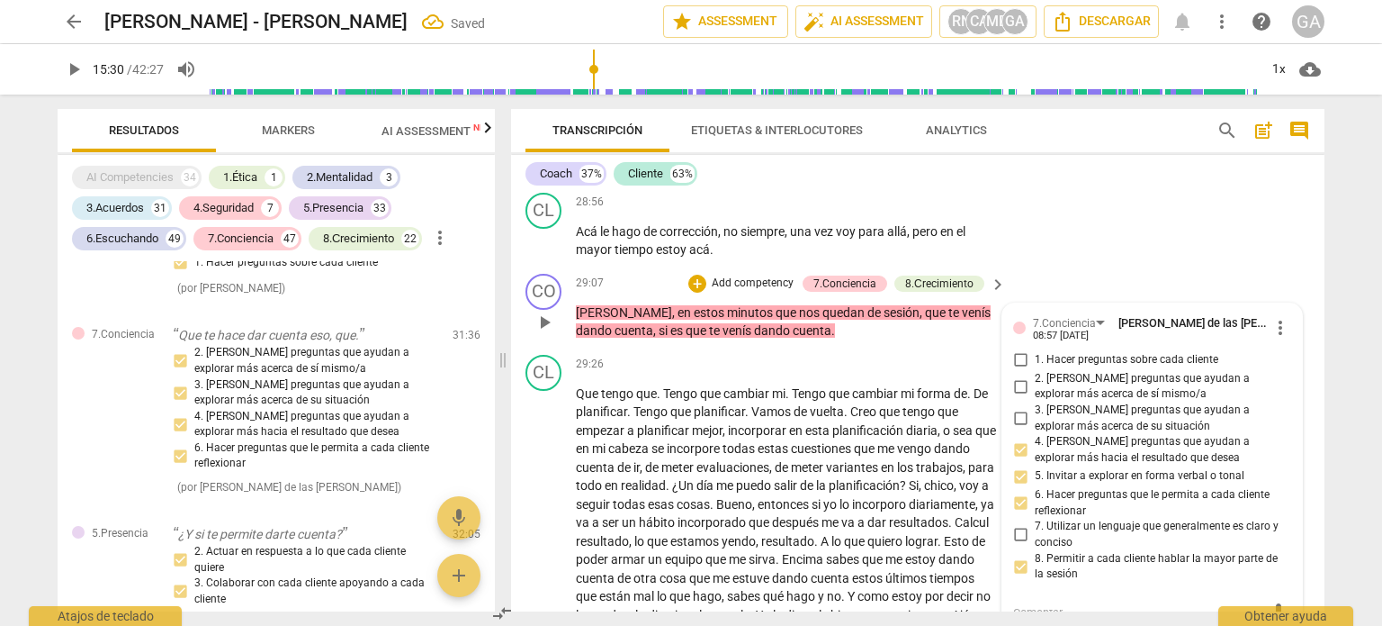
click at [810, 340] on p "[PERSON_NAME] , en estos minutos que nos quedan de sesión , que te venís dando …" at bounding box center [786, 321] width 421 height 37
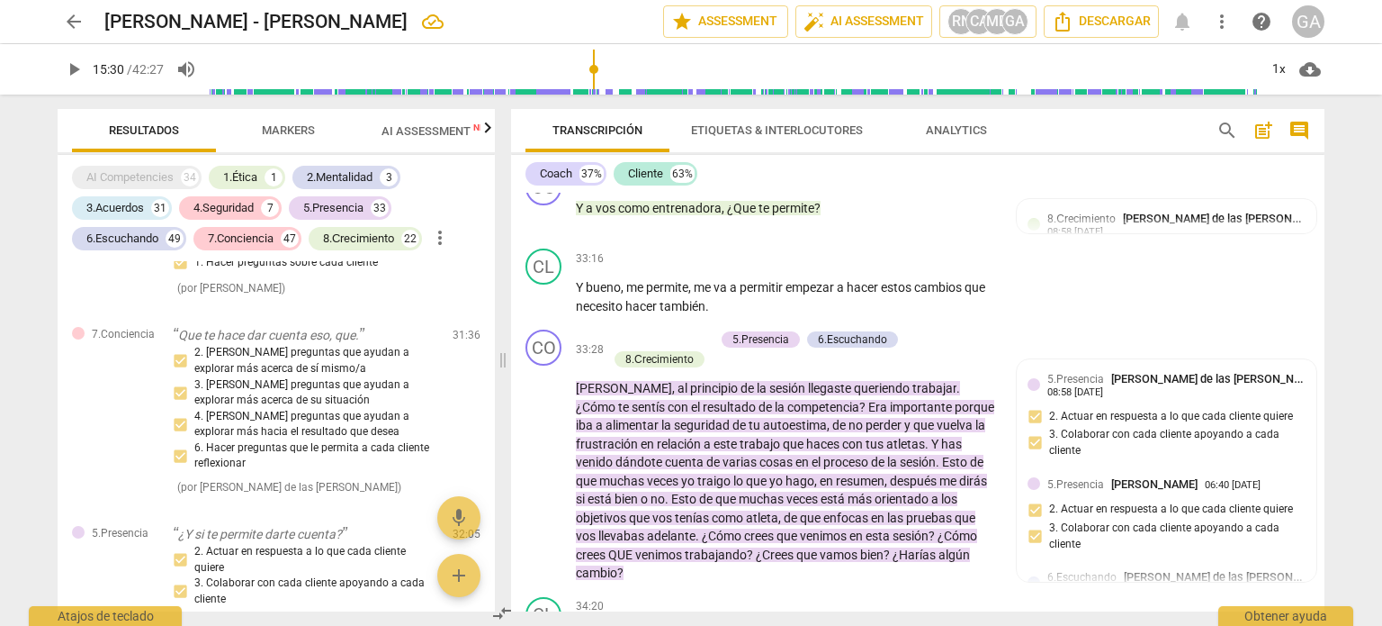
scroll to position [11990, 0]
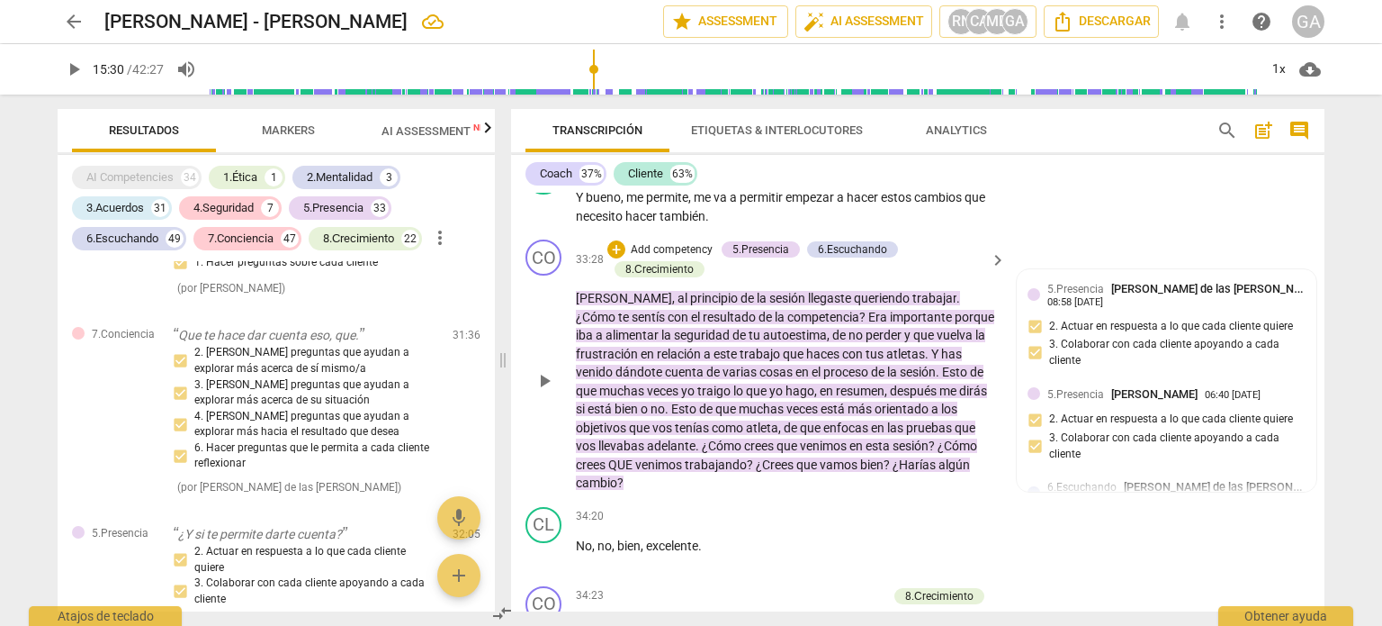
click at [656, 258] on p "Add competency" at bounding box center [672, 250] width 86 height 16
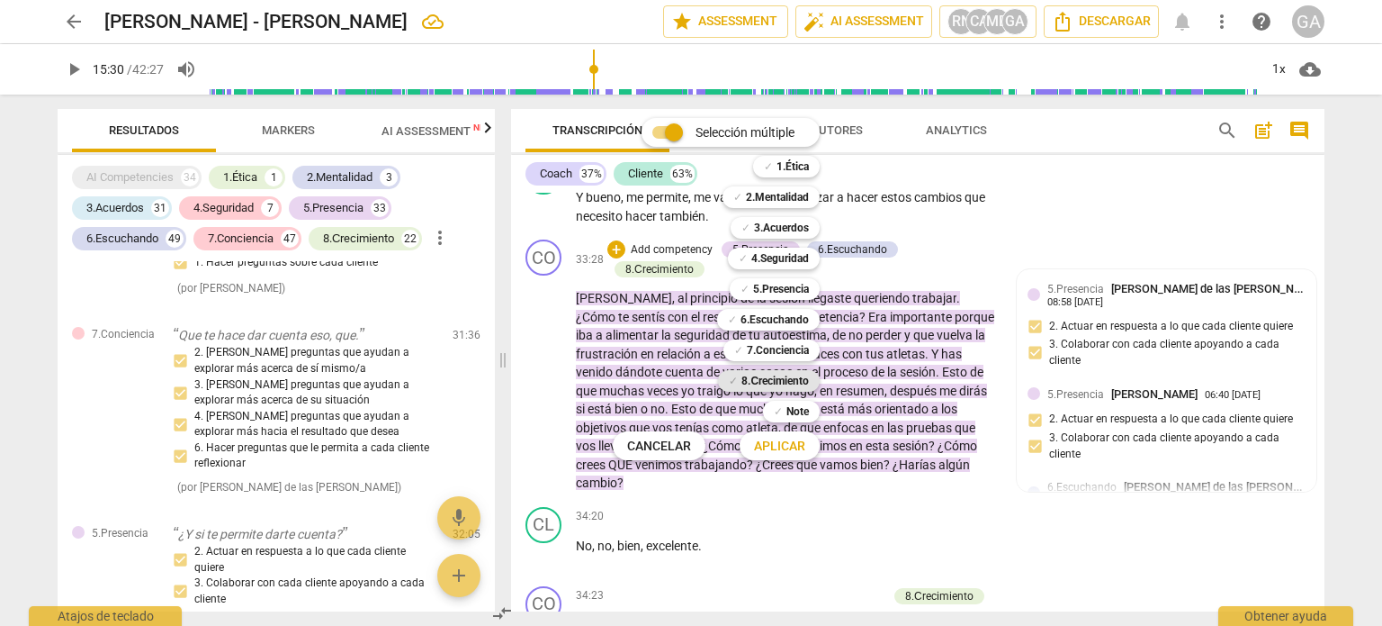
click at [802, 379] on b "8.Сrecimiento" at bounding box center [776, 381] width 68 height 22
click at [787, 448] on span "Aplicar" at bounding box center [779, 446] width 51 height 18
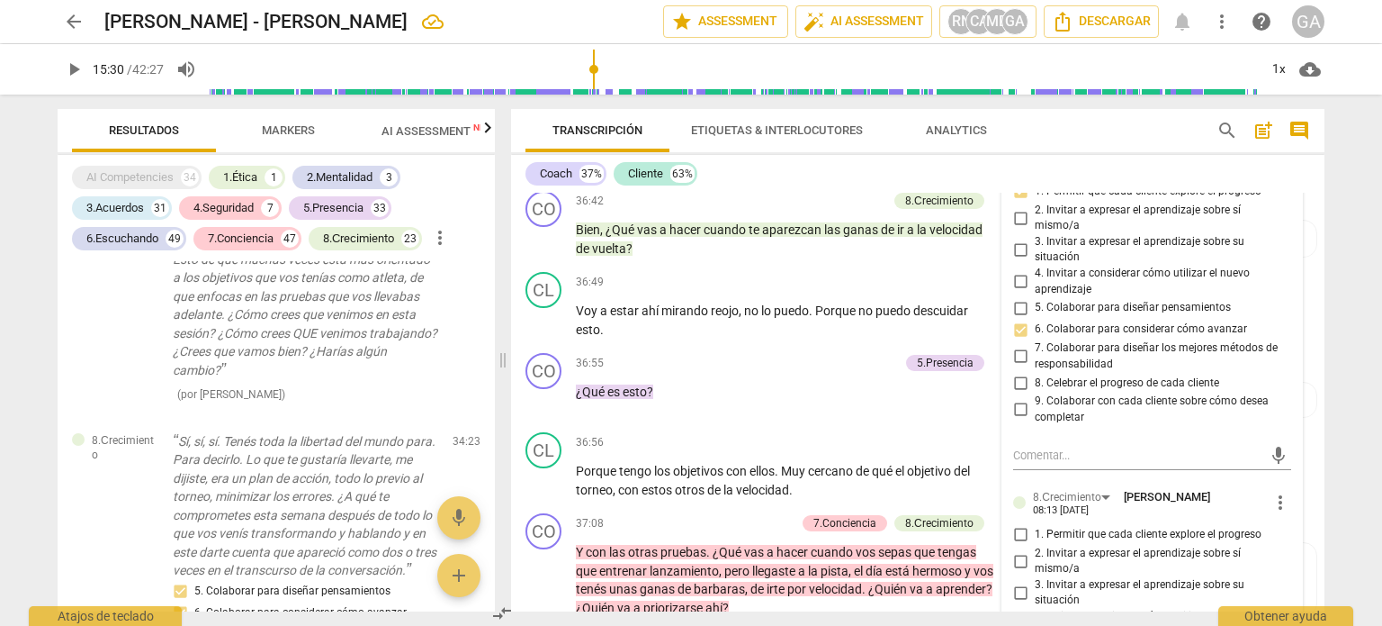
scroll to position [13160, 0]
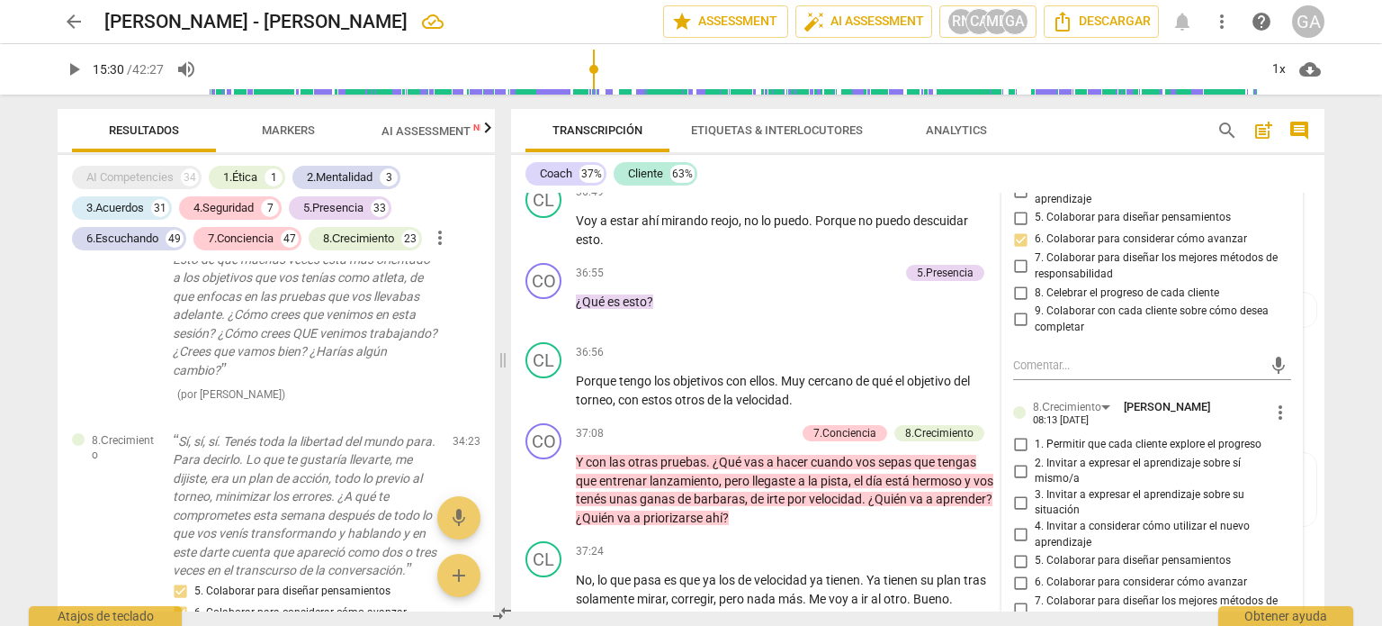
click at [1023, 455] on input "1. Permitir que cada cliente explore el progreso" at bounding box center [1020, 445] width 29 height 22
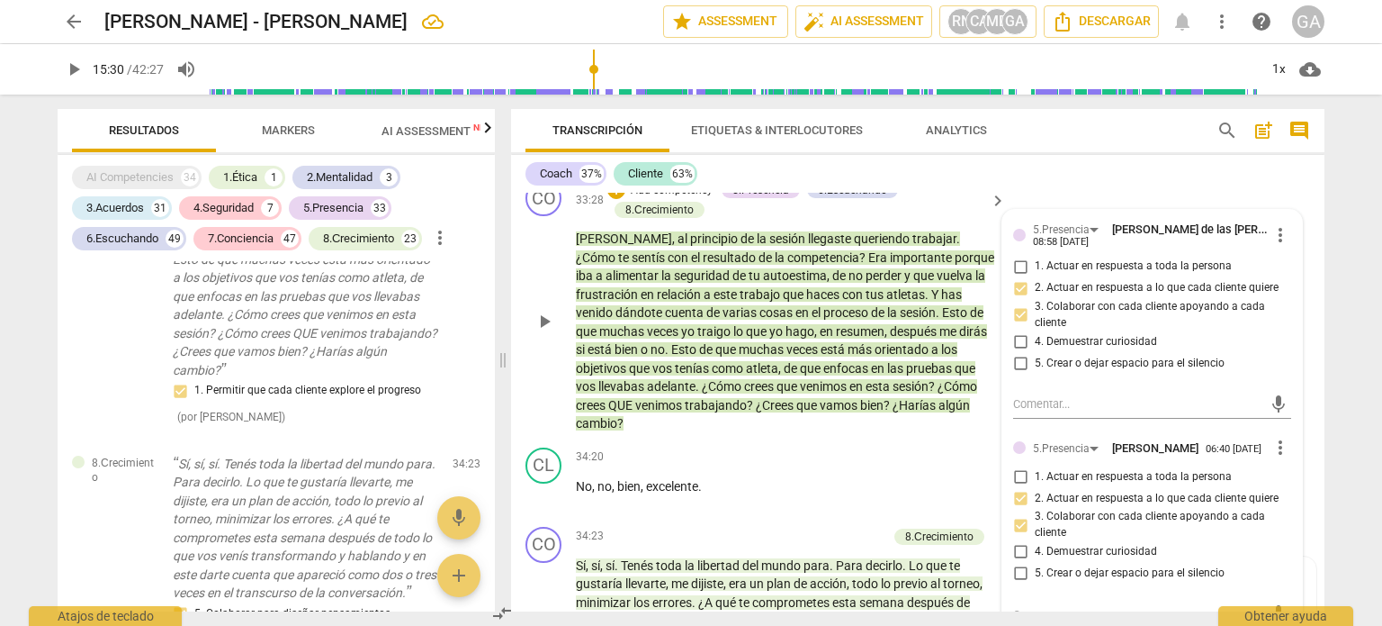
scroll to position [12080, 0]
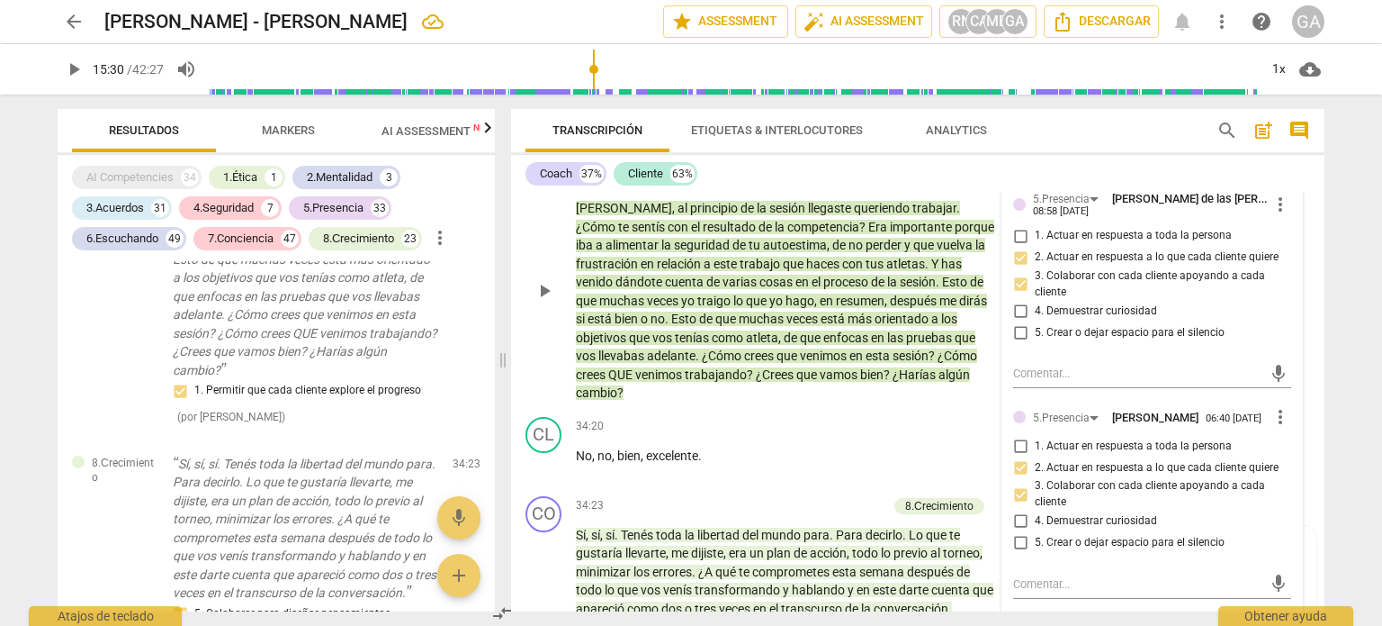
click at [657, 402] on p "[PERSON_NAME] , al principio de la sesión llegaste queriendo trabajar . ¿Cómo t…" at bounding box center [786, 300] width 421 height 203
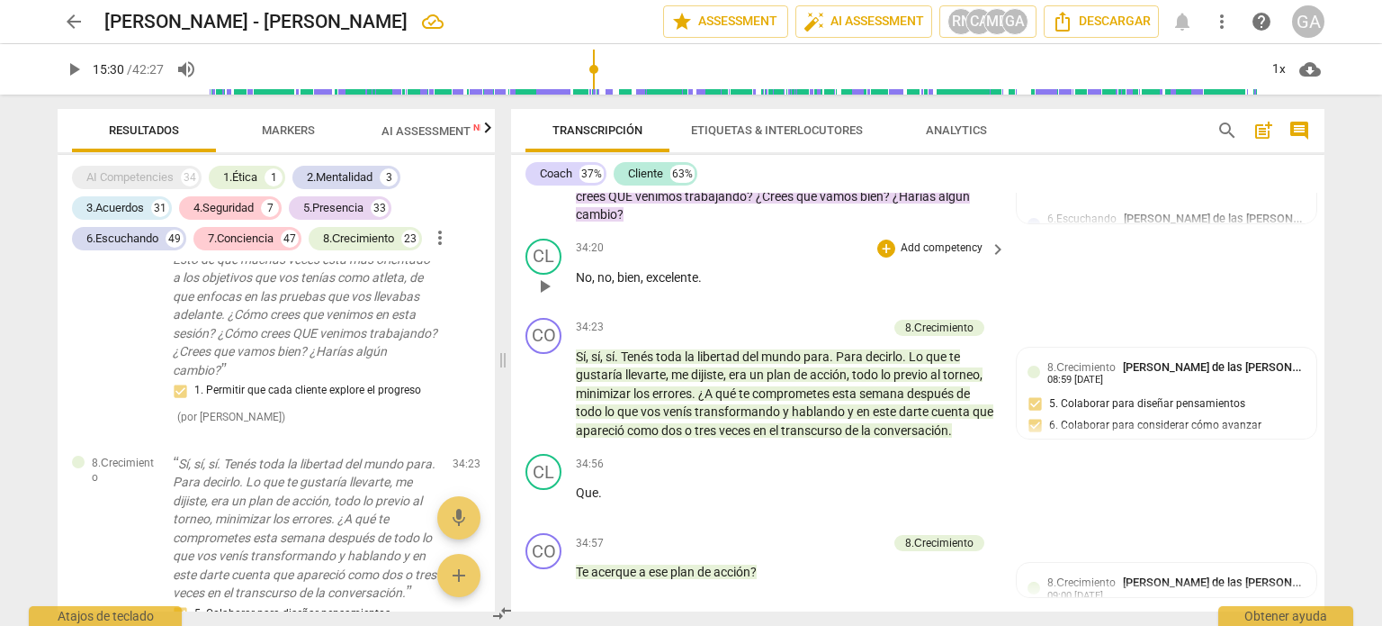
scroll to position [12260, 0]
click at [844, 334] on p "Add competency" at bounding box center [845, 326] width 86 height 16
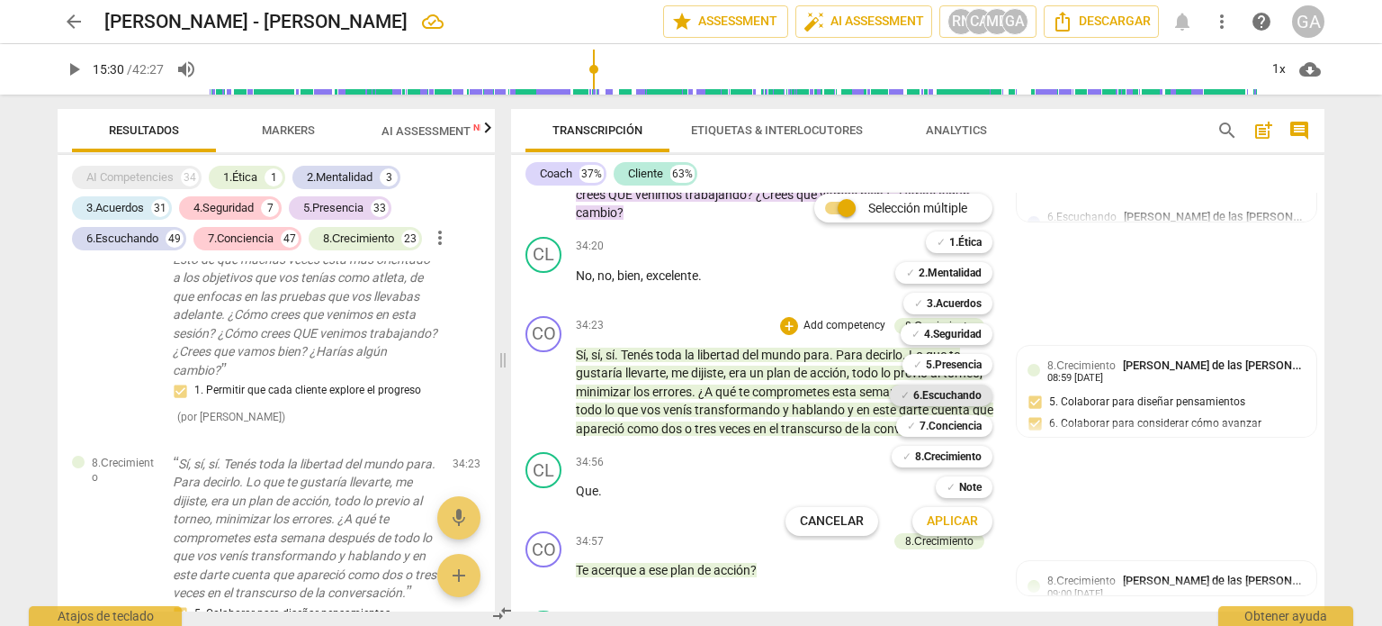
click at [960, 392] on b "6.Escuchando" at bounding box center [948, 395] width 68 height 22
click at [943, 517] on span "Aplicar" at bounding box center [952, 521] width 51 height 18
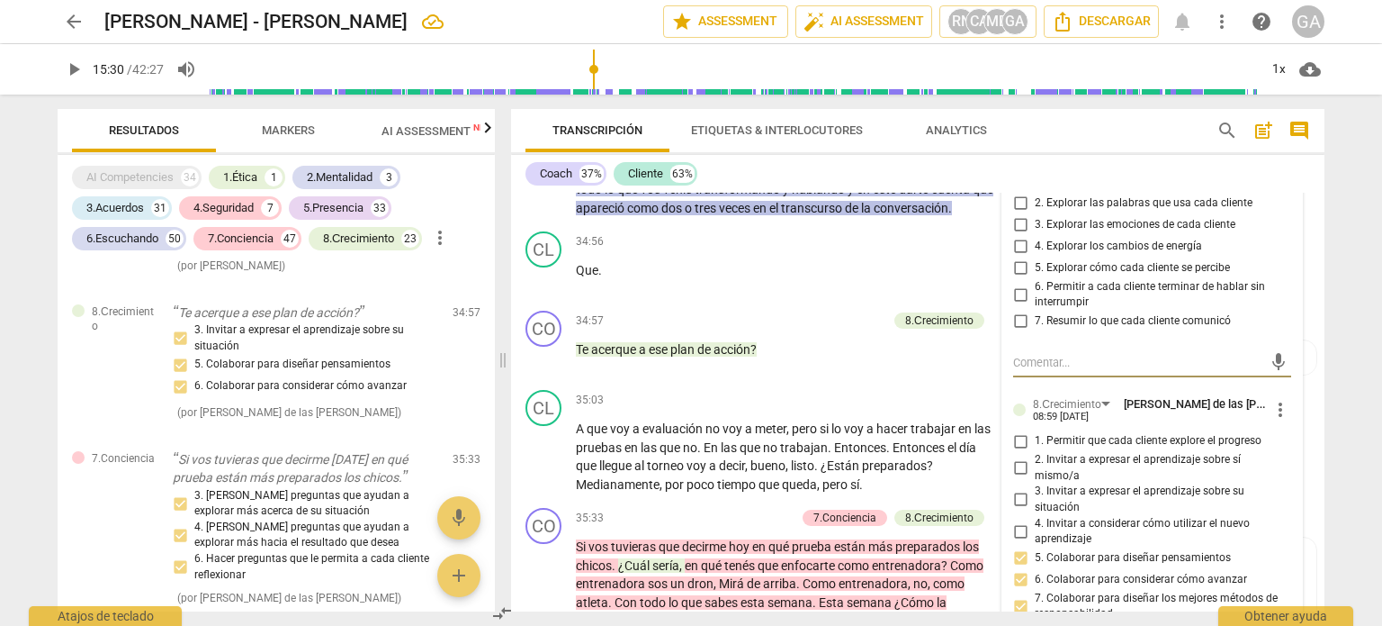
scroll to position [12390, 0]
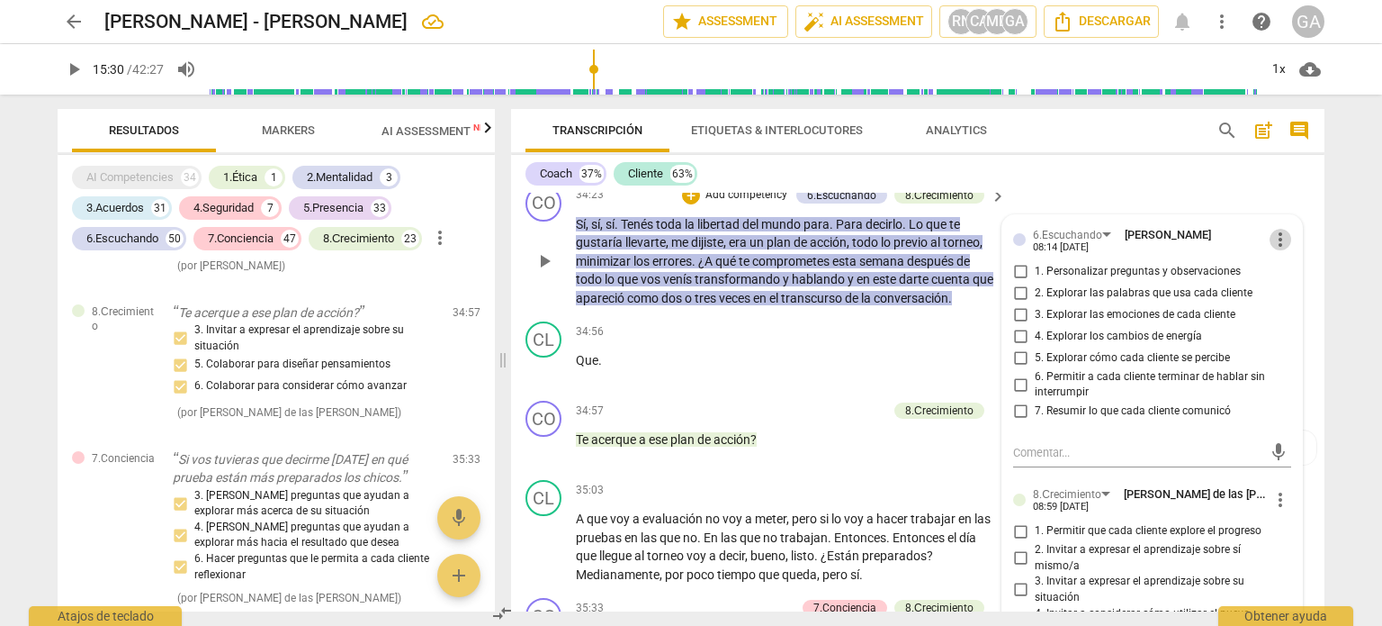
click at [1274, 250] on span "more_vert" at bounding box center [1281, 240] width 22 height 22
click at [1278, 315] on li "Borrar" at bounding box center [1296, 312] width 63 height 34
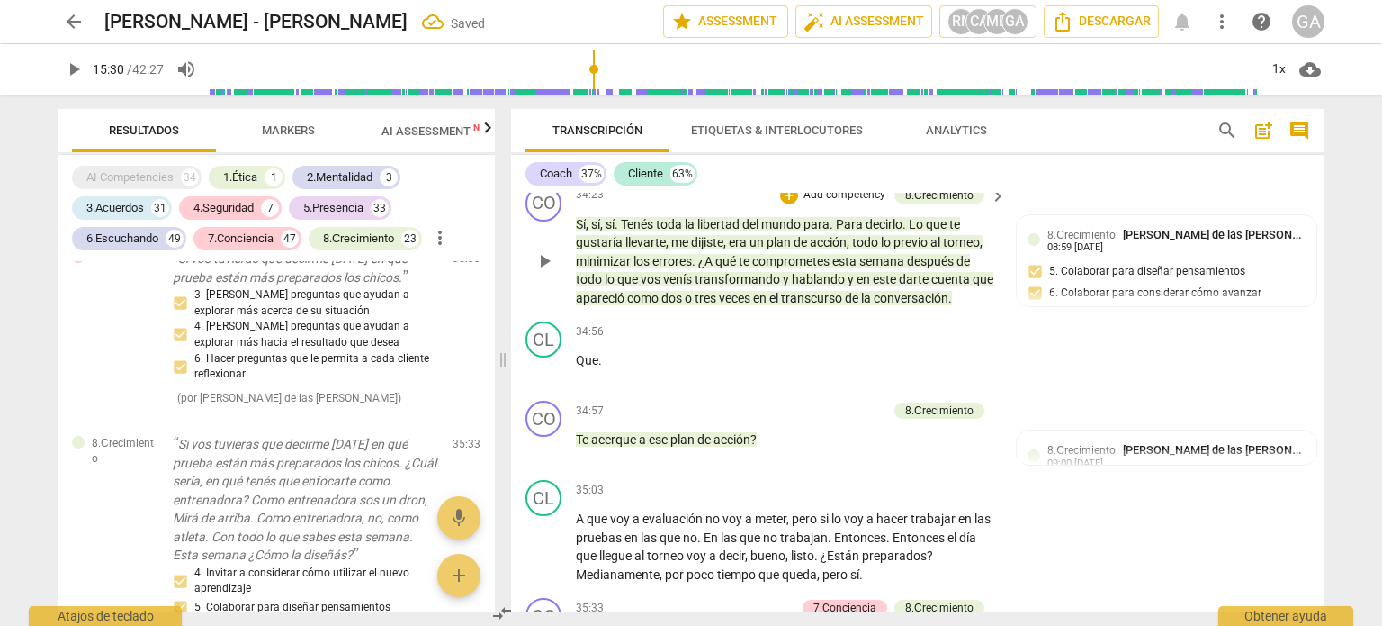
click at [817, 203] on p "Add competency" at bounding box center [845, 195] width 86 height 16
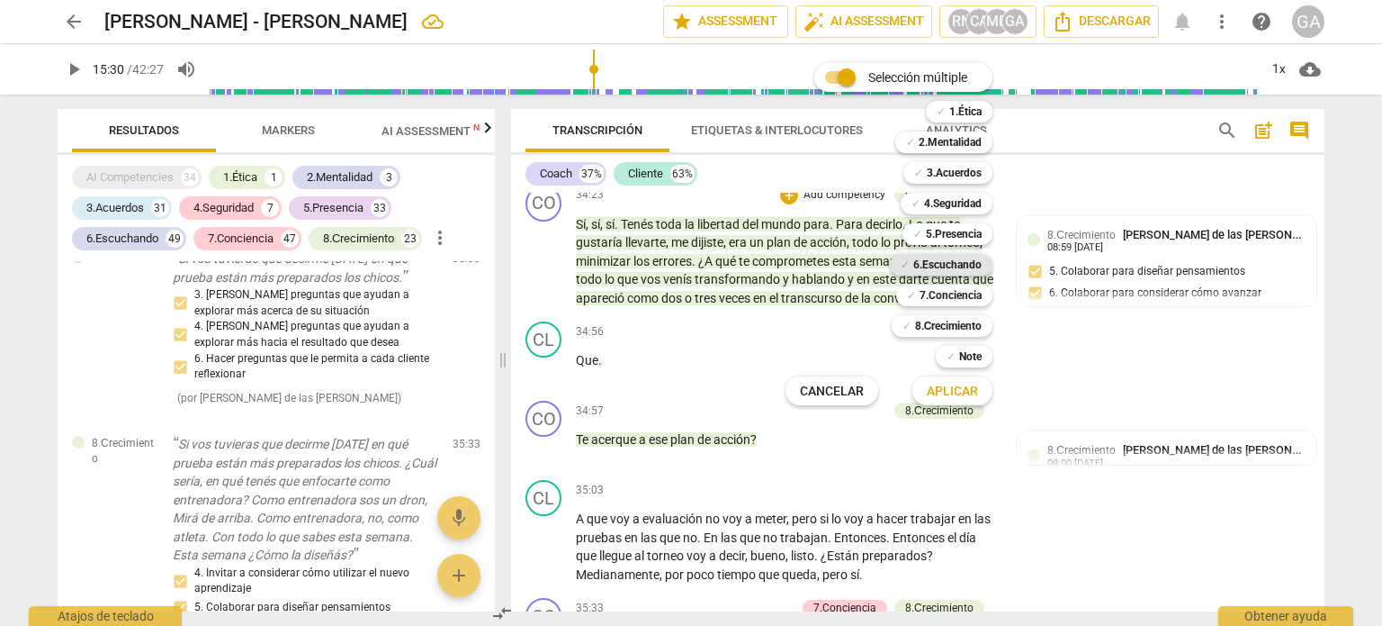
click at [953, 257] on b "6.Escuchando" at bounding box center [948, 265] width 68 height 22
click at [941, 320] on b "8.Сrecimiento" at bounding box center [949, 326] width 68 height 22
click at [940, 391] on span "Aplicar" at bounding box center [952, 392] width 51 height 18
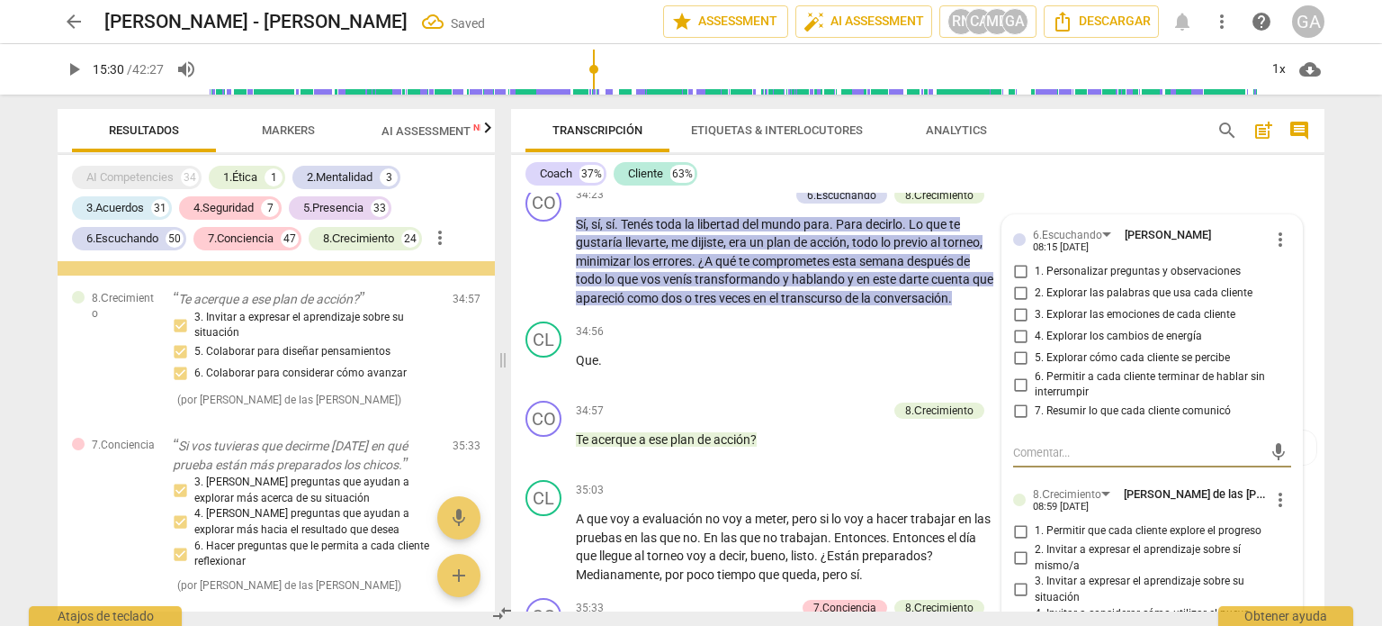
scroll to position [38227, 0]
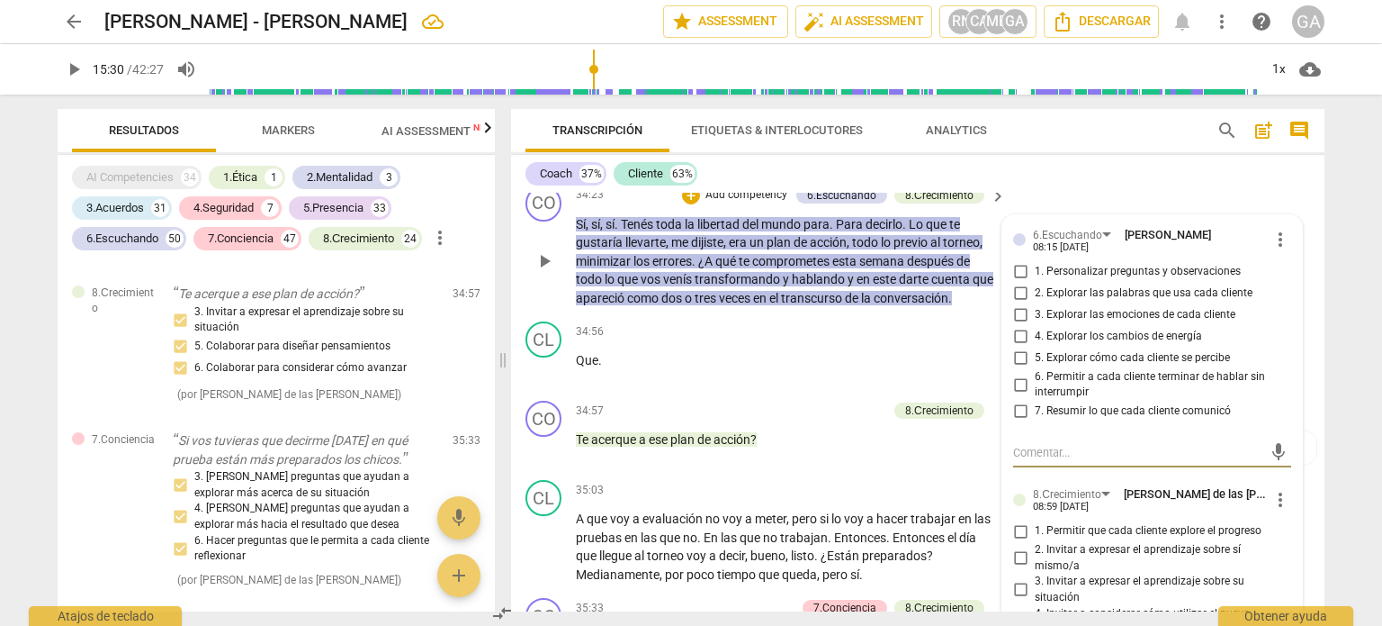
click at [1020, 422] on input "7. Resumir lo que cada cliente comunicó" at bounding box center [1020, 412] width 29 height 22
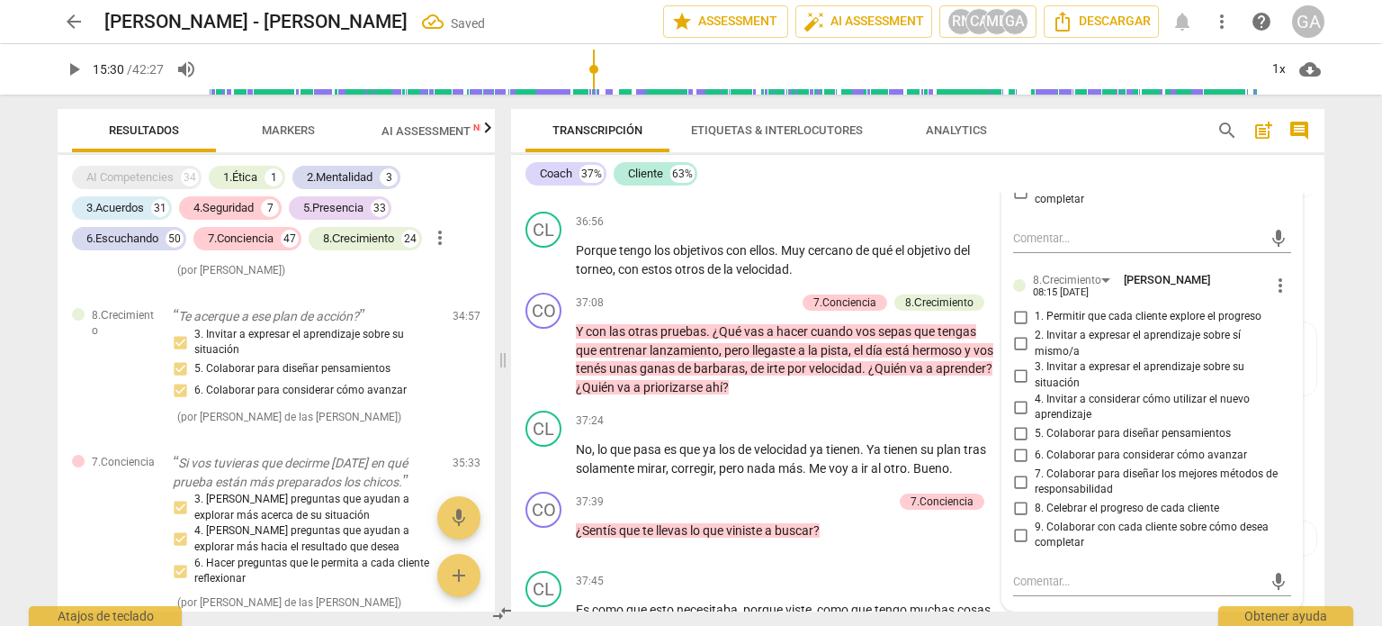
scroll to position [13380, 0]
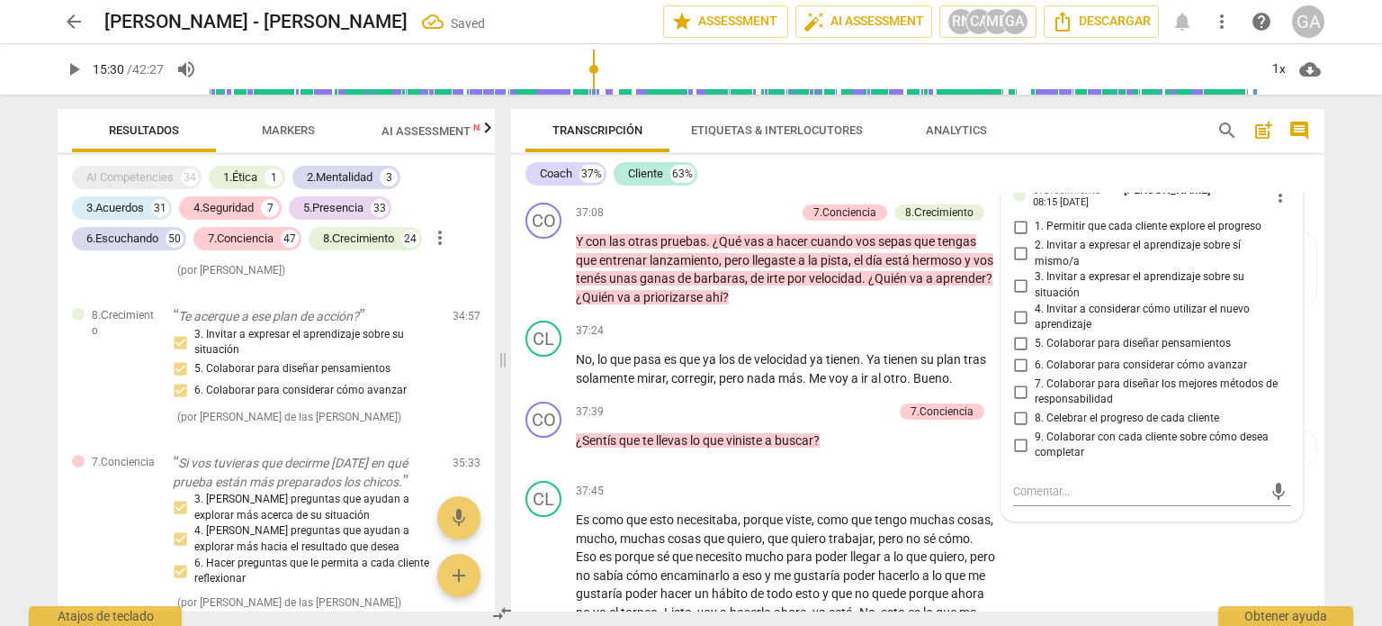
click at [1017, 402] on input "7. Colaborar para diseñar los mejores métodos de responsabilidad" at bounding box center [1020, 392] width 29 height 22
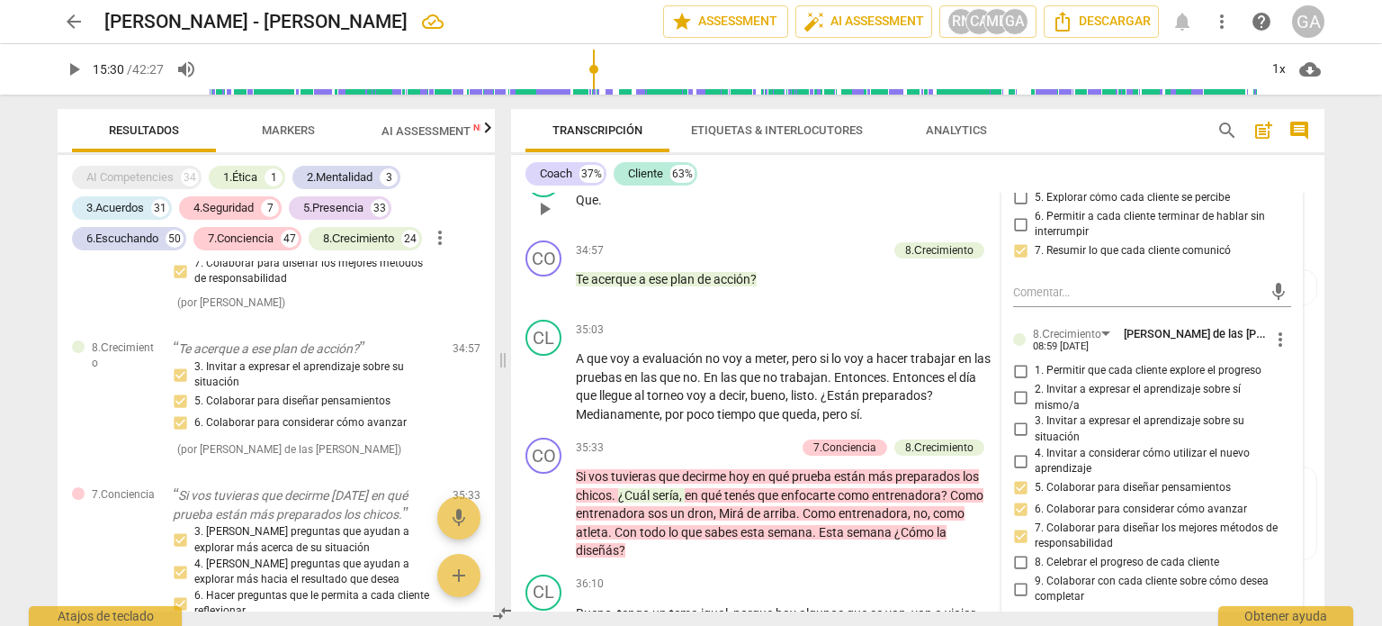
scroll to position [12570, 0]
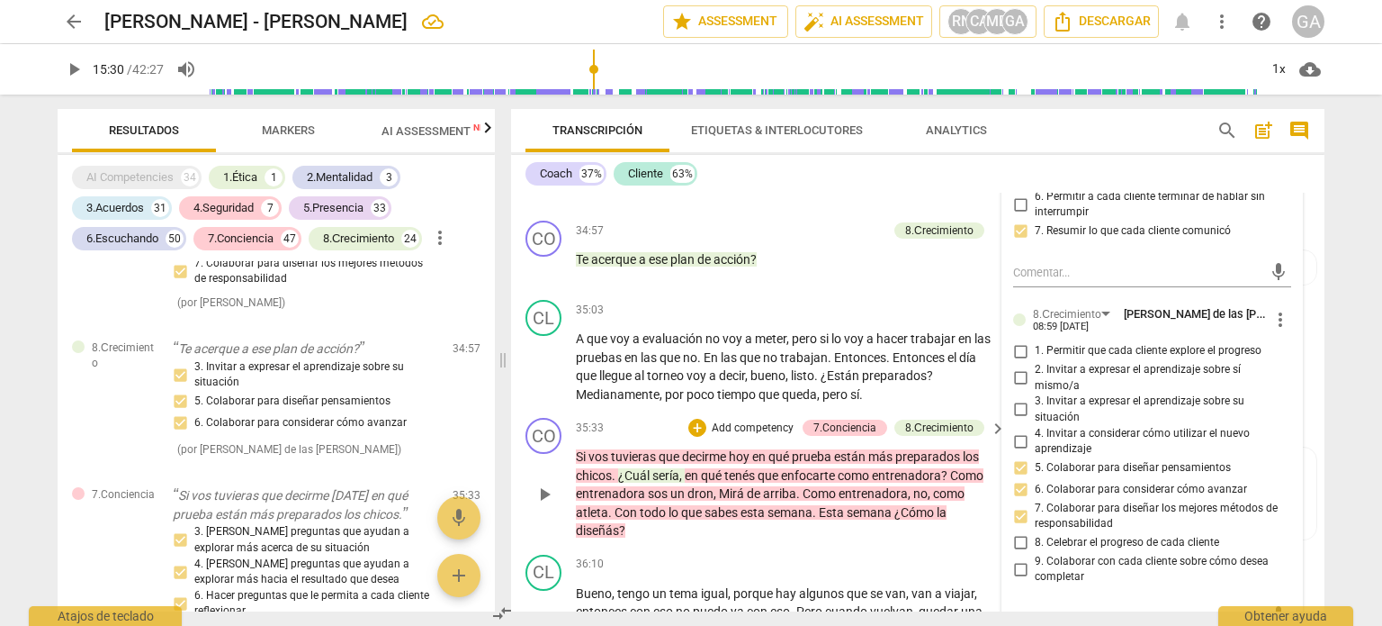
click at [744, 437] on p "Add competency" at bounding box center [753, 428] width 86 height 16
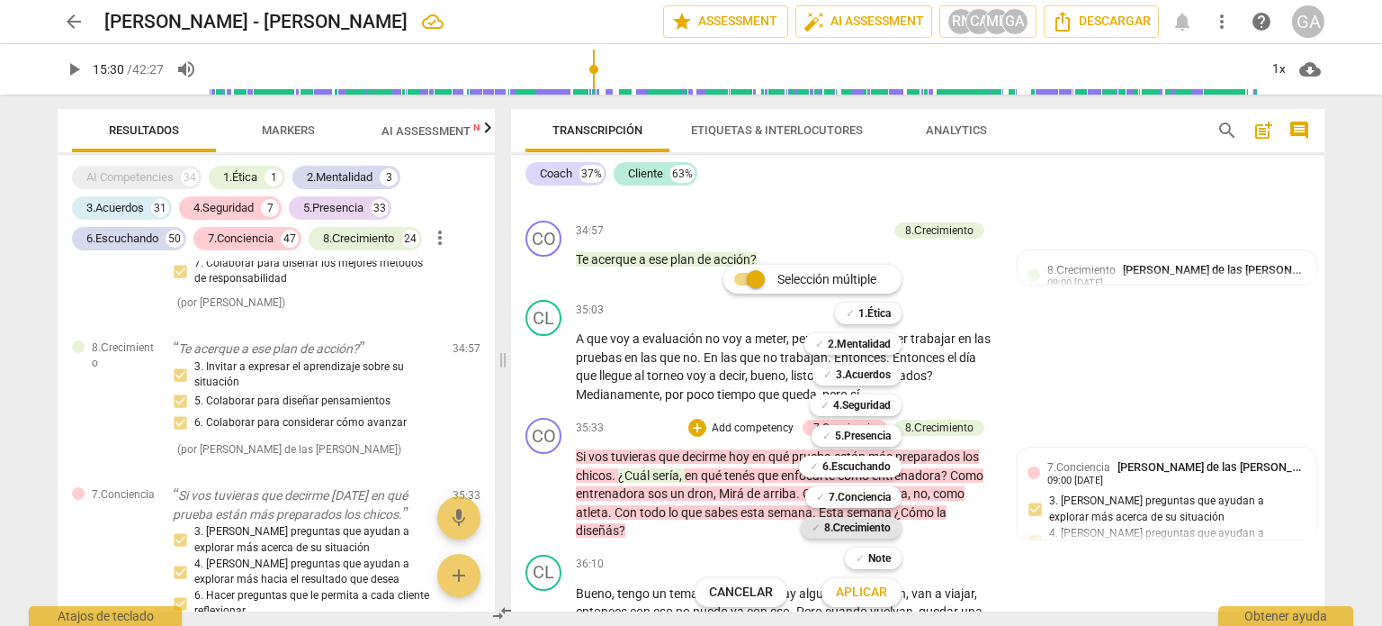
click at [876, 523] on b "8.Сrecimiento" at bounding box center [858, 528] width 68 height 22
click at [882, 596] on span "Aplicar" at bounding box center [861, 592] width 51 height 18
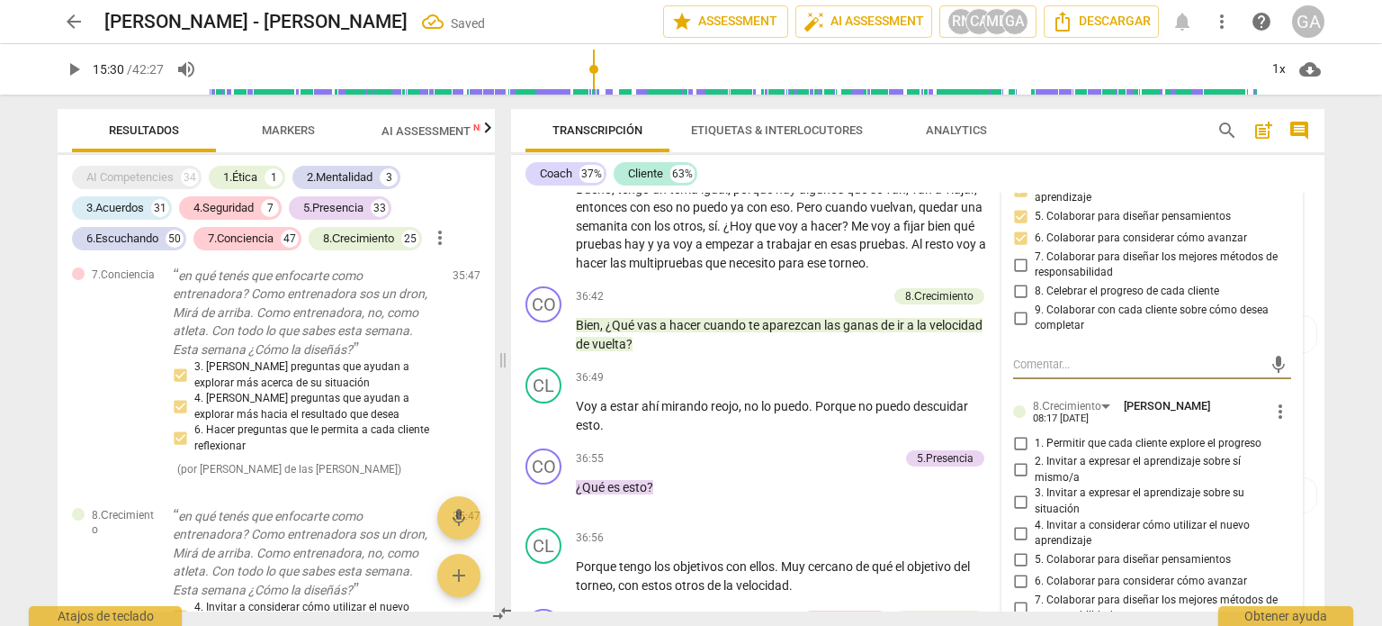
scroll to position [13064, 0]
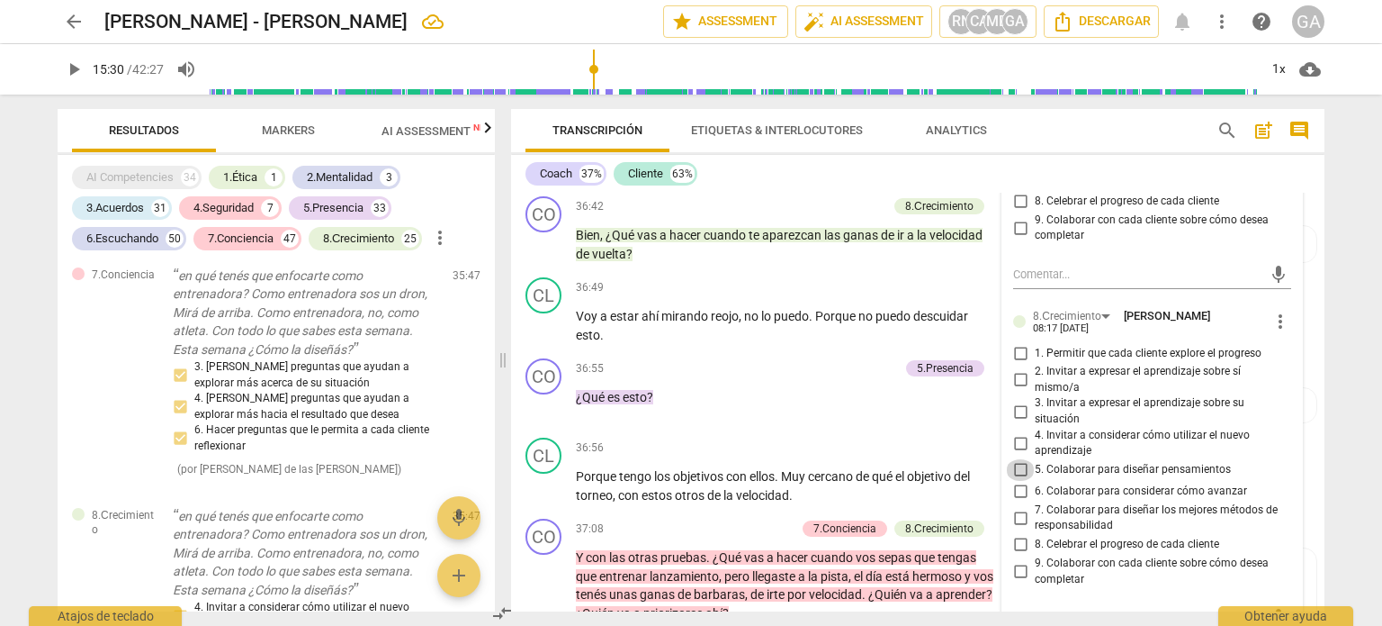
click at [1019, 481] on input "5. Colaborar para diseñar pensamientos" at bounding box center [1020, 470] width 29 height 22
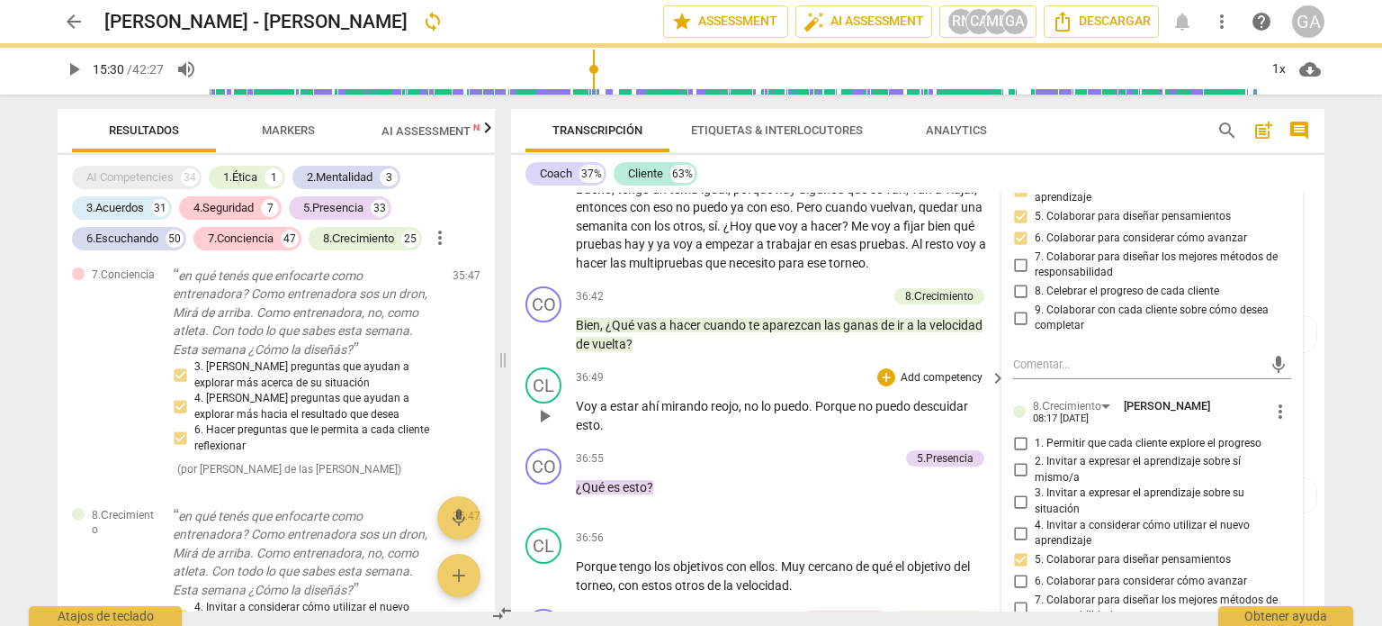
scroll to position [12704, 0]
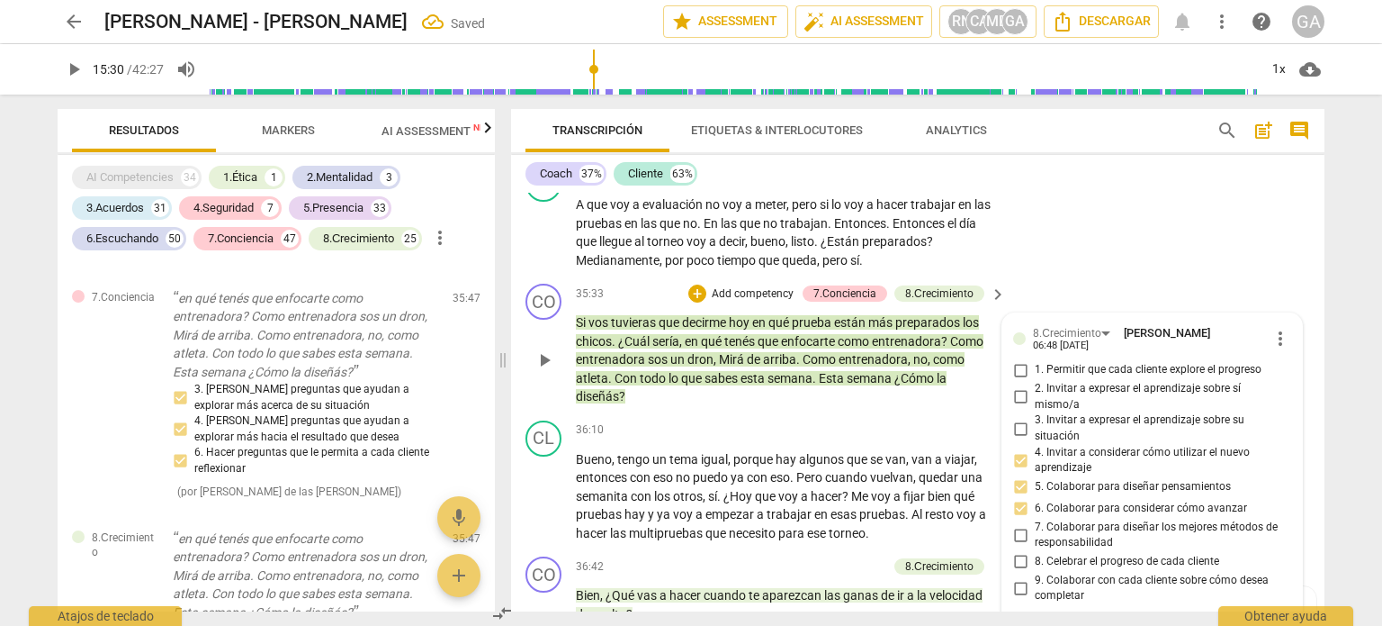
click at [662, 406] on p "Si vos tuvieras que decirme [DATE] en qué prueba están más preparados los chico…" at bounding box center [786, 359] width 421 height 93
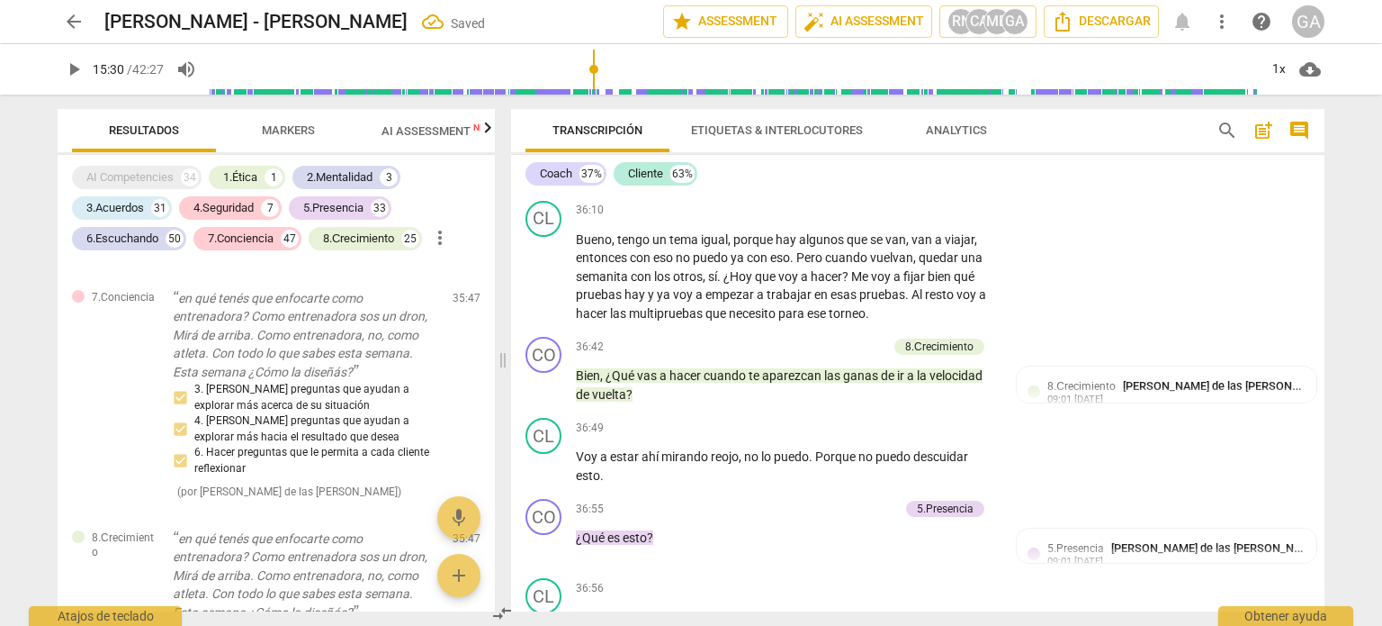
scroll to position [12974, 0]
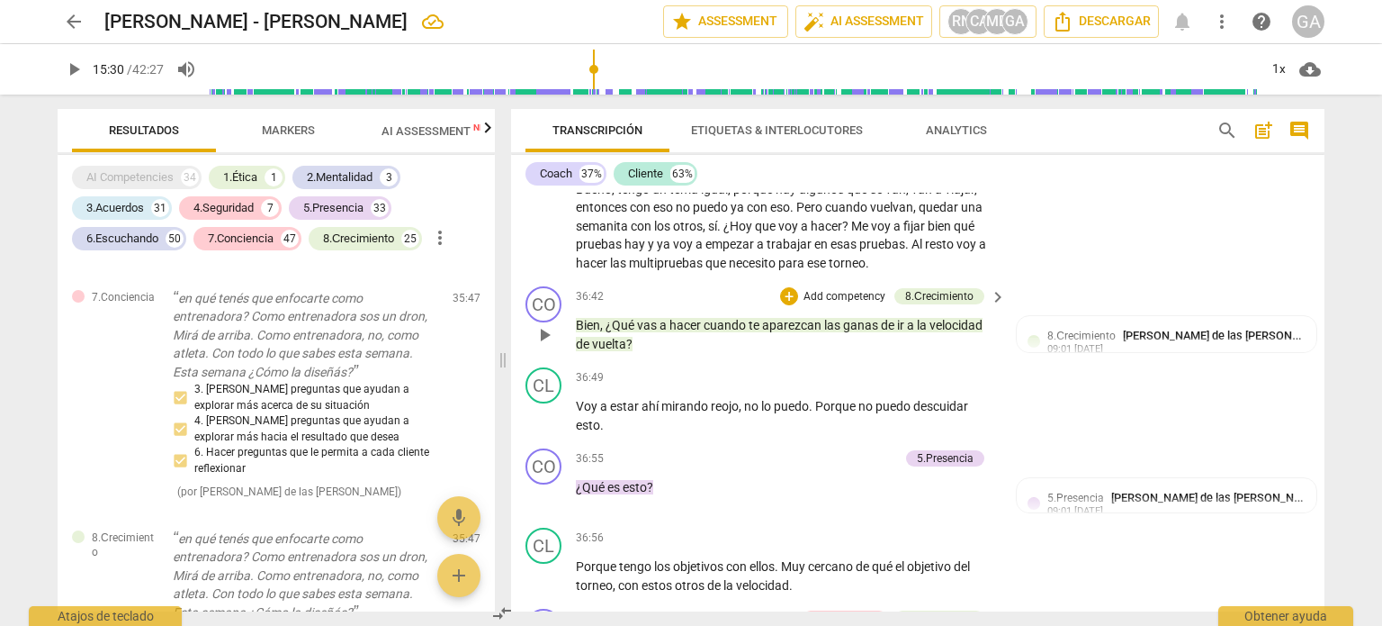
click at [814, 305] on p "Add competency" at bounding box center [845, 297] width 86 height 16
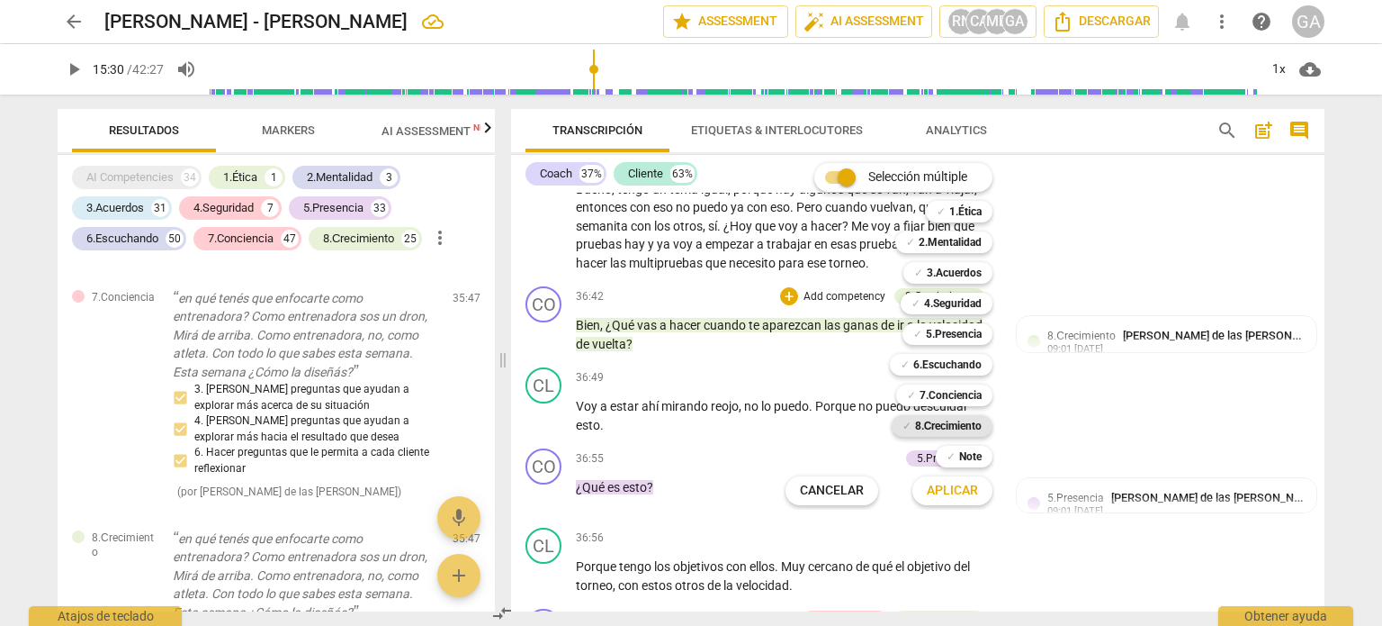
click at [929, 424] on b "8.Сrecimiento" at bounding box center [949, 426] width 68 height 22
click at [953, 421] on b "8.Сrecimiento" at bounding box center [949, 426] width 68 height 22
click at [956, 491] on span "Aplicar" at bounding box center [952, 491] width 51 height 18
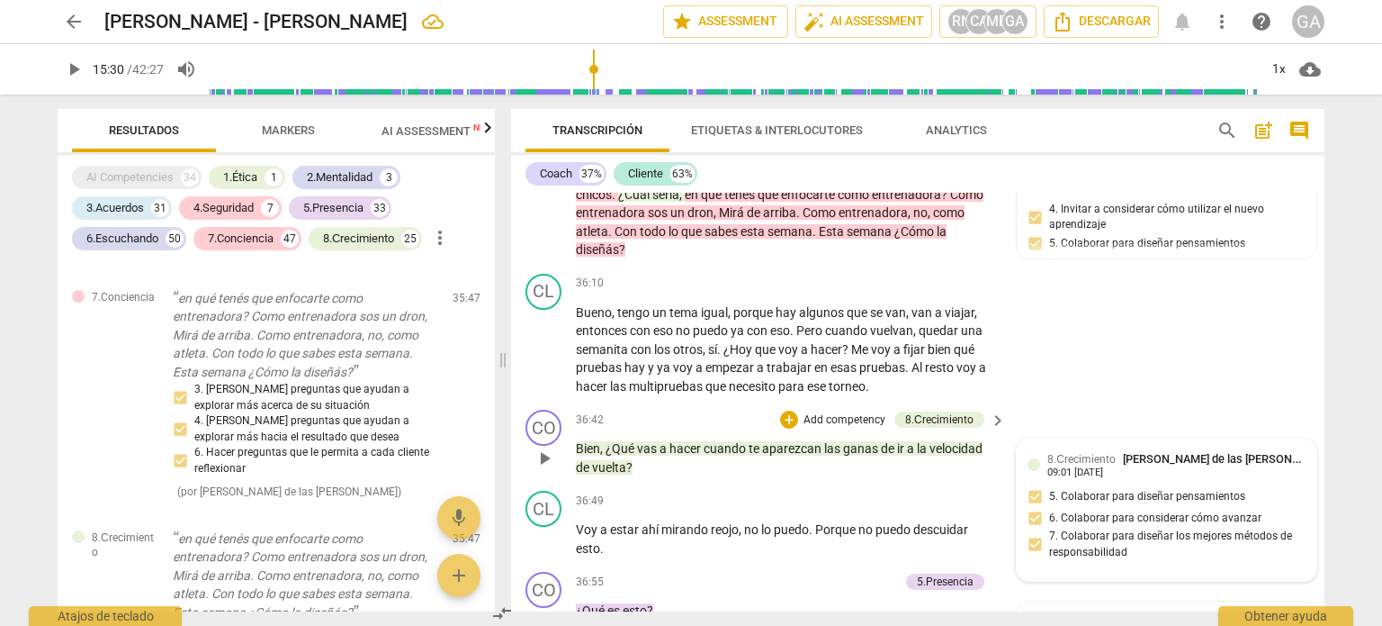
scroll to position [12794, 0]
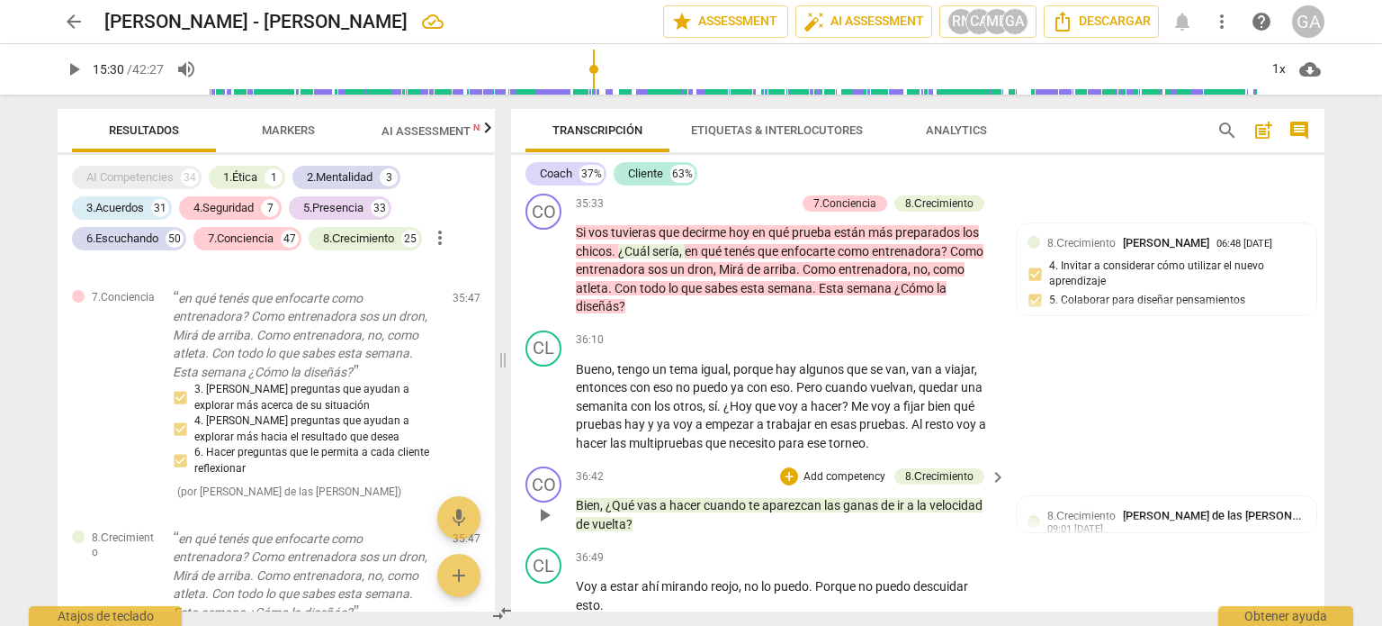
click at [835, 485] on p "Add competency" at bounding box center [845, 477] width 86 height 16
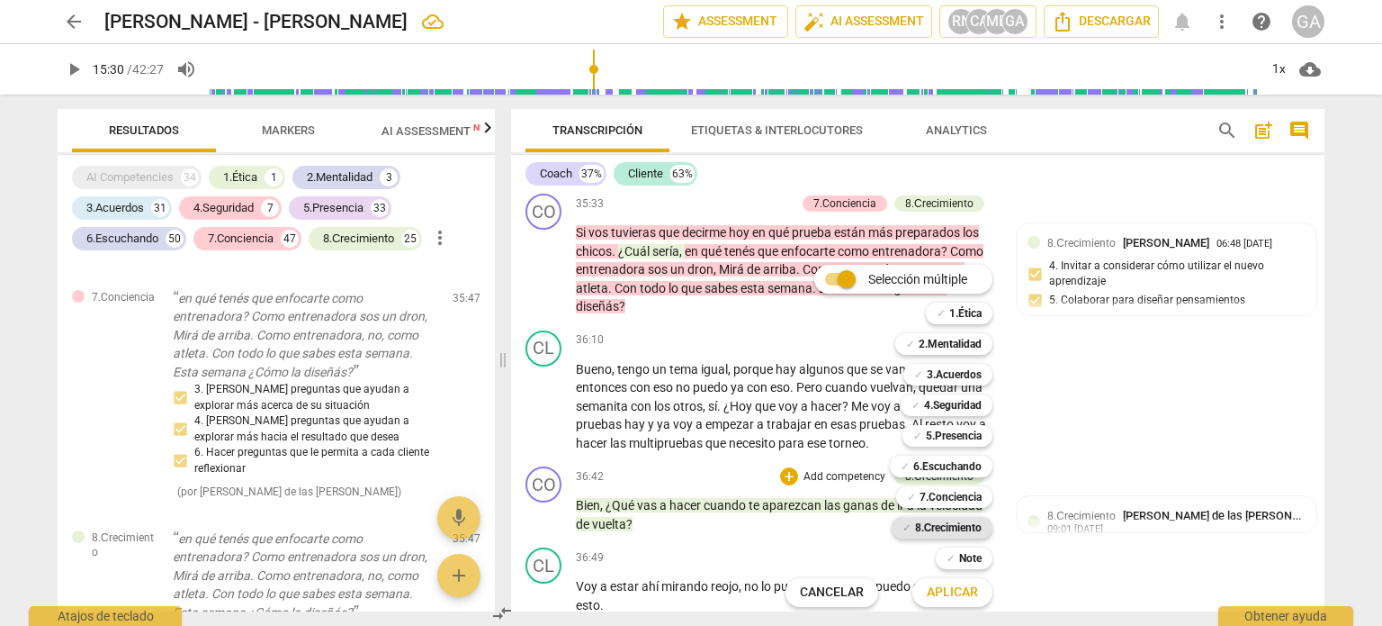
click at [932, 525] on b "8.Сrecimiento" at bounding box center [949, 528] width 68 height 22
click at [966, 592] on span "Aplicar" at bounding box center [952, 592] width 51 height 18
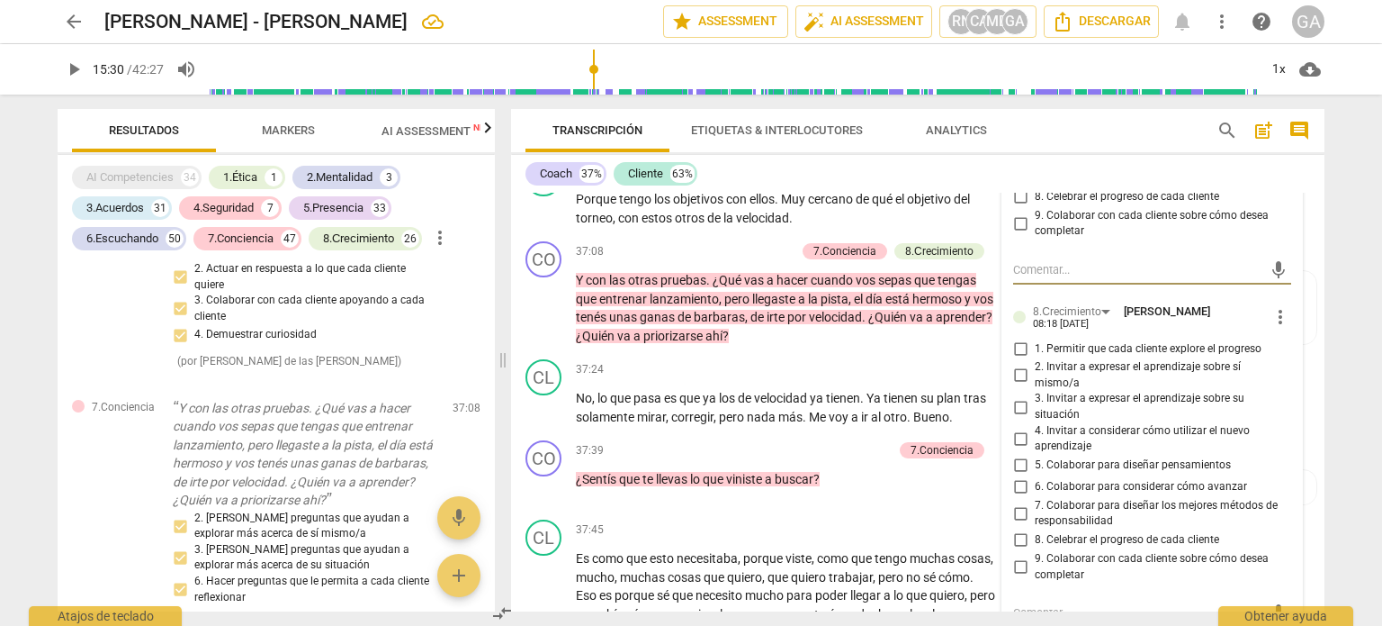
scroll to position [13427, 0]
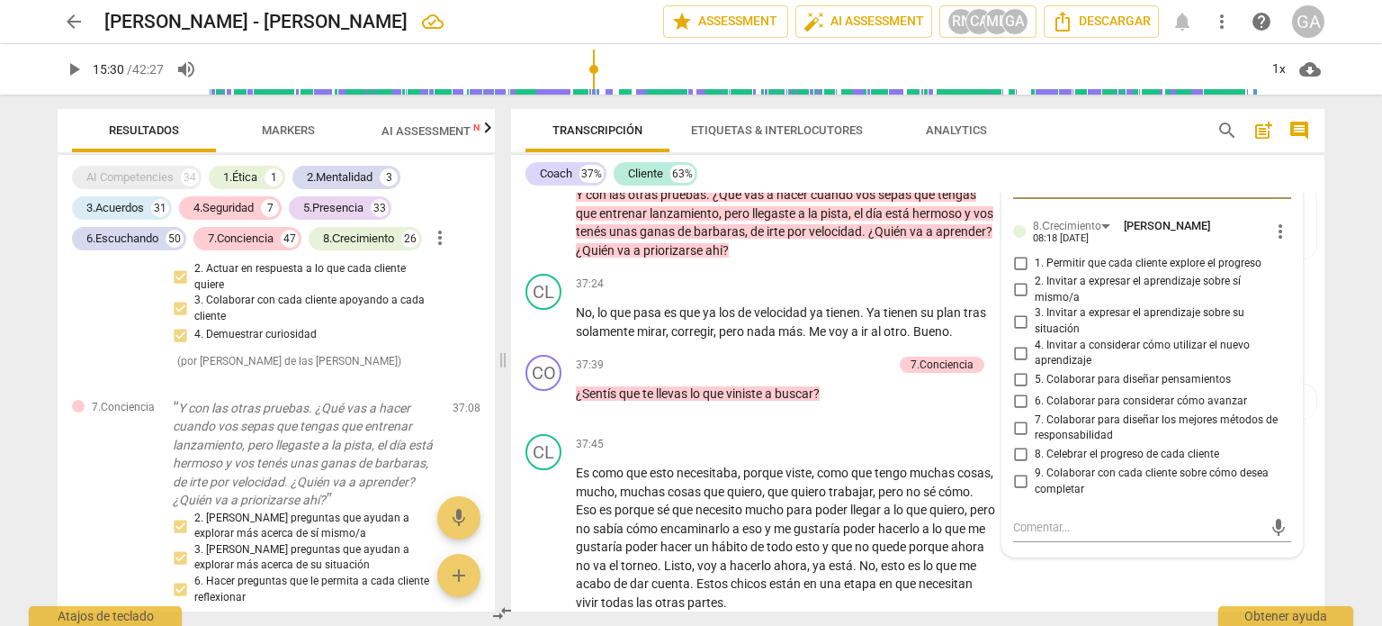
click at [1016, 412] on input "6. Colaborar para considerar cómo avanzar" at bounding box center [1020, 402] width 29 height 22
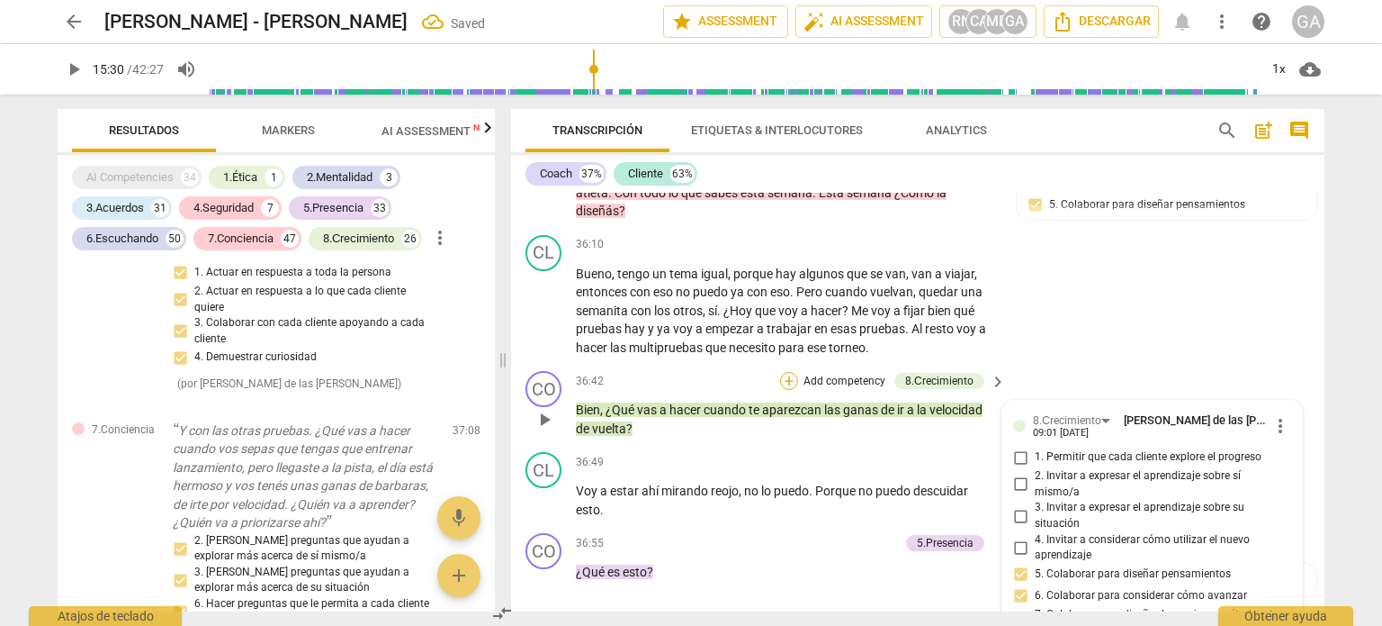
scroll to position [12887, 0]
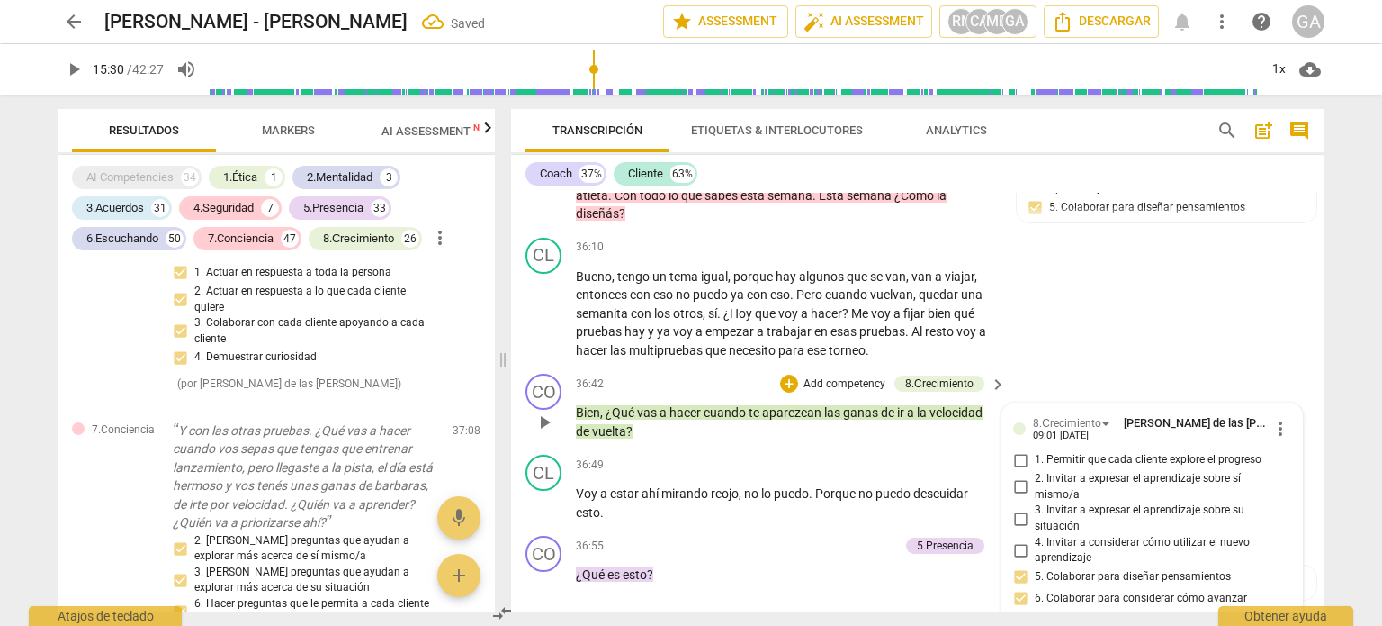
click at [663, 440] on p "Bien , ¿Qué vas a hacer cuando te aparezcan las ganas de ir a la velocidad de v…" at bounding box center [786, 421] width 421 height 37
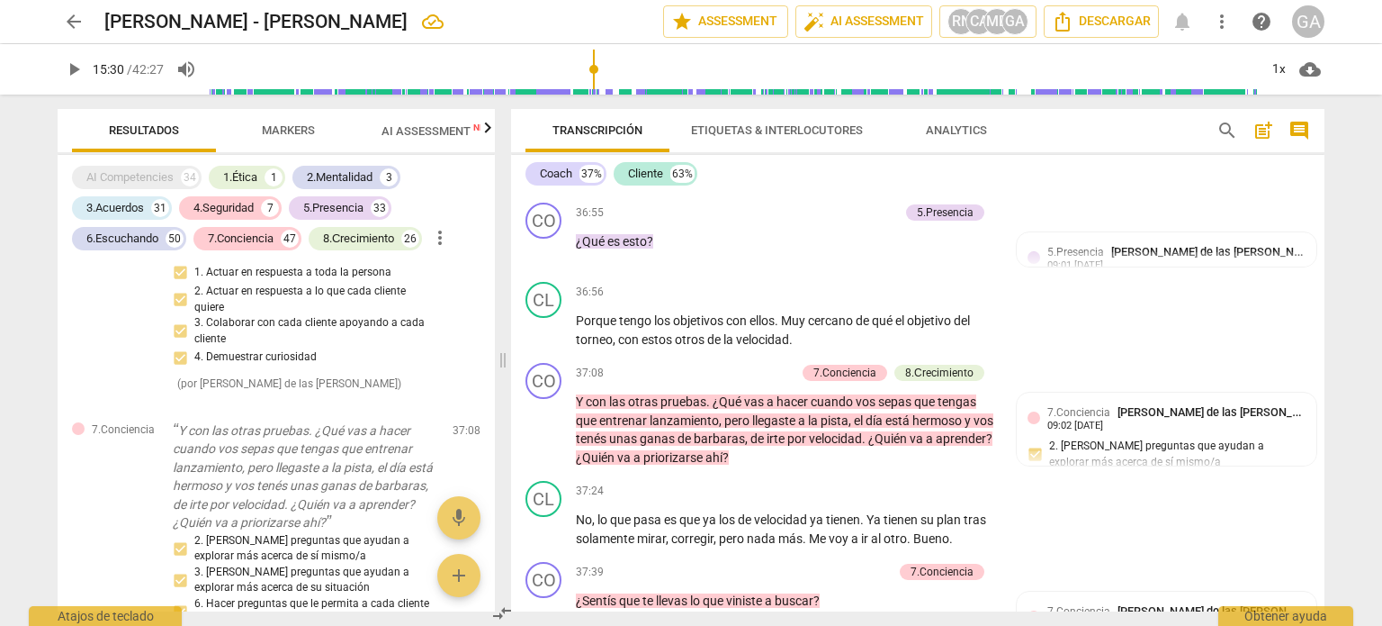
scroll to position [13247, 0]
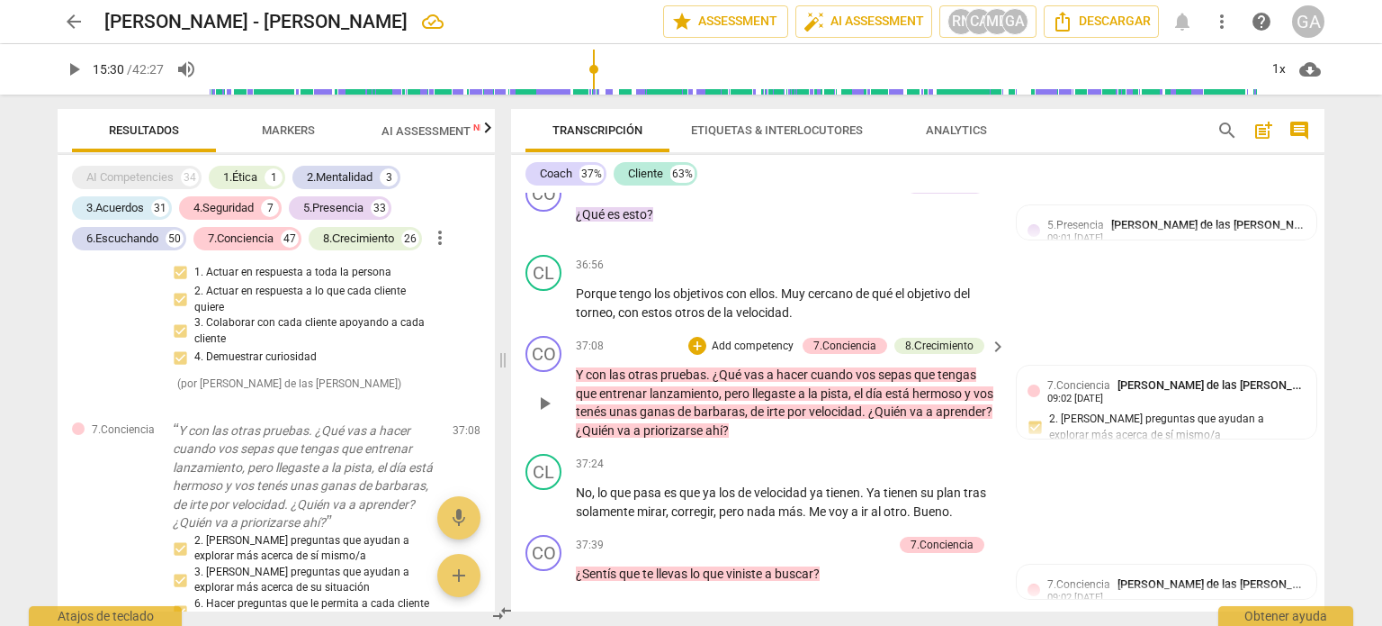
click at [739, 355] on p "Add competency" at bounding box center [753, 346] width 86 height 16
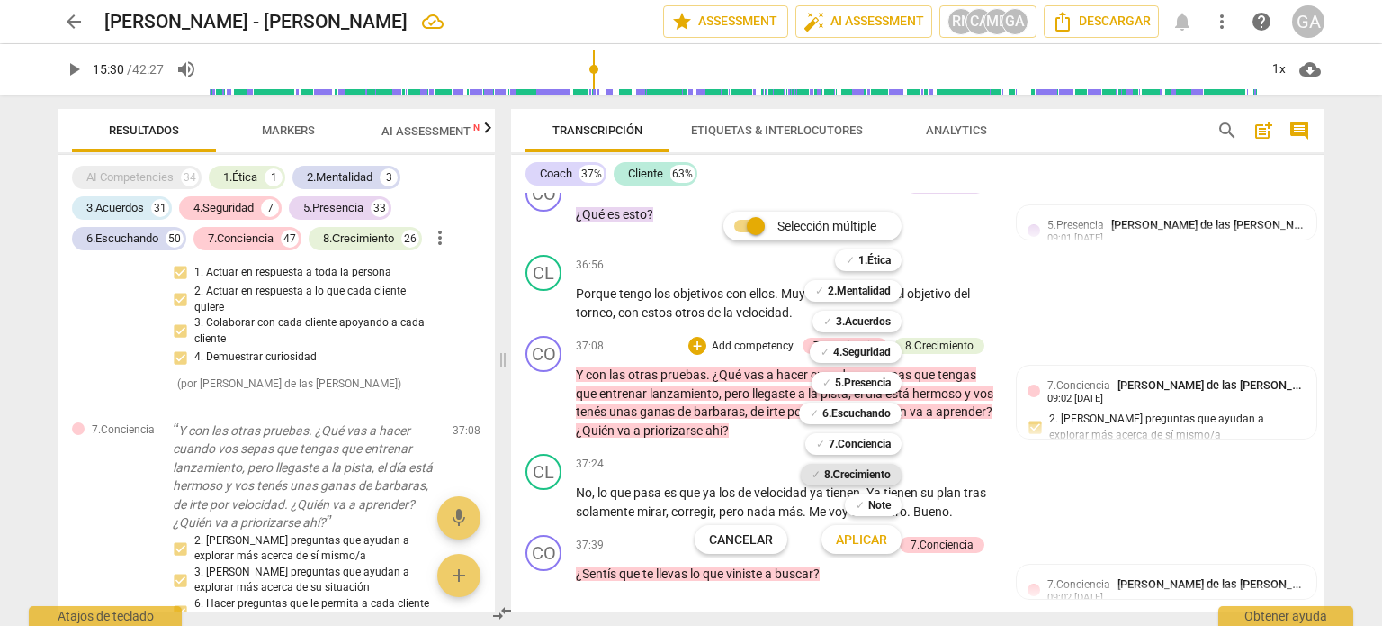
click at [867, 467] on b "8.Сrecimiento" at bounding box center [858, 475] width 68 height 22
click at [861, 535] on span "Aplicar" at bounding box center [861, 540] width 51 height 18
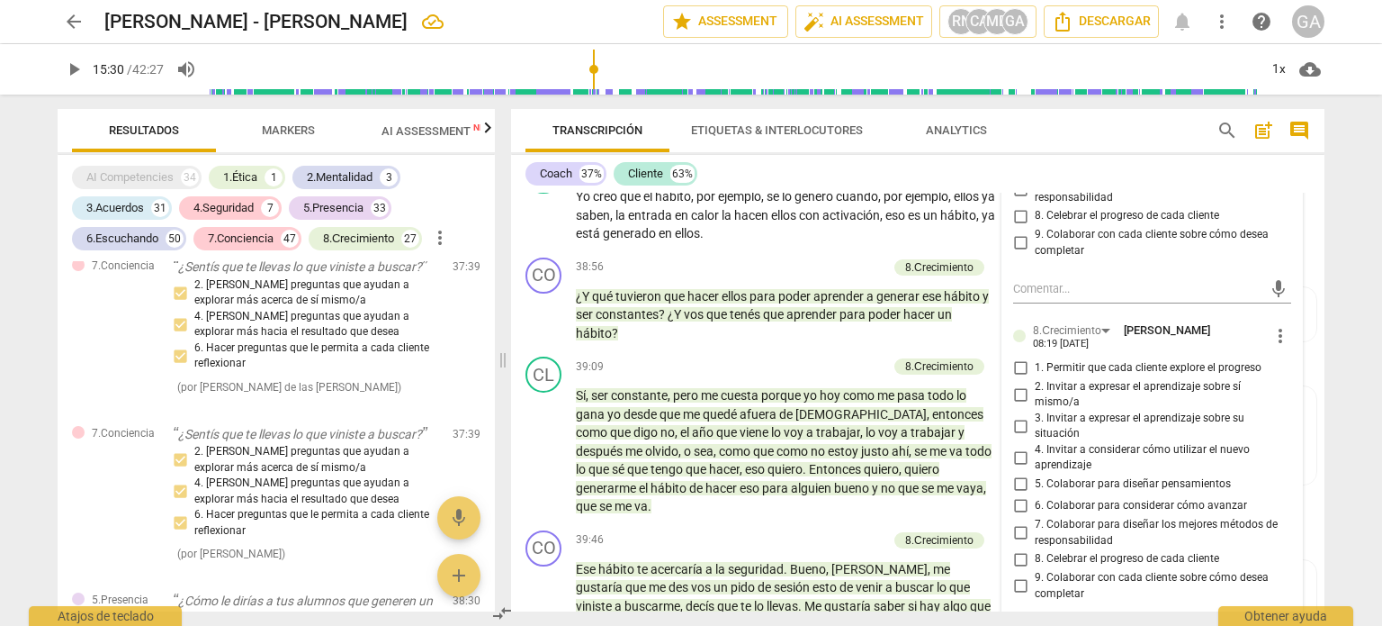
scroll to position [14008, 0]
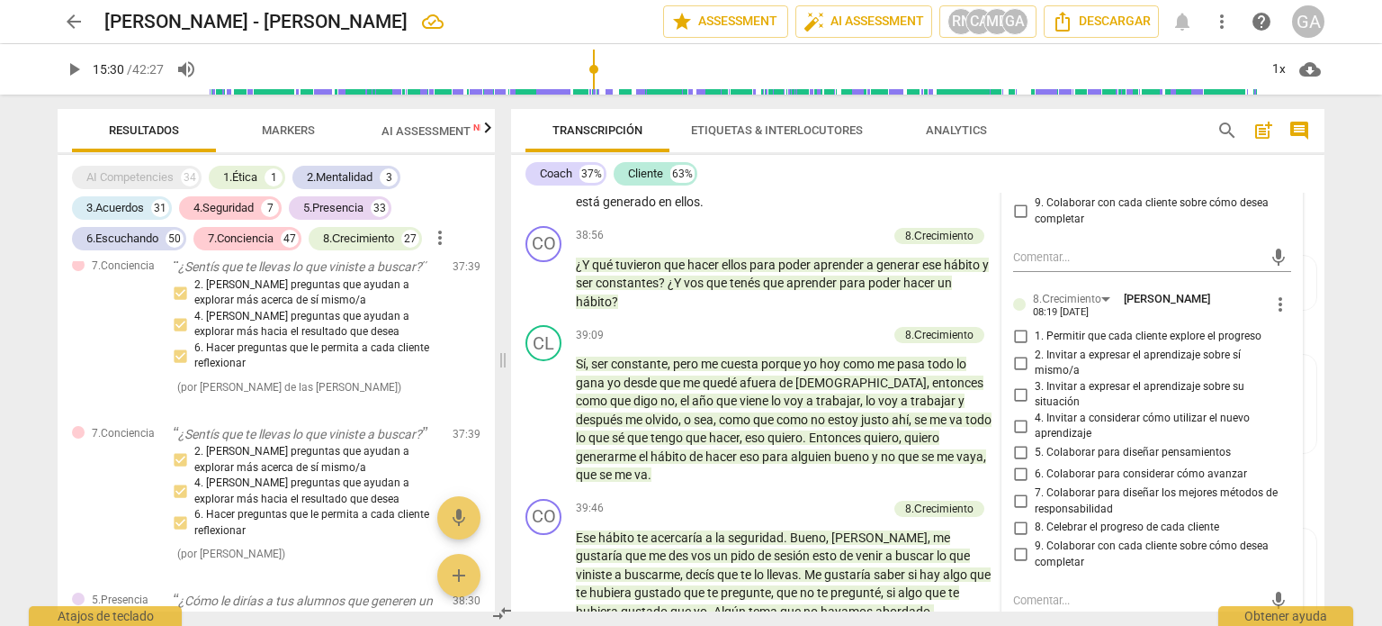
click at [1018, 485] on input "6. Colaborar para considerar cómo avanzar" at bounding box center [1020, 475] width 29 height 22
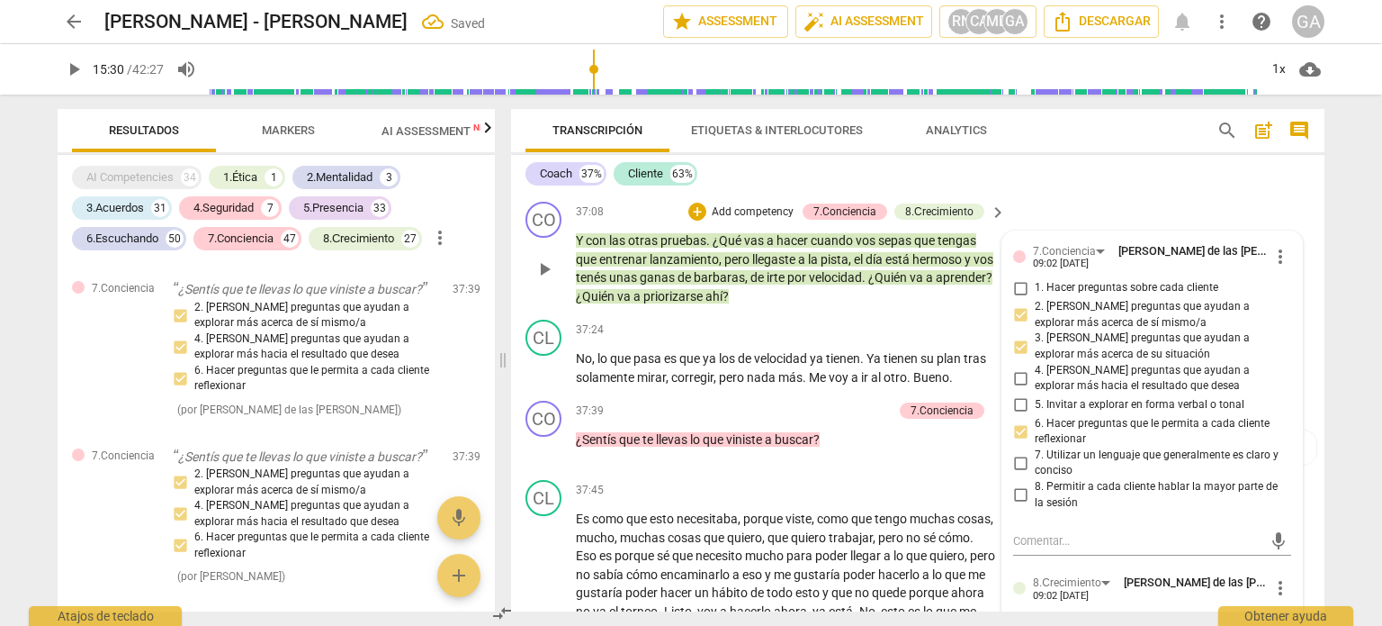
scroll to position [13378, 0]
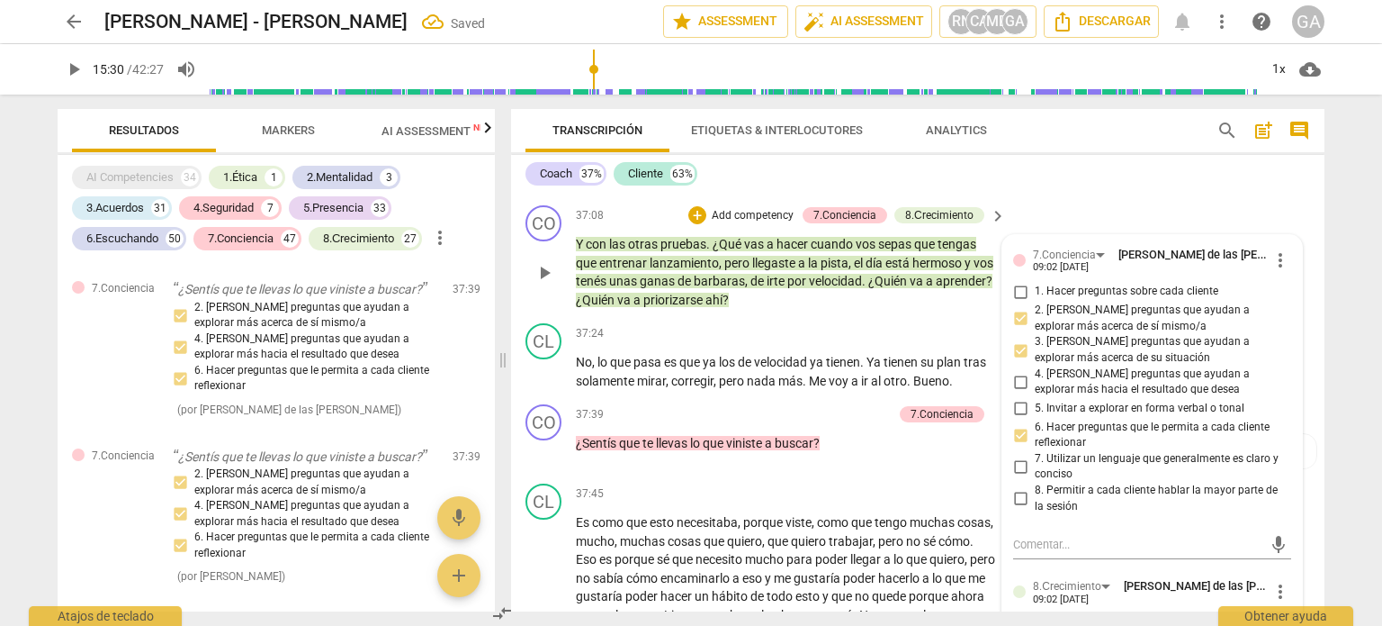
click at [807, 309] on p "Y con las otras pruebas . ¿Qué vas a hacer cuando vos sepas que tengas que entr…" at bounding box center [786, 272] width 421 height 74
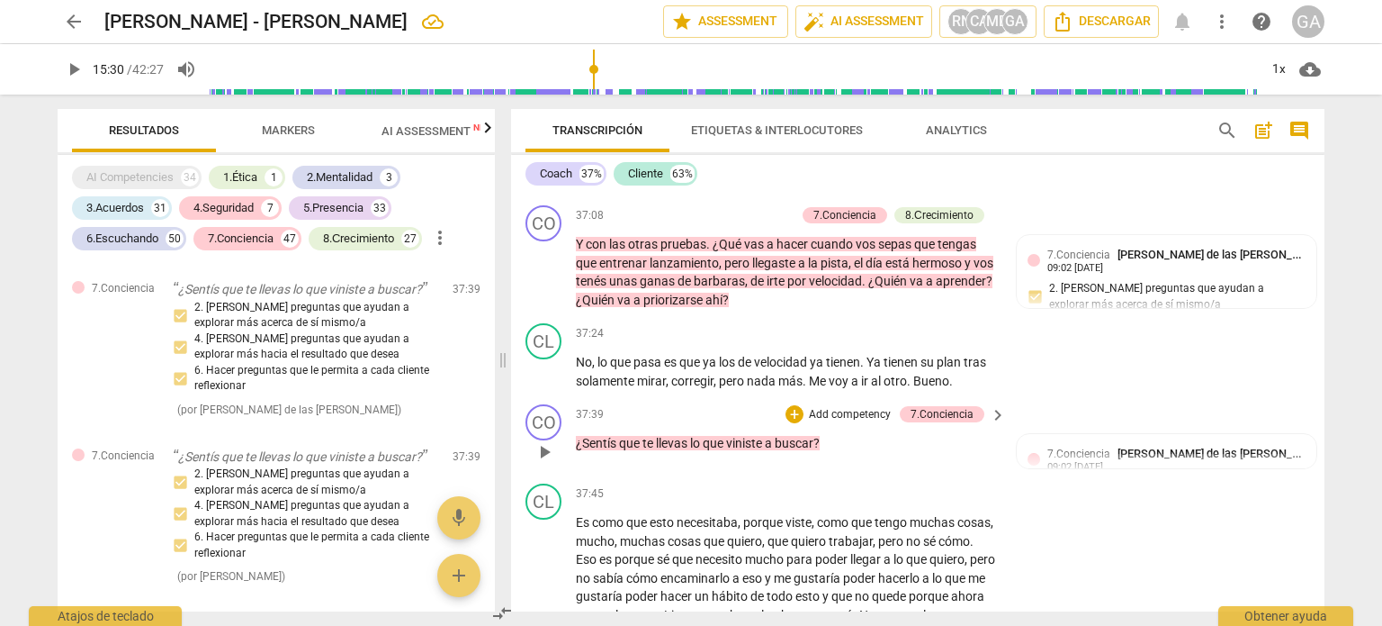
click at [829, 423] on p "Add competency" at bounding box center [850, 415] width 86 height 16
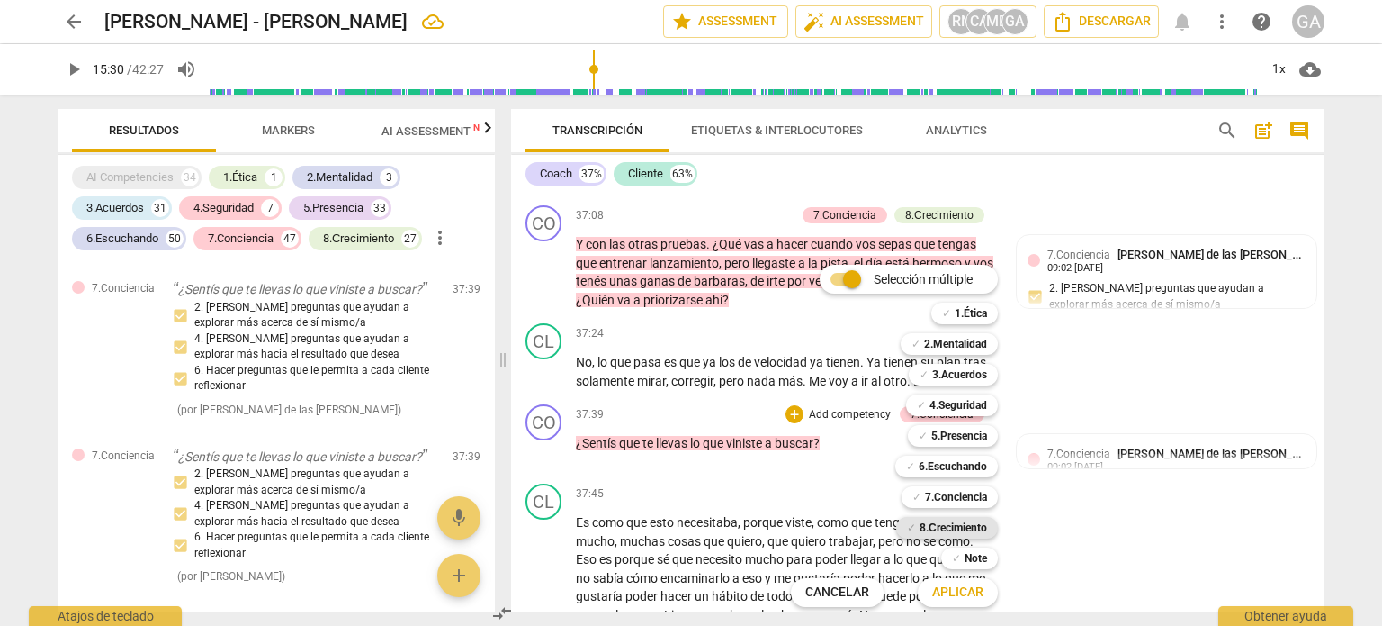
click at [953, 525] on b "8.Сrecimiento" at bounding box center [954, 528] width 68 height 22
click at [947, 583] on span "Aplicar" at bounding box center [957, 592] width 51 height 18
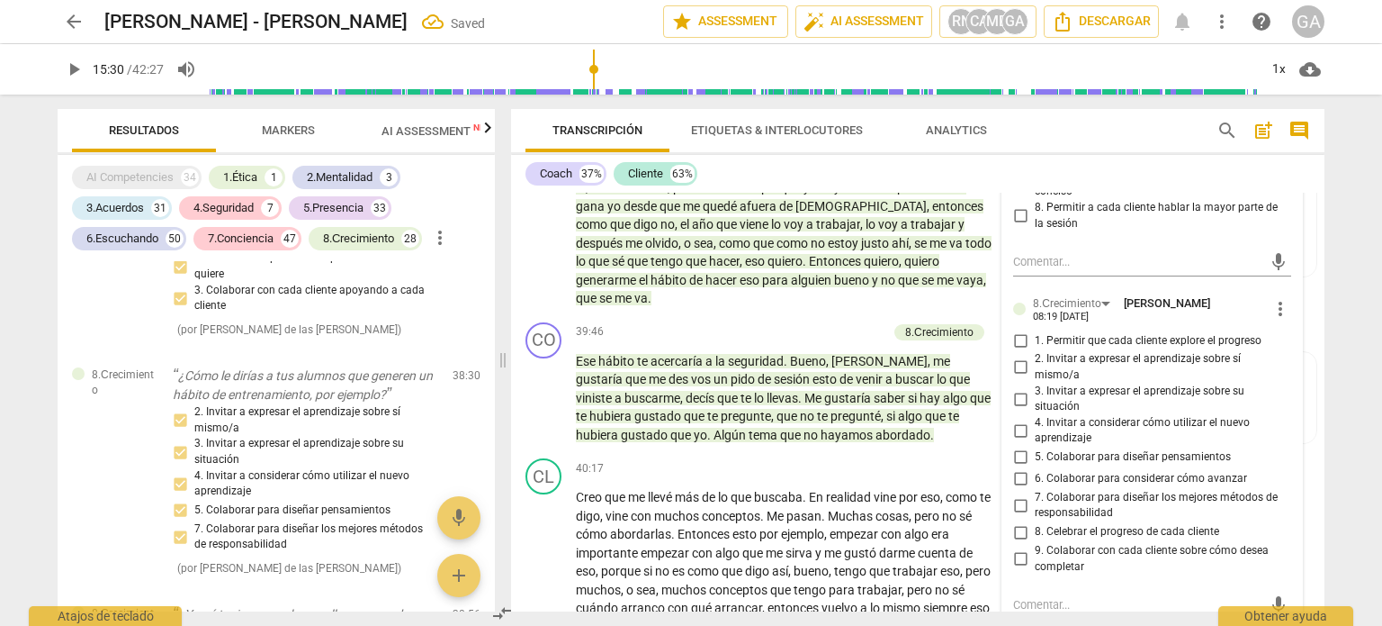
scroll to position [14206, 0]
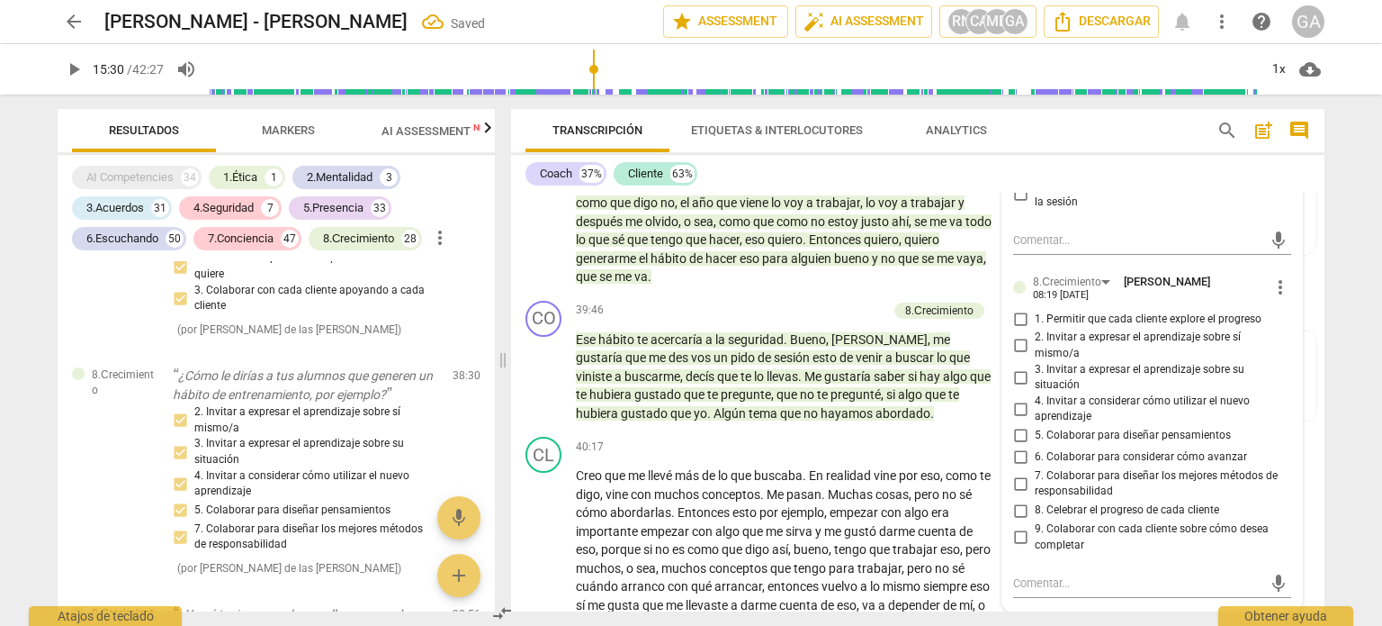
click at [1017, 329] on input "1. Permitir que cada cliente explore el progreso" at bounding box center [1020, 319] width 29 height 22
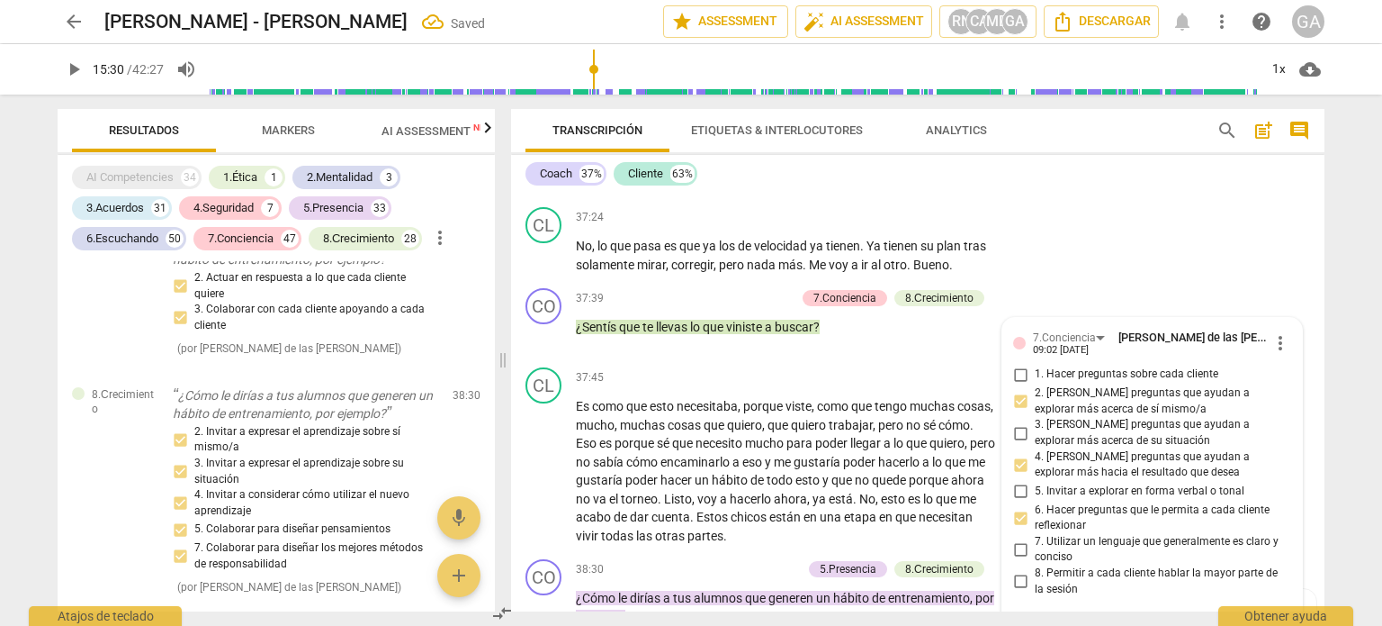
scroll to position [13486, 0]
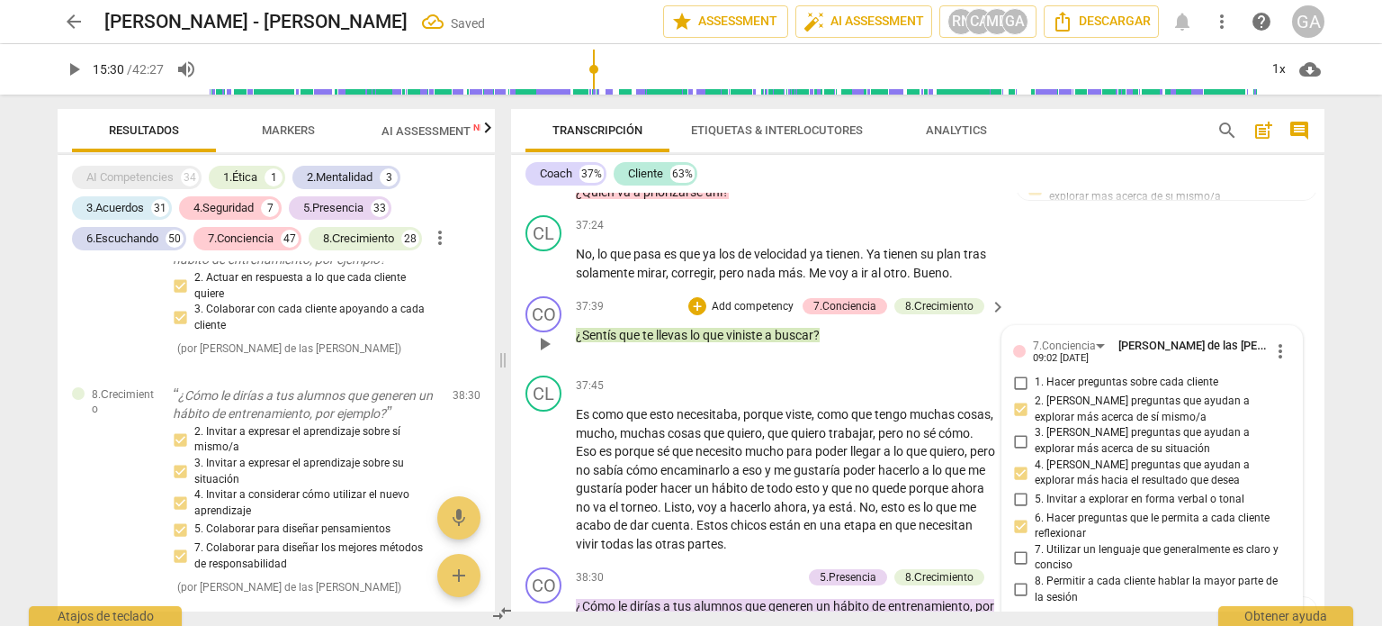
click at [864, 345] on p "¿Sentís que te llevas lo que viniste a buscar ?" at bounding box center [786, 335] width 421 height 19
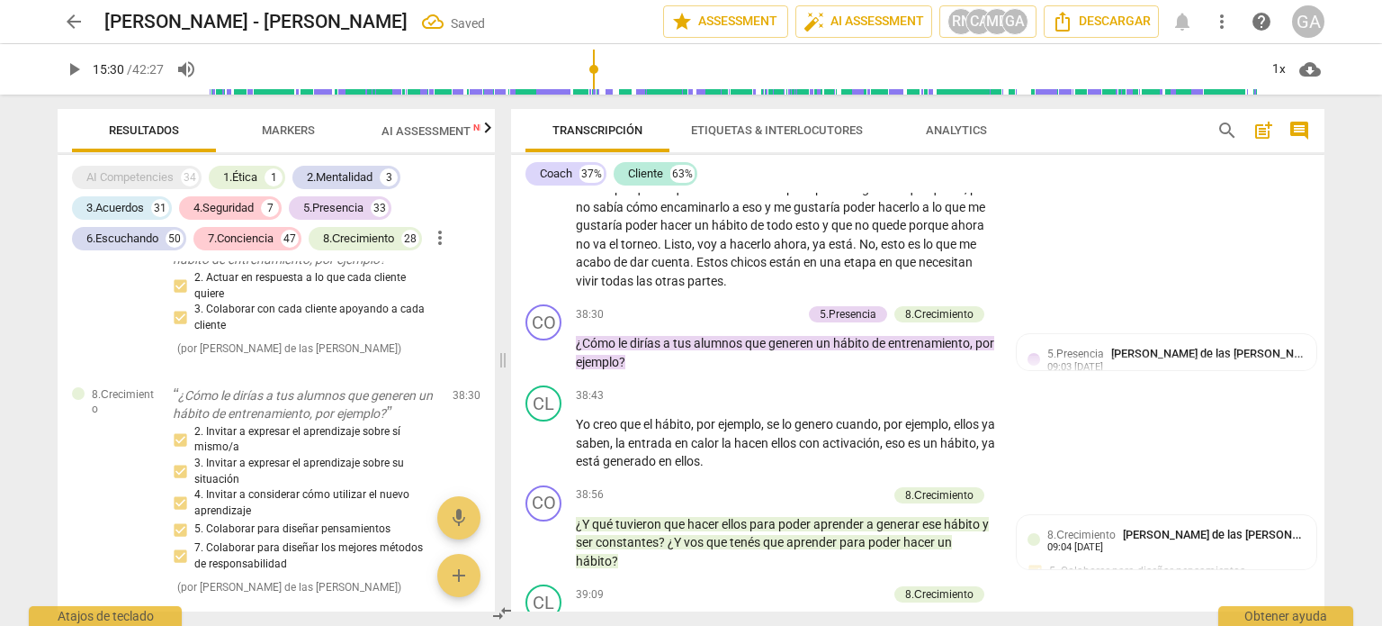
scroll to position [13756, 0]
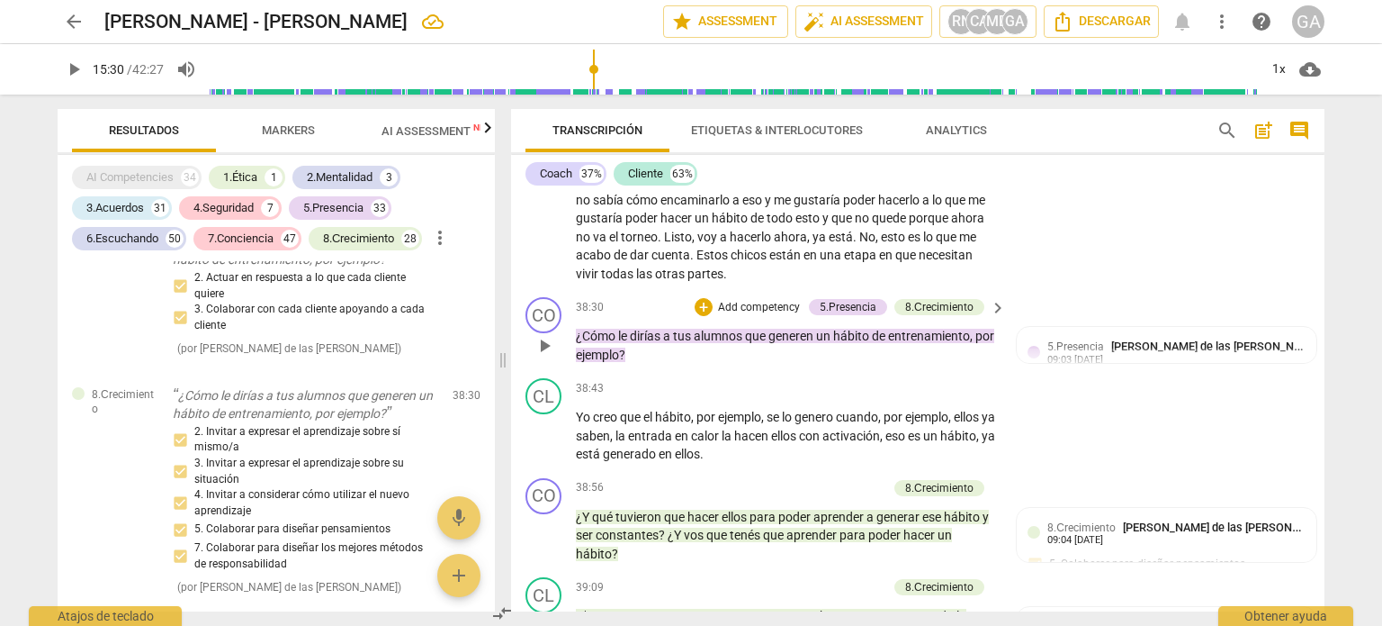
click at [757, 316] on p "Add competency" at bounding box center [759, 308] width 86 height 16
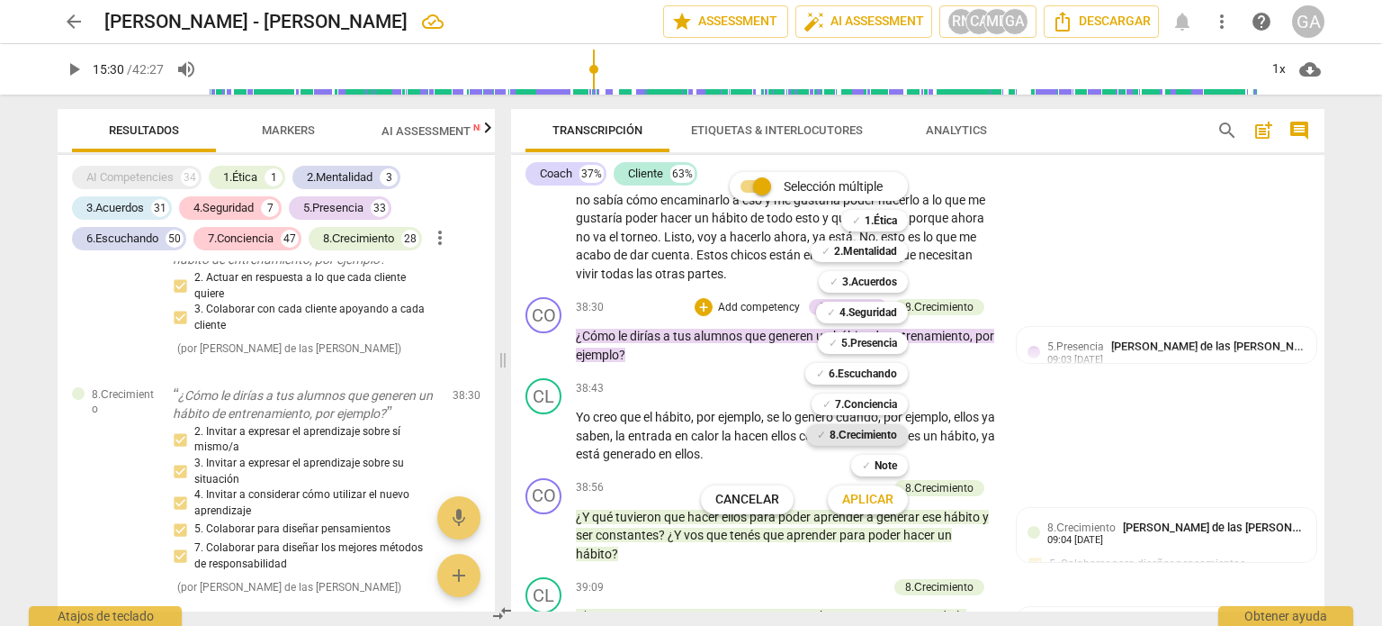
click at [863, 430] on b "8.Сrecimiento" at bounding box center [864, 435] width 68 height 22
click at [871, 492] on span "Aplicar" at bounding box center [867, 500] width 51 height 18
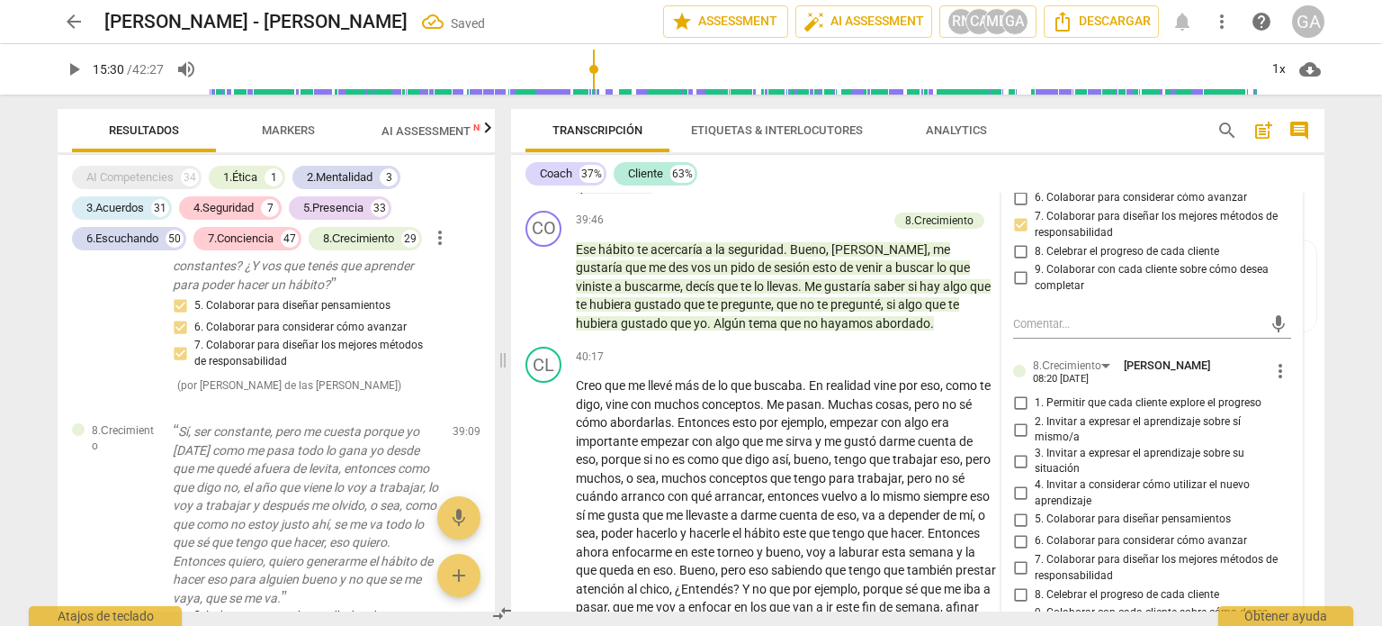
scroll to position [14386, 0]
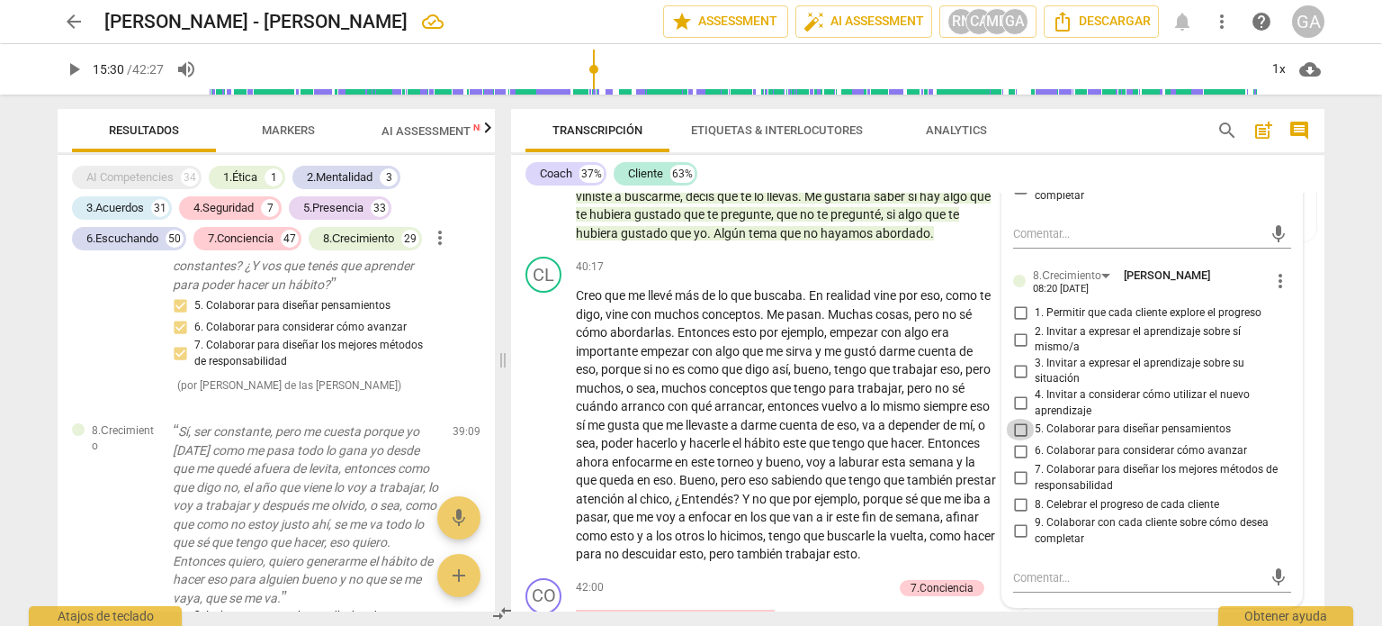
click at [1020, 440] on input "5. Colaborar para diseñar pensamientos" at bounding box center [1020, 430] width 29 height 22
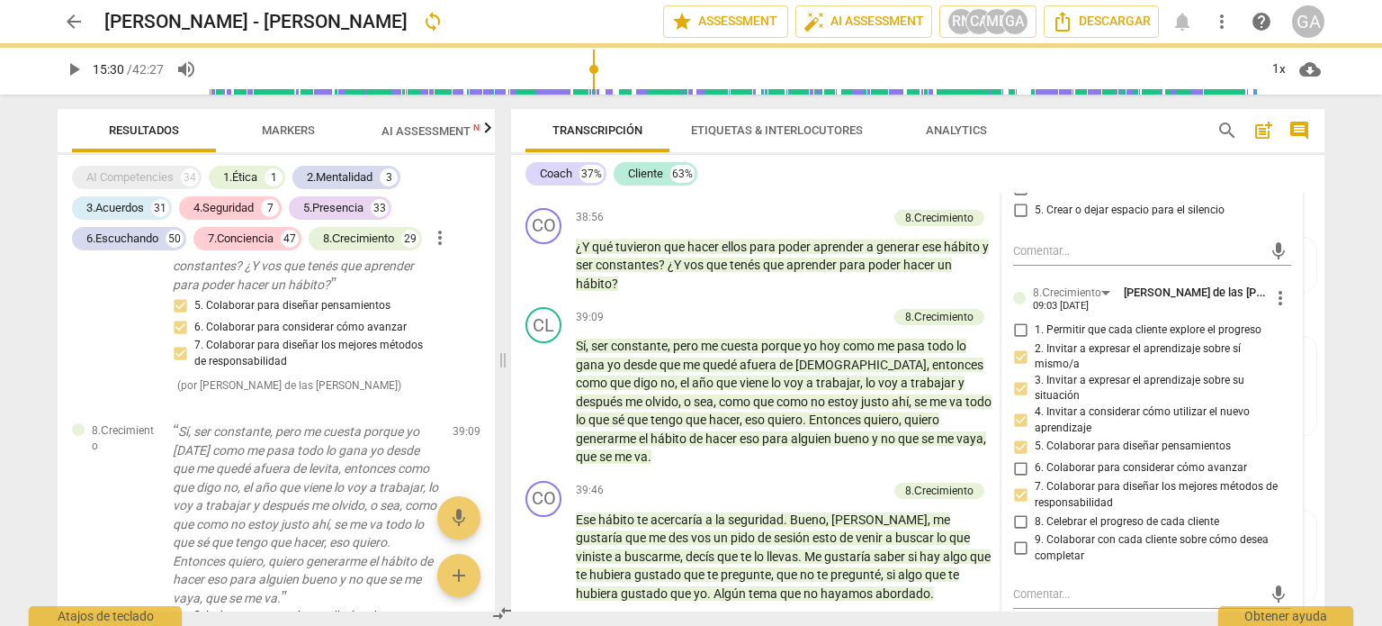
scroll to position [13756, 0]
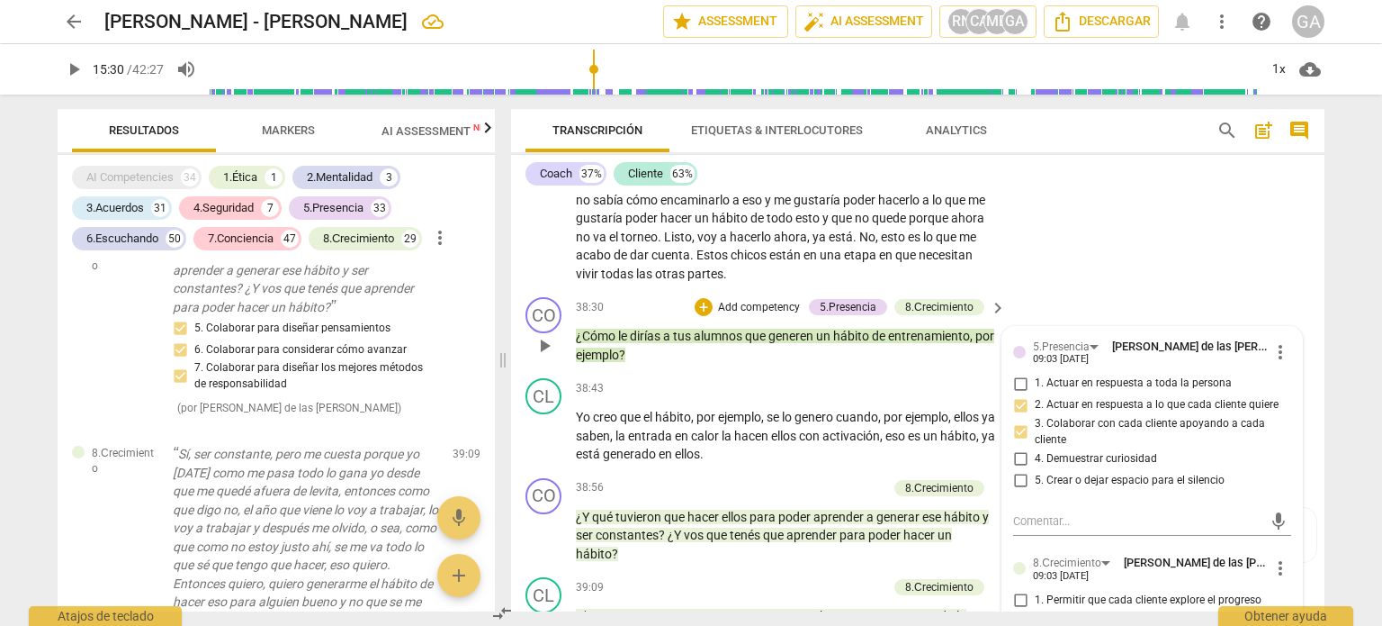
click at [671, 364] on p "¿Cómo le dirías a tus alumnos que generen un hábito de entrenamiento , por ejem…" at bounding box center [786, 345] width 421 height 37
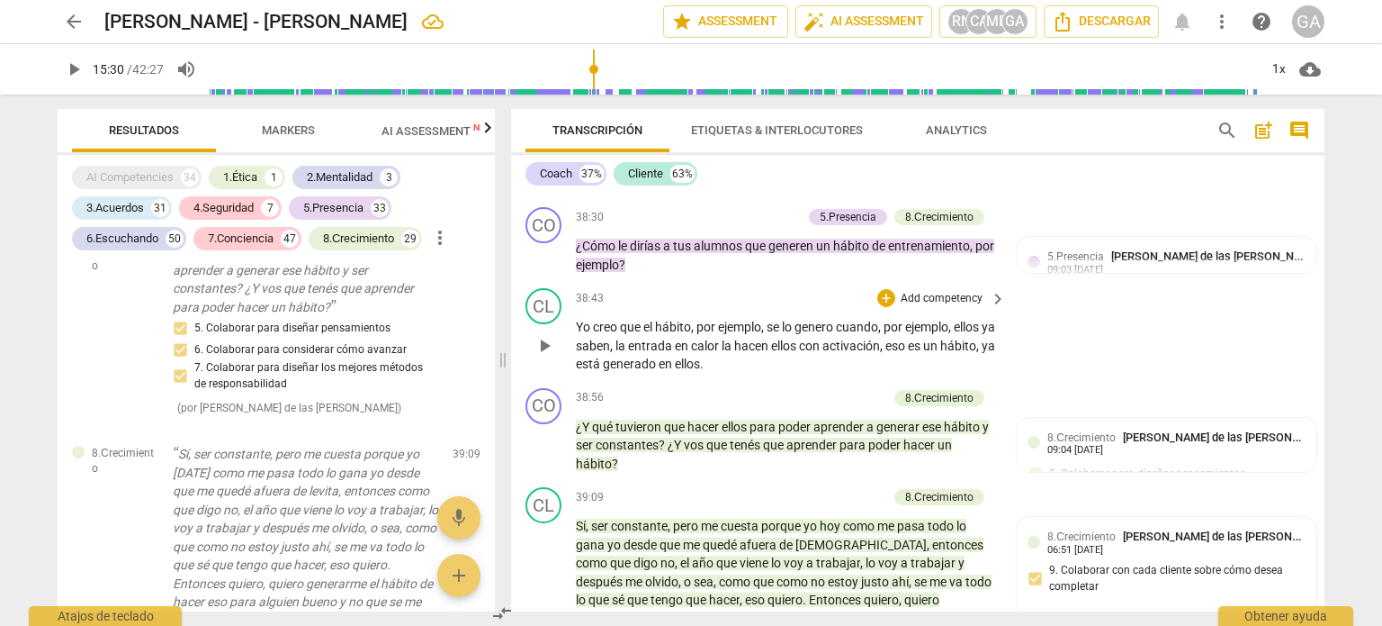
scroll to position [13936, 0]
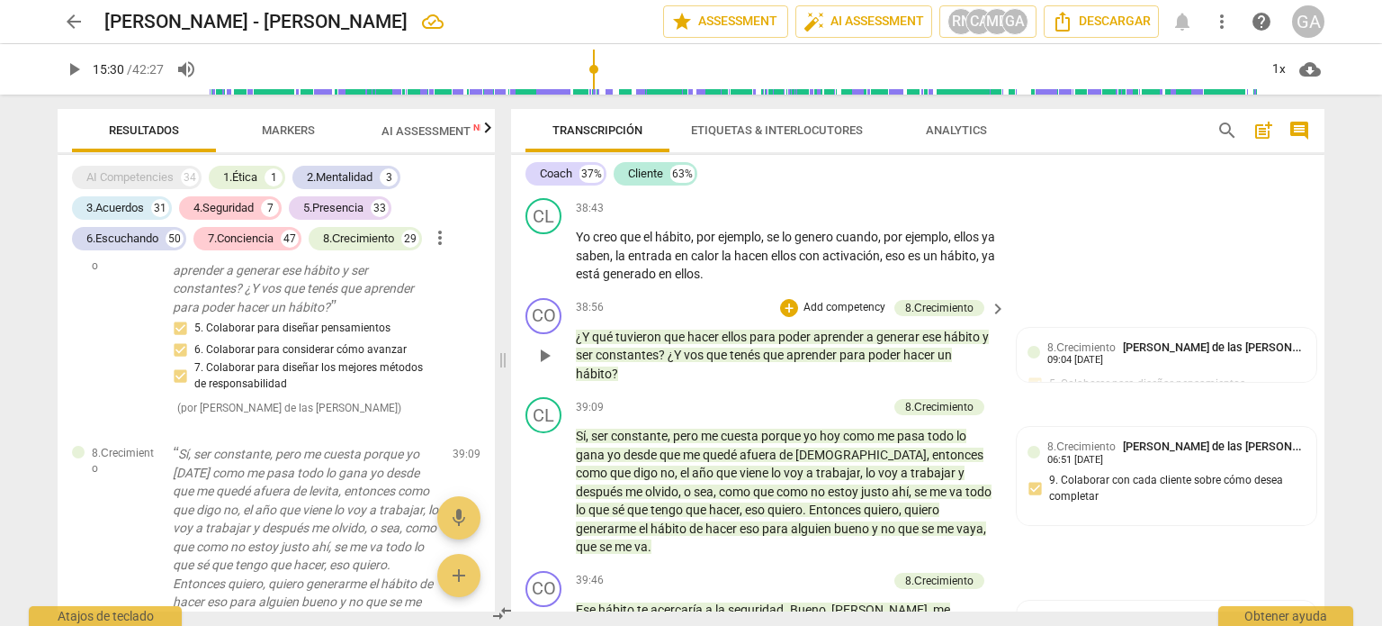
click at [812, 316] on p "Add competency" at bounding box center [845, 308] width 86 height 16
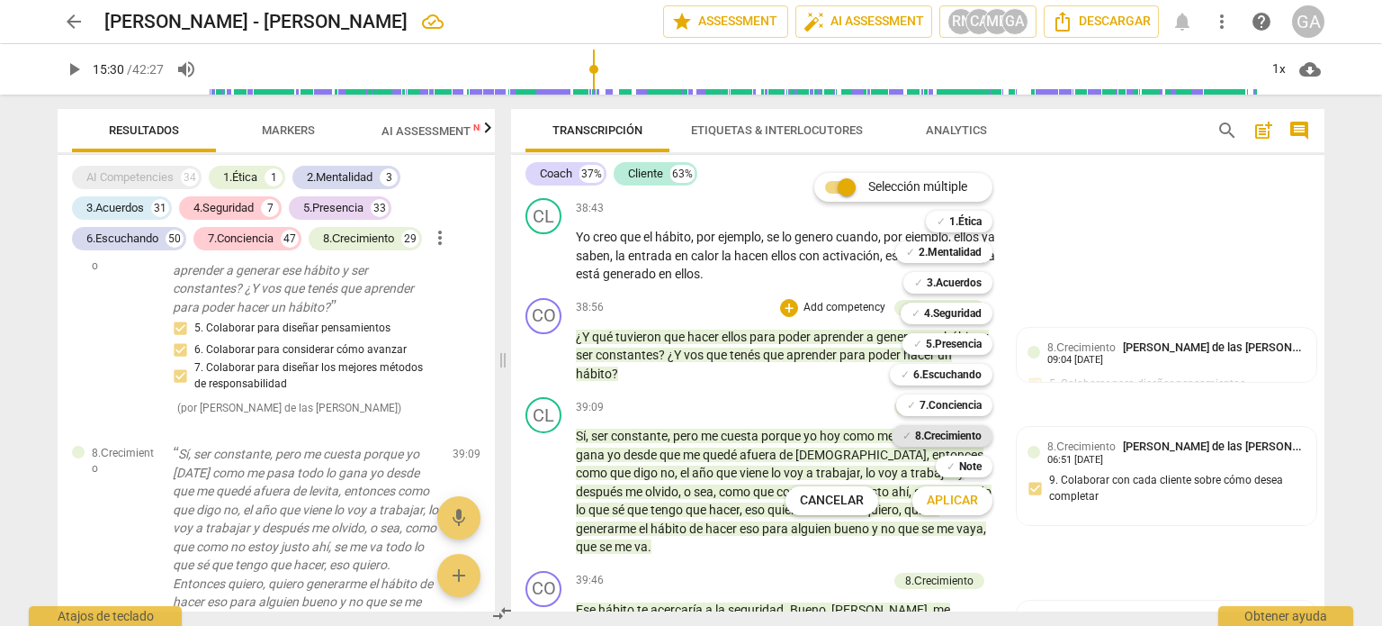
click at [958, 435] on b "8.Сrecimiento" at bounding box center [949, 436] width 68 height 22
click at [965, 500] on span "Aplicar" at bounding box center [952, 500] width 51 height 18
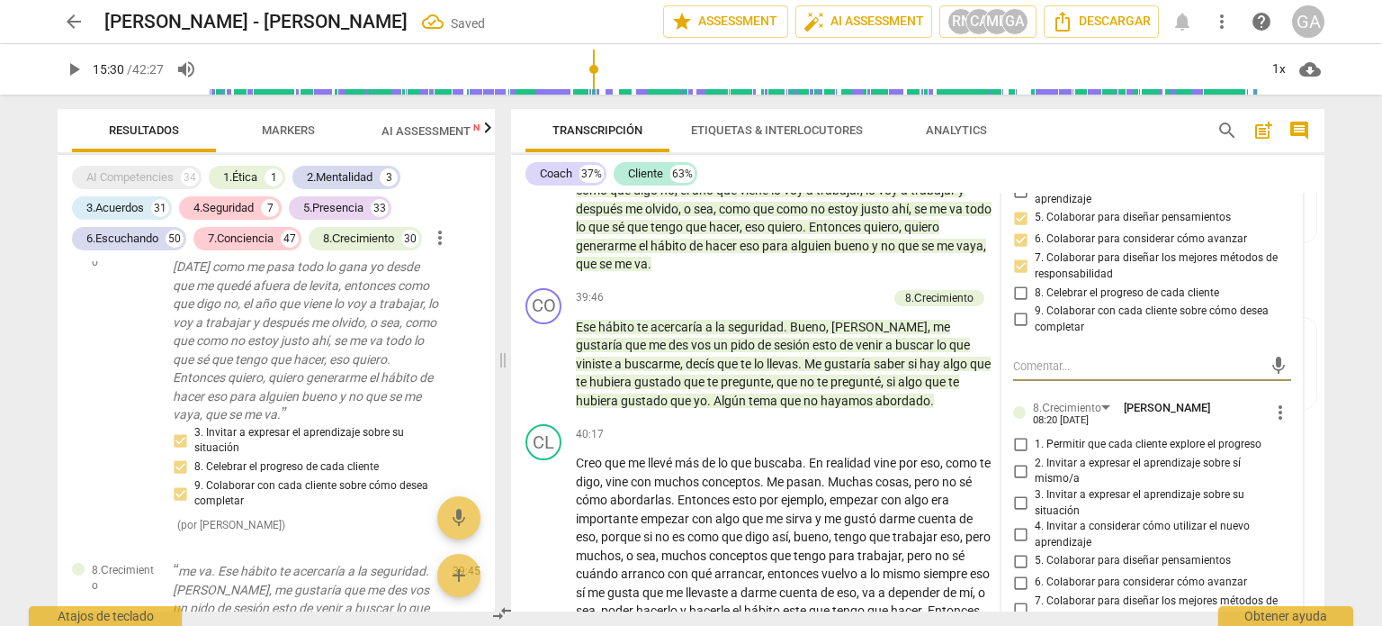
scroll to position [42026, 0]
click at [1022, 572] on input "5. Colaborar para diseñar pensamientos" at bounding box center [1020, 561] width 29 height 22
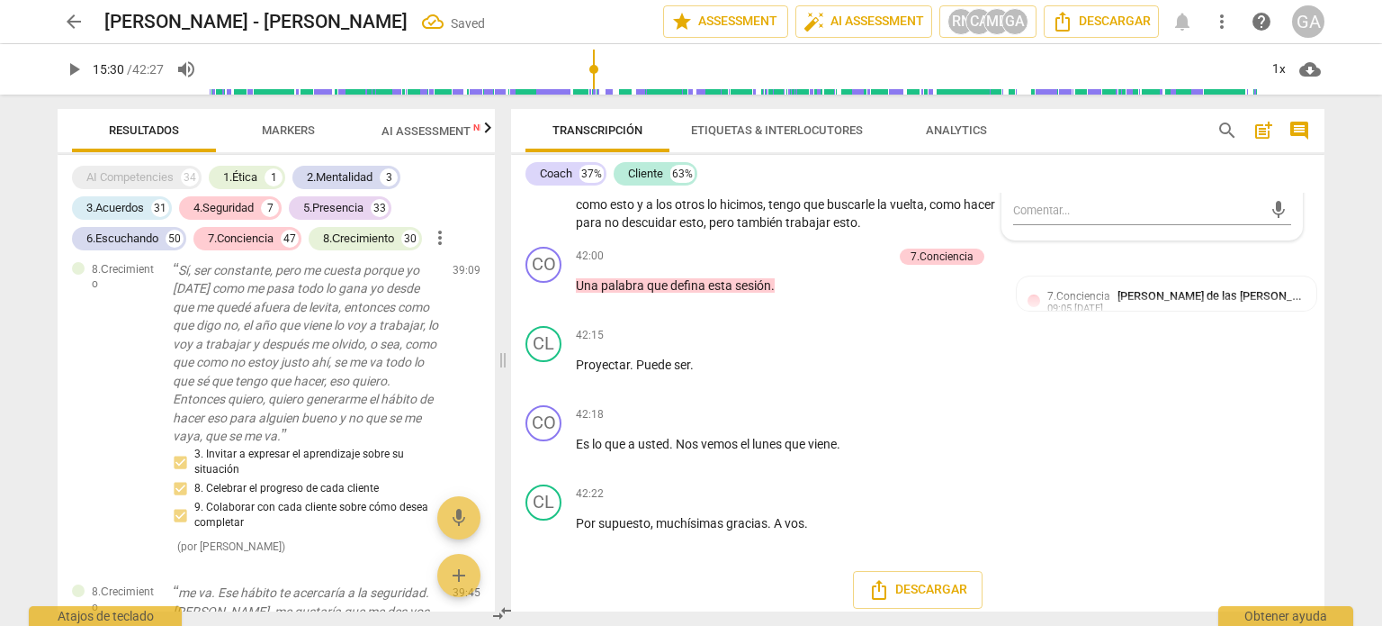
scroll to position [14761, 0]
